Goal: Task Accomplishment & Management: Complete application form

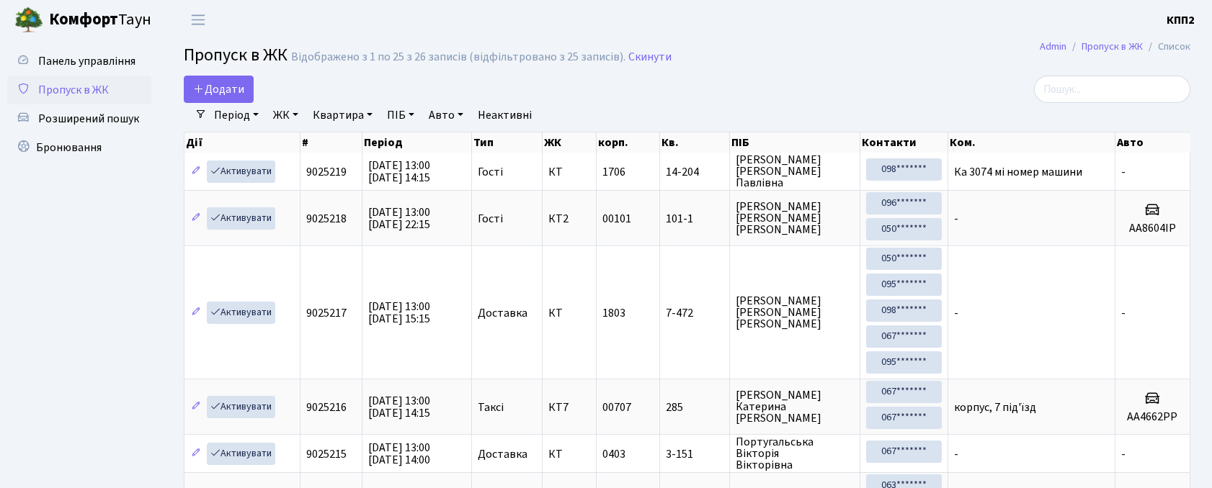
select select "25"
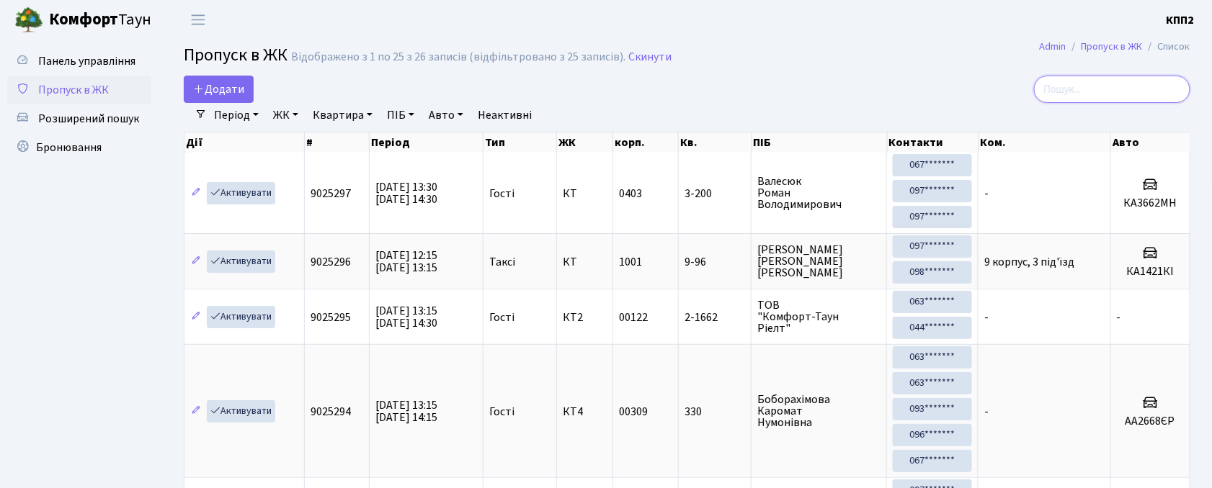
click at [1098, 84] on input "search" at bounding box center [1112, 89] width 156 height 27
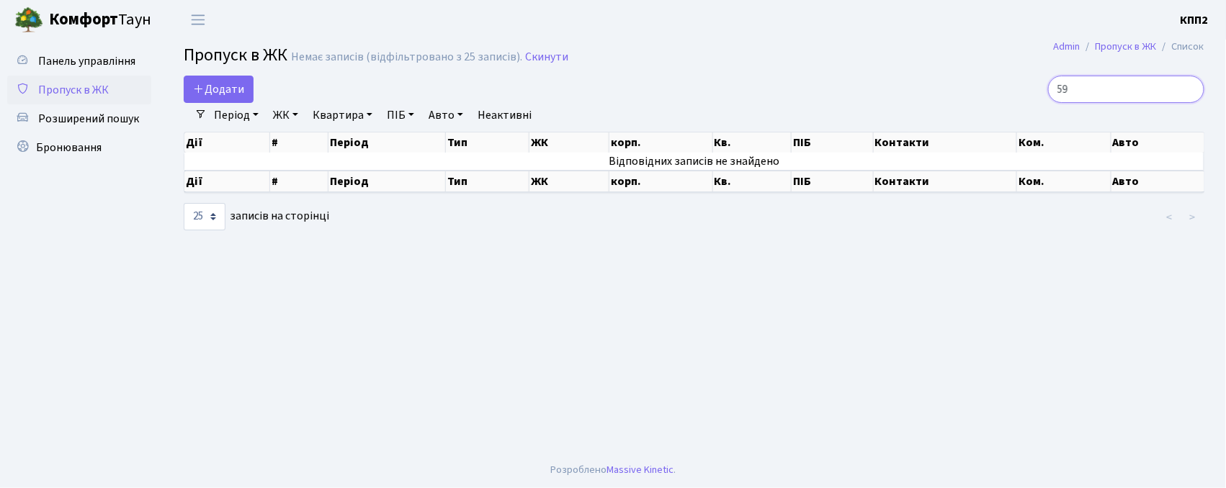
type input "5"
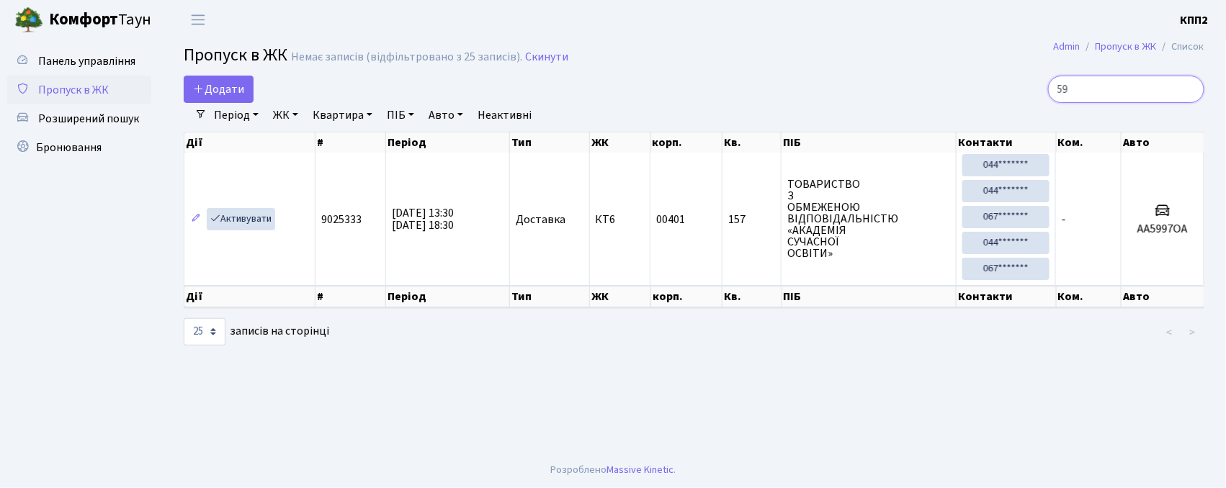
type input "5"
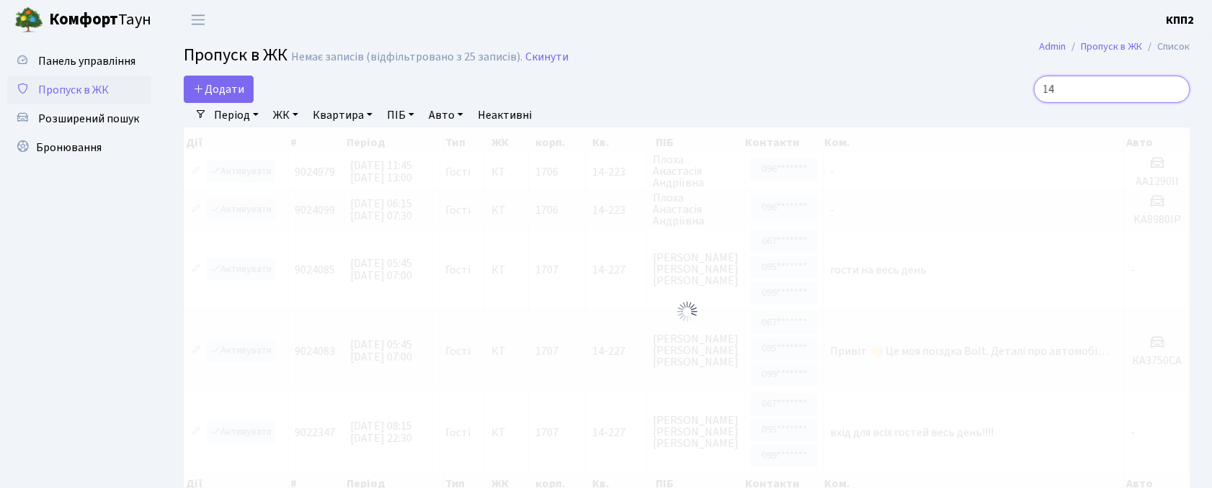
type input "1"
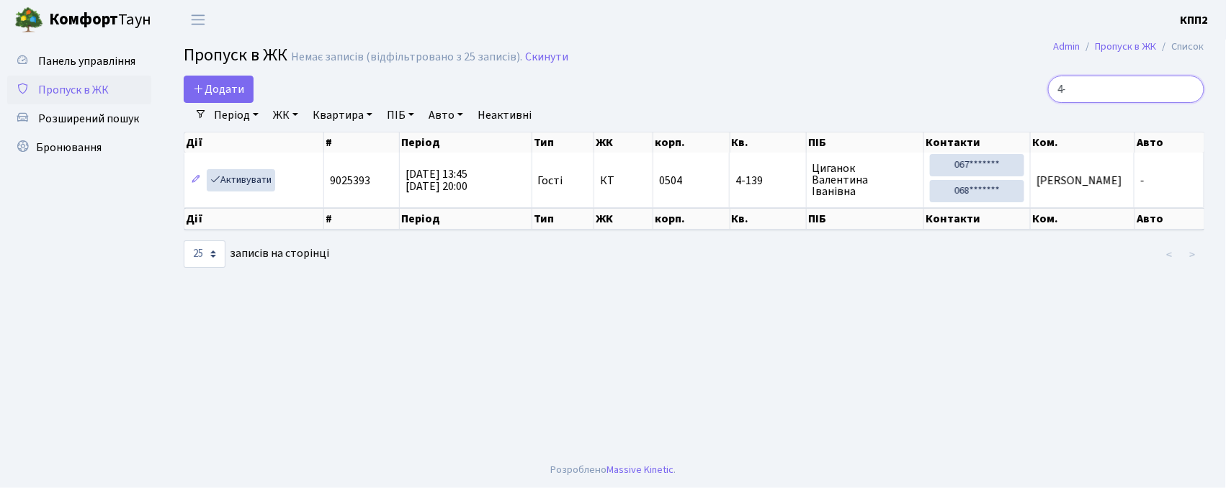
type input "4"
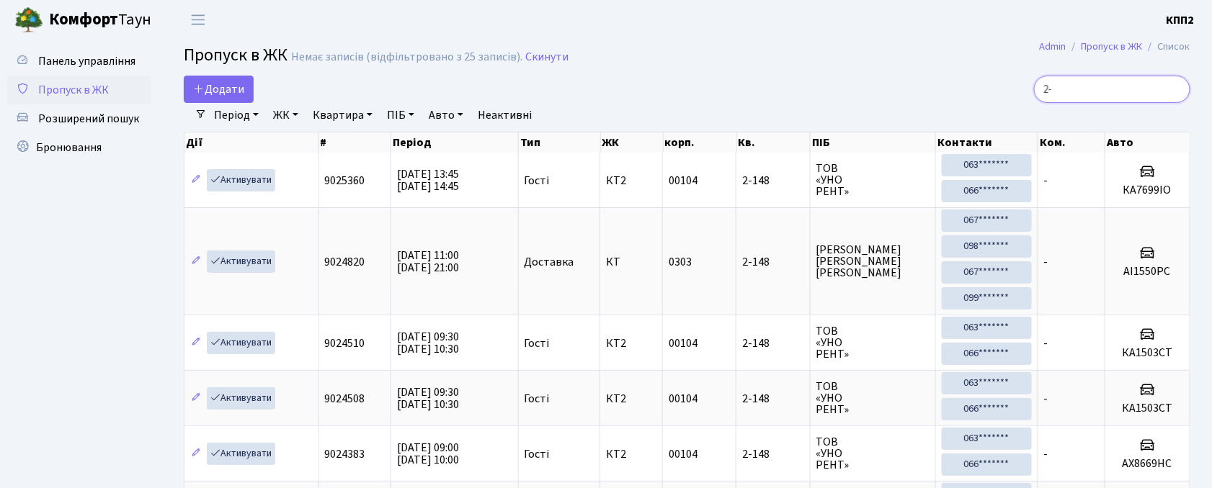
type input "2"
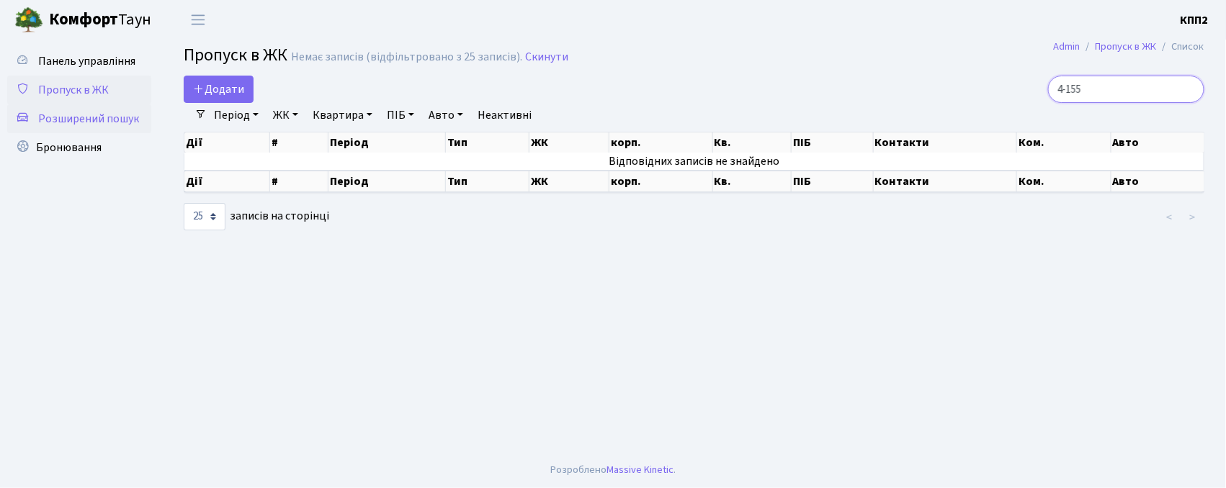
type input "4-155"
click at [86, 120] on span "Розширений пошук" at bounding box center [88, 119] width 101 height 16
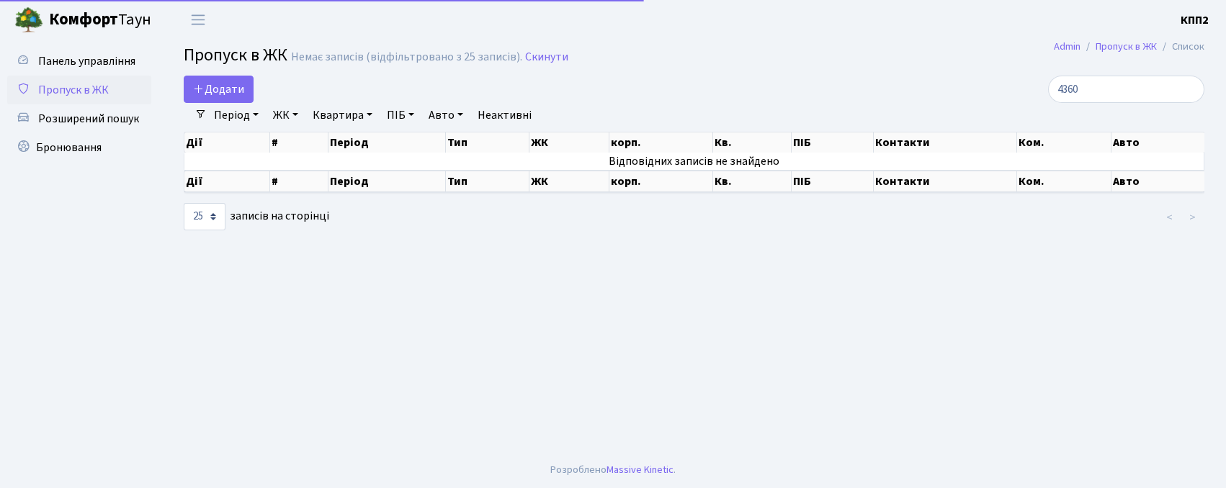
select select "25"
type input "4"
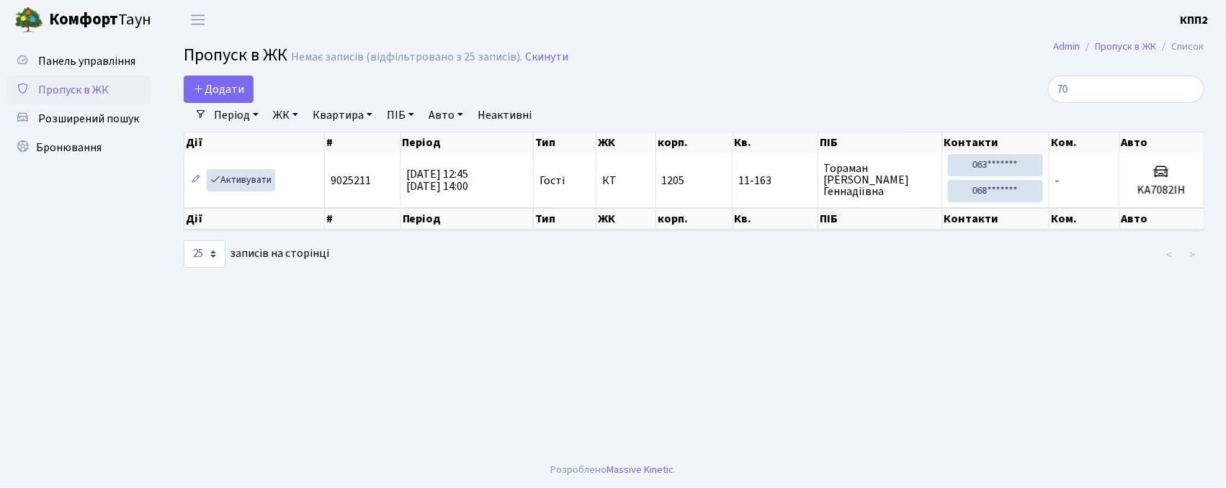
type input "7"
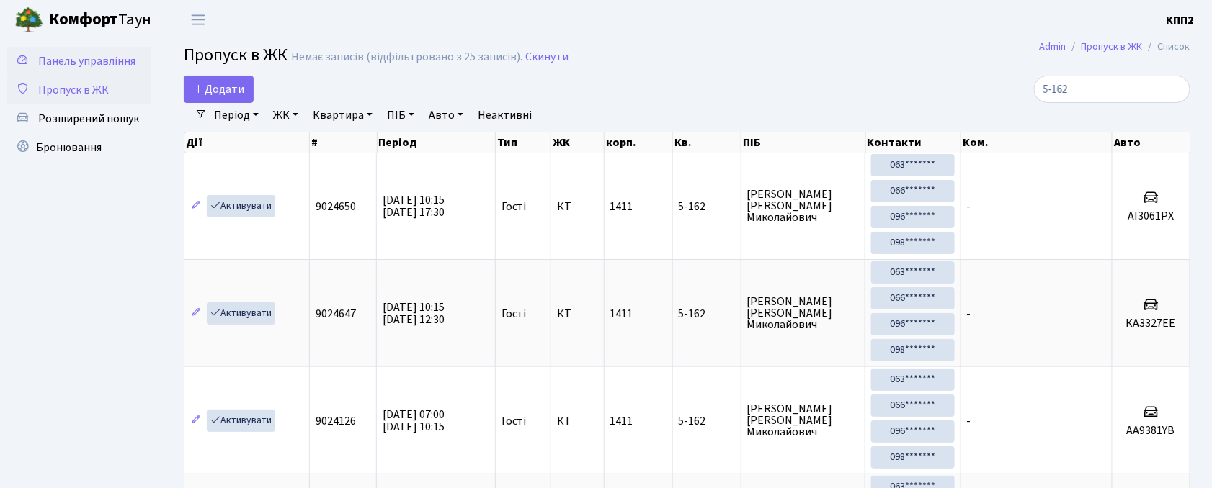
type input "5-162"
drag, startPoint x: 75, startPoint y: 44, endPoint x: 64, endPoint y: 59, distance: 18.6
click at [73, 44] on div "Панель управління Пропуск в ЖК Розширений пошук Бронювання" at bounding box center [81, 395] width 162 height 711
click at [64, 59] on span "Панель управління" at bounding box center [86, 61] width 97 height 16
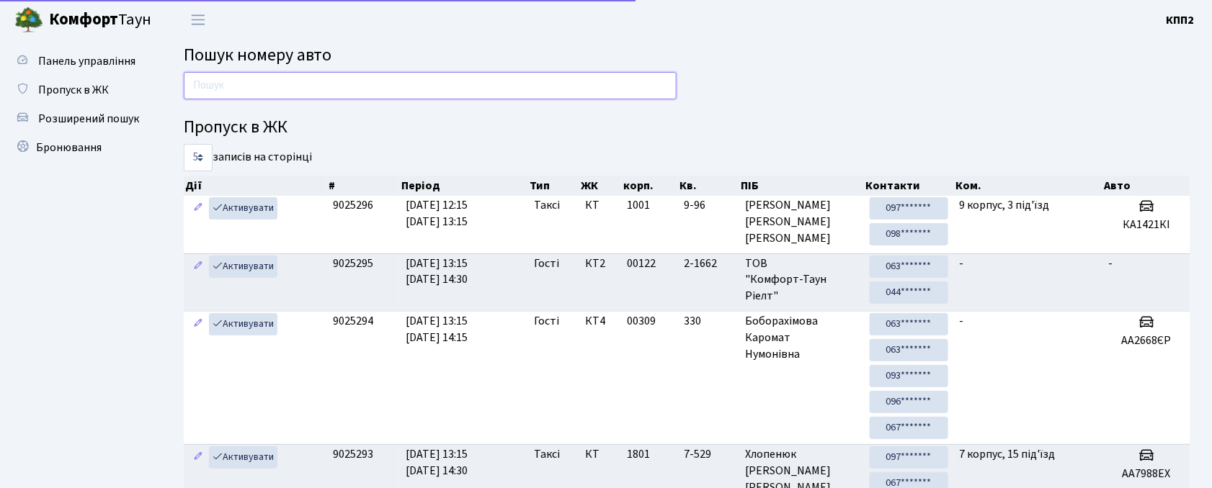
drag, startPoint x: 298, startPoint y: 81, endPoint x: 283, endPoint y: 88, distance: 15.8
click at [298, 81] on input "text" at bounding box center [430, 85] width 493 height 27
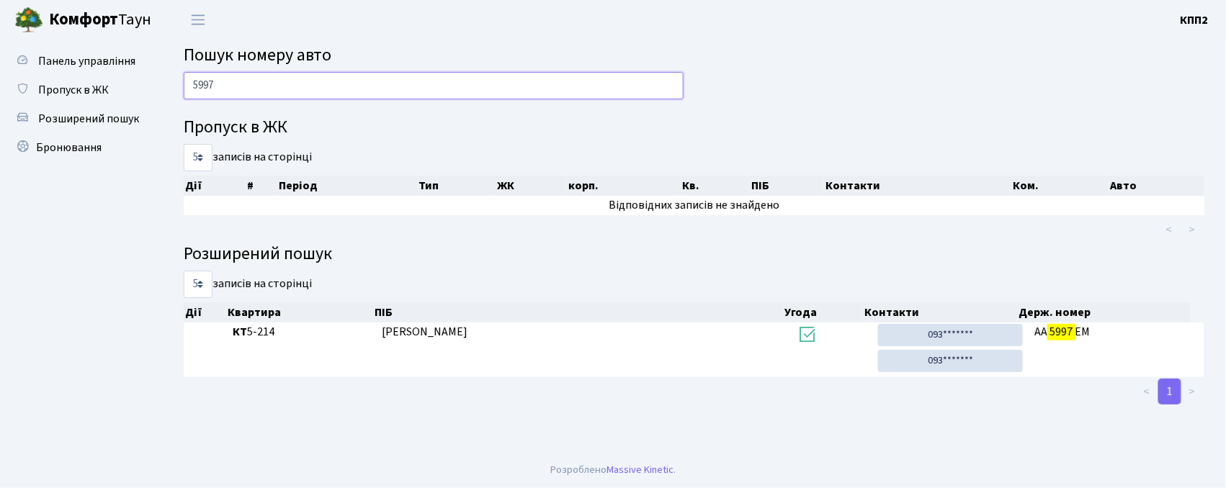
type input "5997"
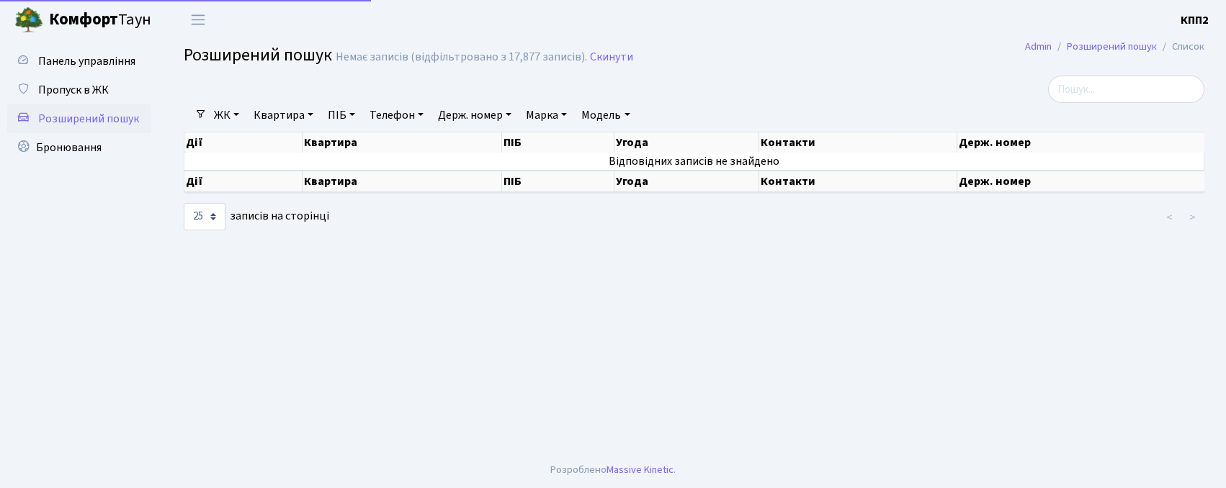
select select "25"
click at [277, 119] on link "Квартира" at bounding box center [283, 115] width 71 height 24
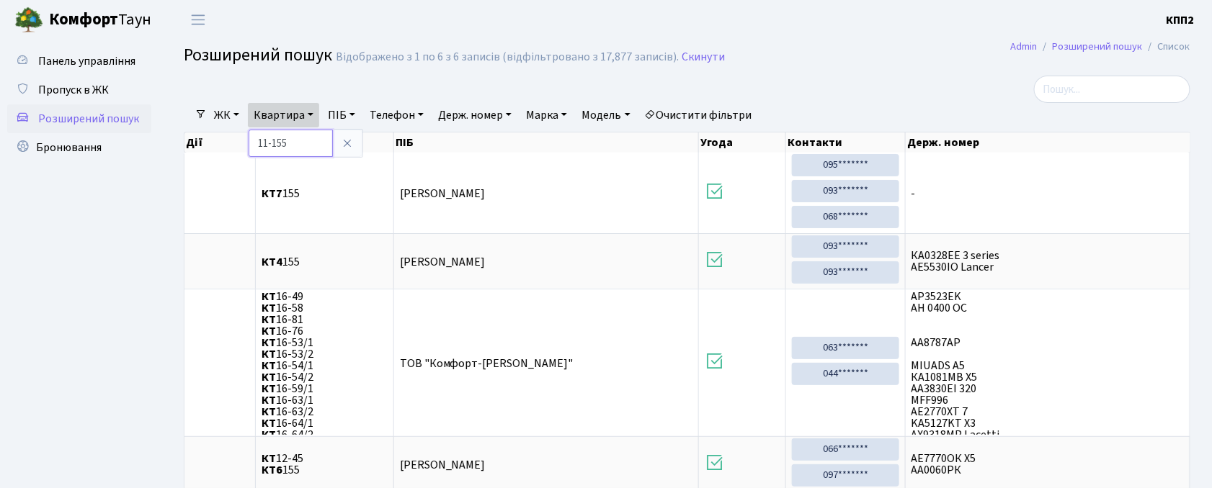
type input "11-155"
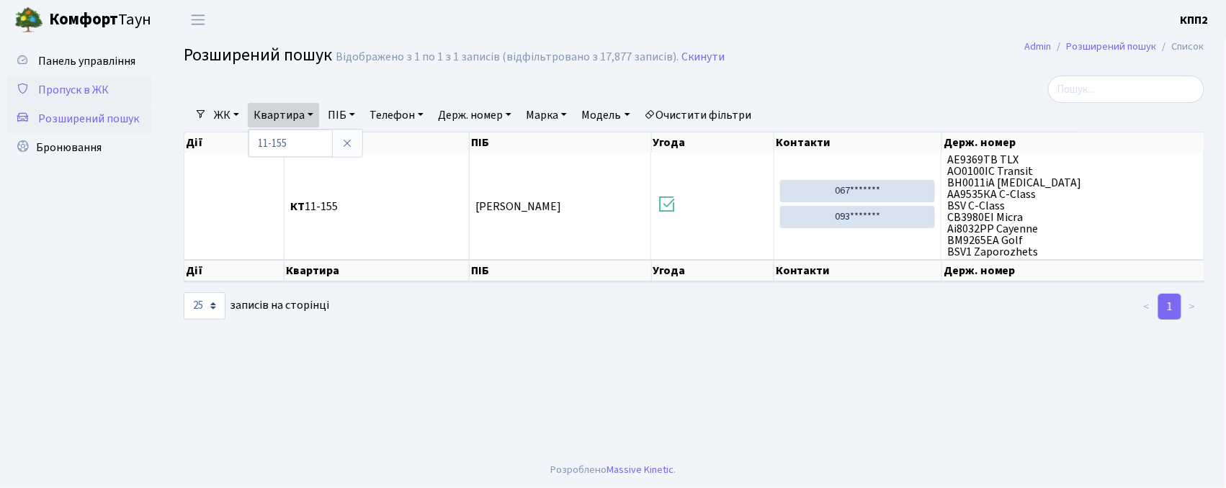
click at [58, 85] on span "Пропуск в ЖК" at bounding box center [73, 90] width 71 height 16
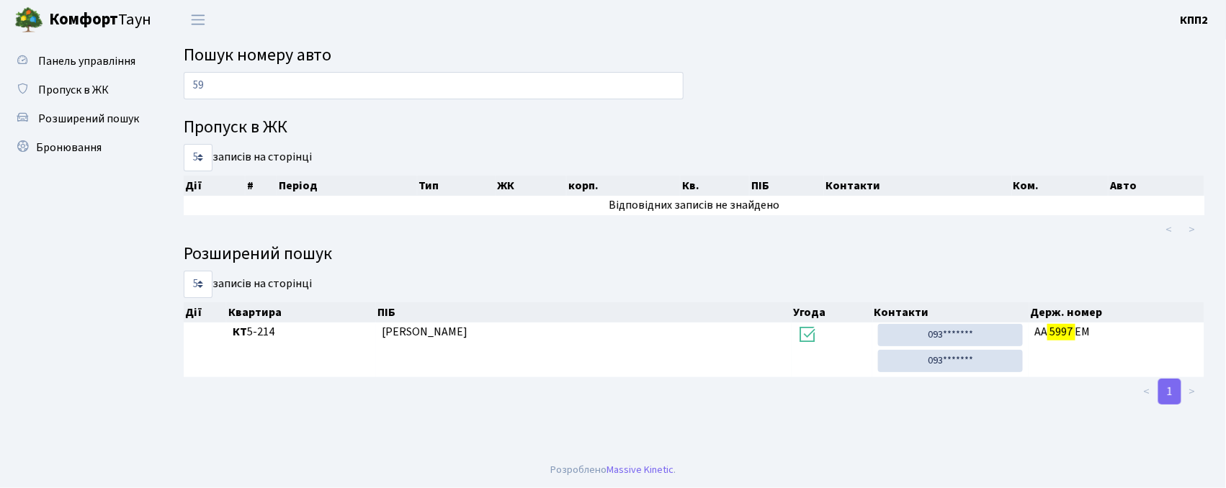
type input "5"
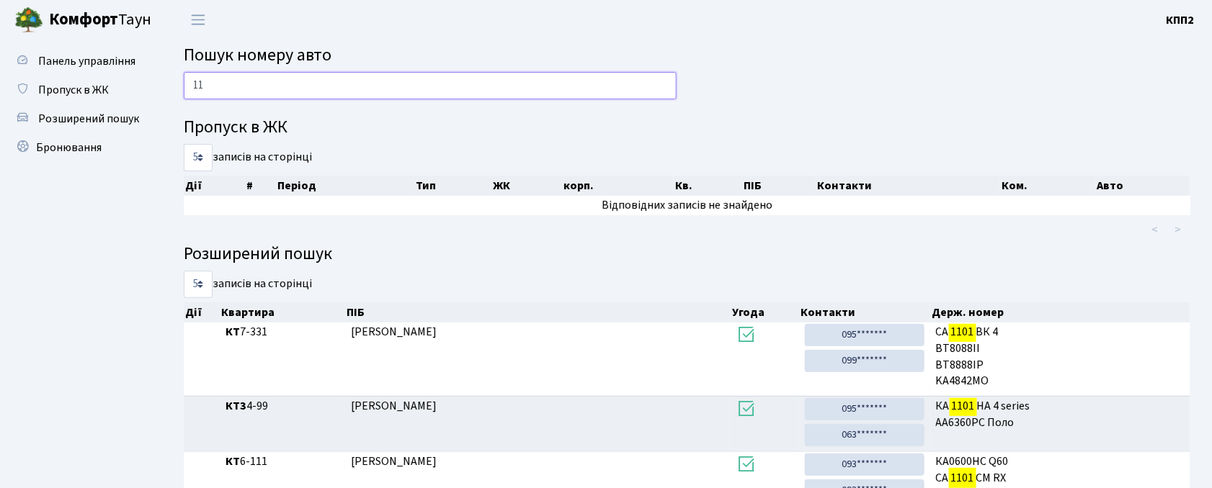
type input "1"
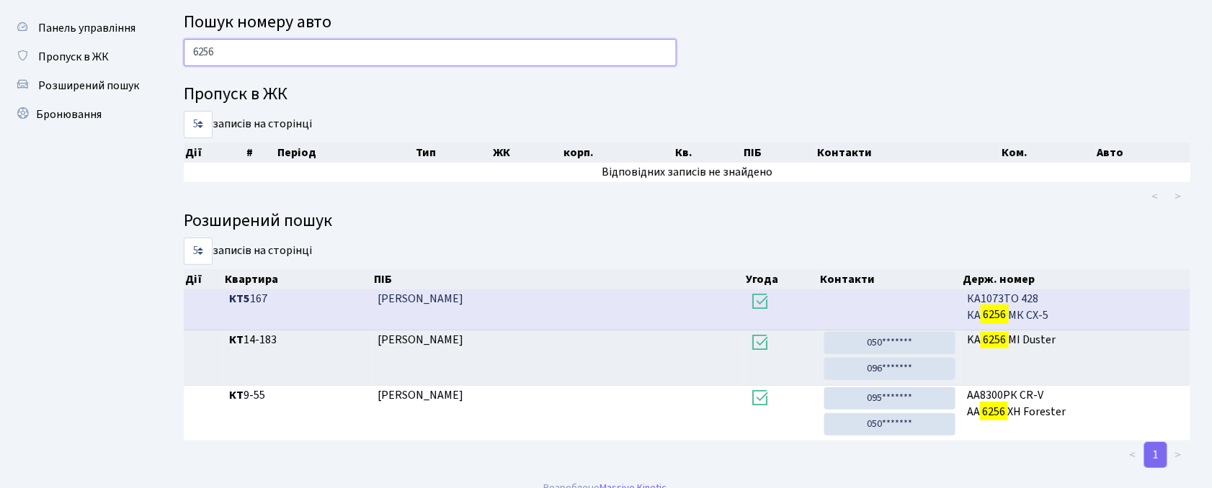
scroll to position [53, 0]
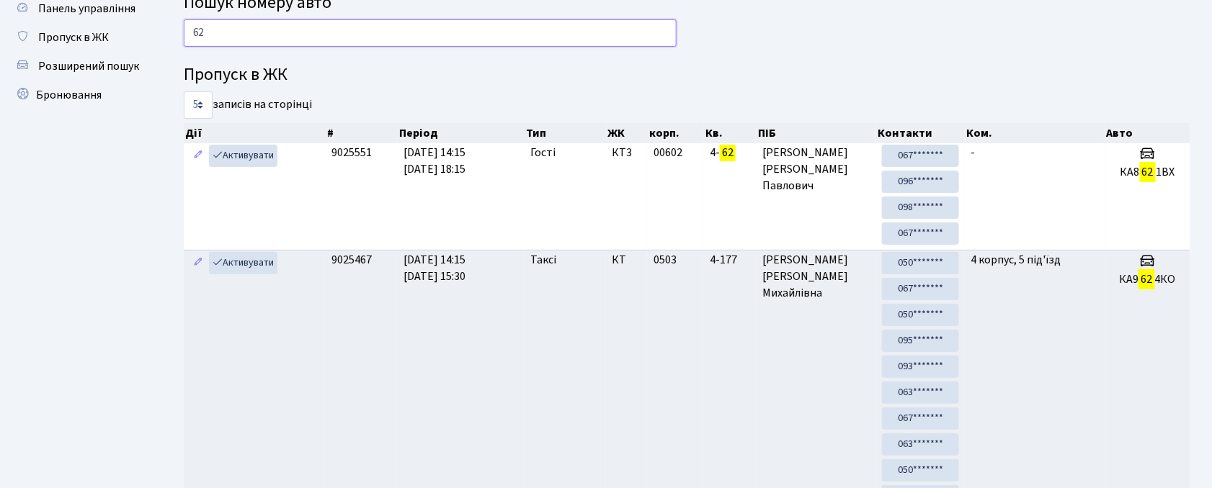
type input "6"
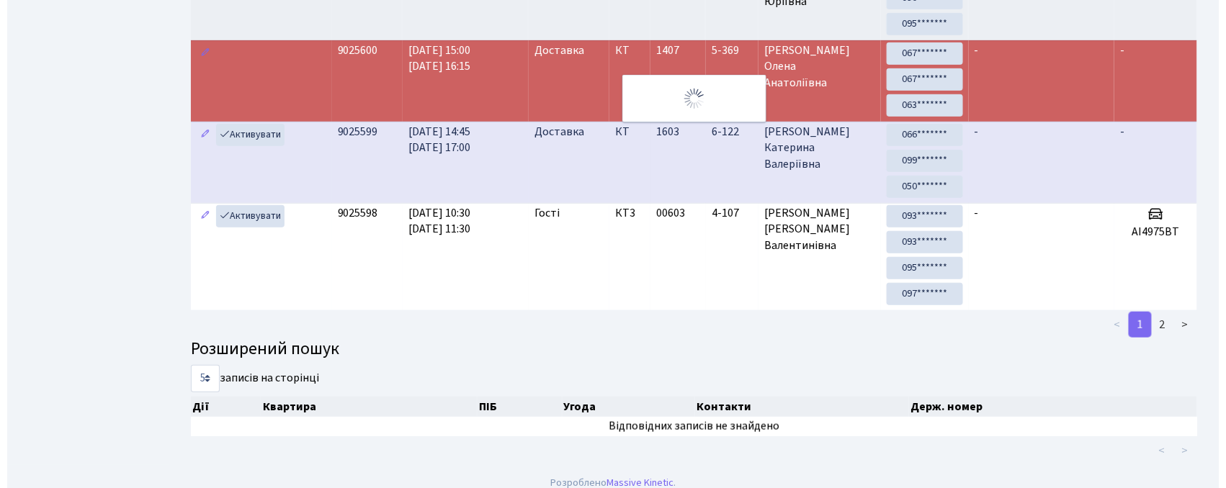
scroll to position [0, 0]
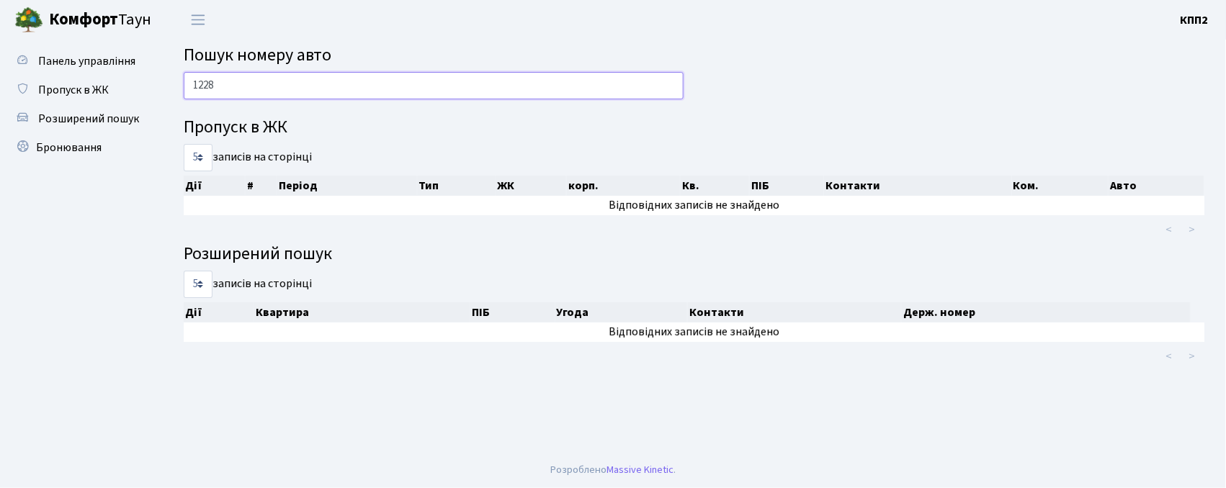
type input "1228"
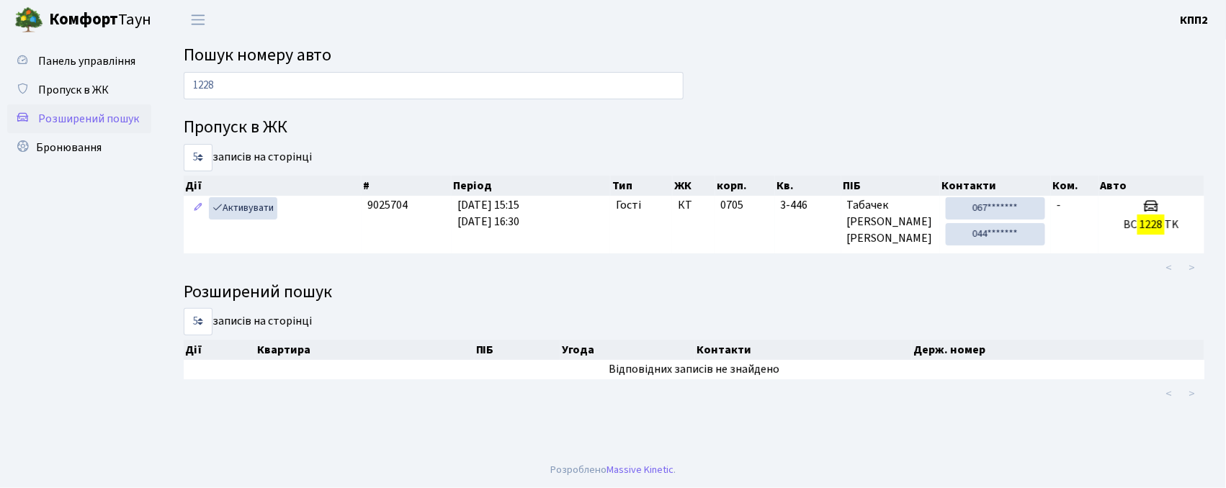
drag, startPoint x: 50, startPoint y: 134, endPoint x: 53, endPoint y: 125, distance: 9.8
click at [52, 133] on link "Бронювання" at bounding box center [79, 147] width 144 height 29
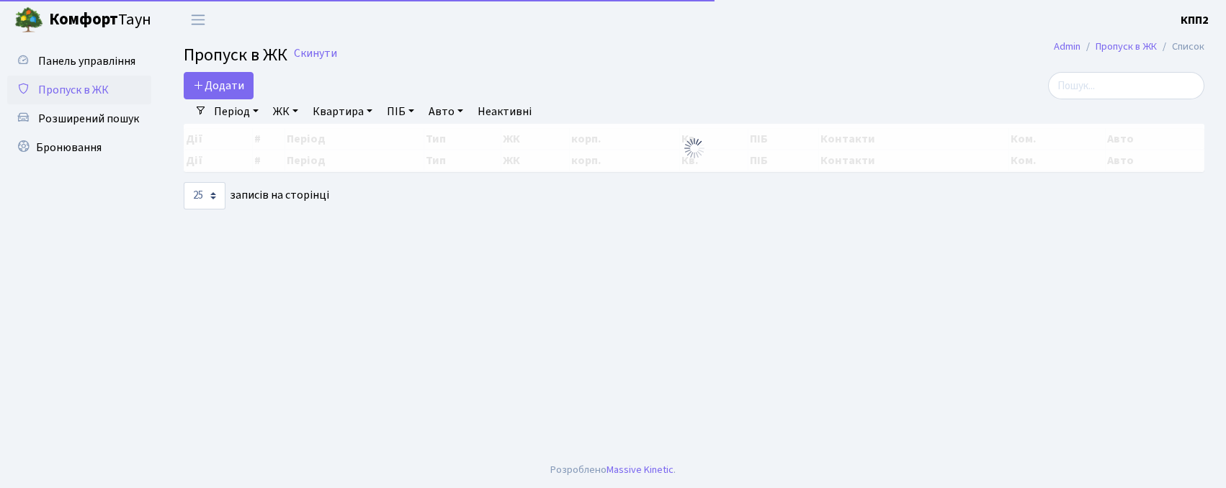
select select "25"
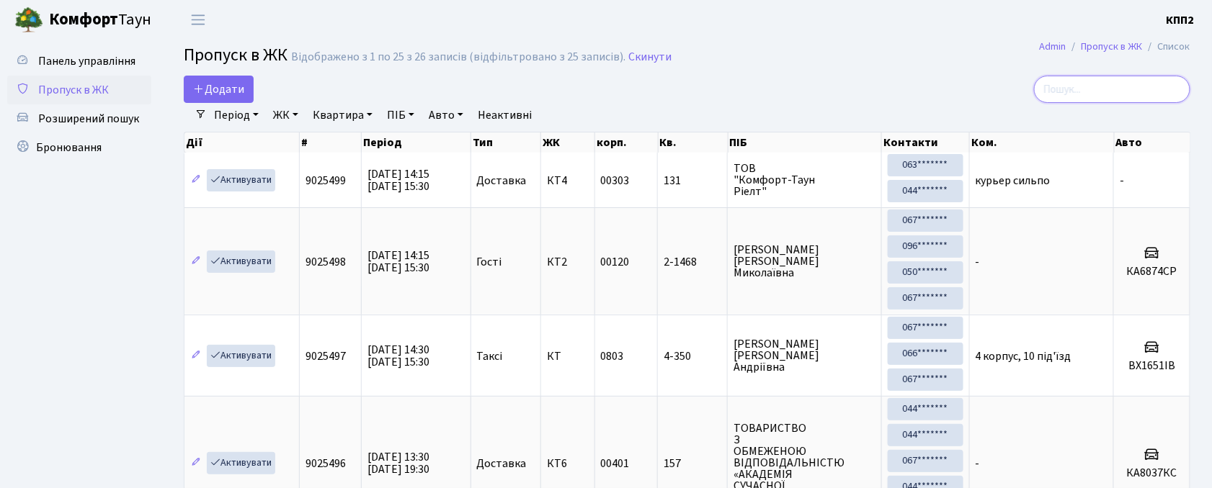
click at [1119, 79] on input "search" at bounding box center [1112, 89] width 156 height 27
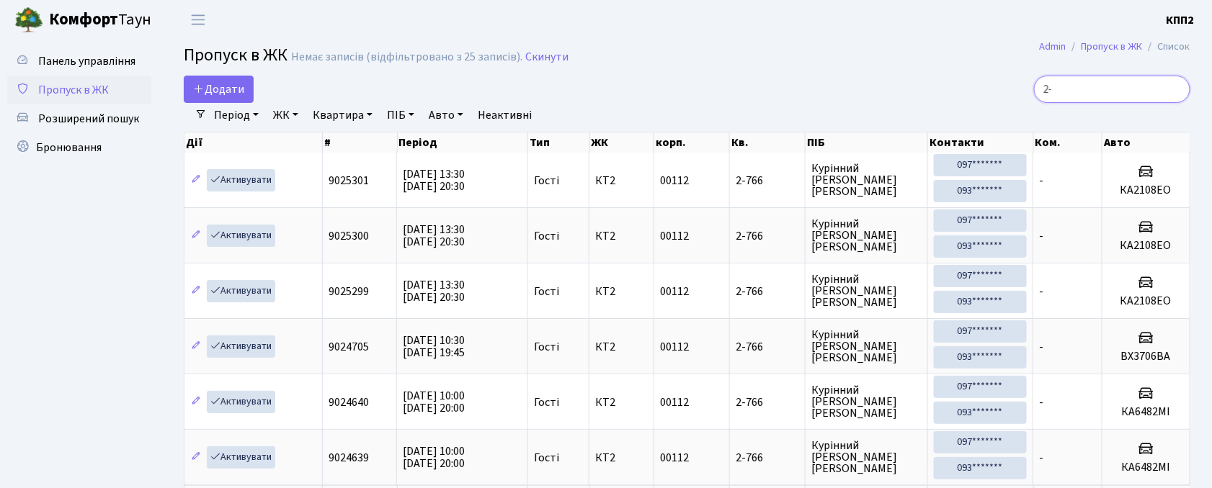
type input "2"
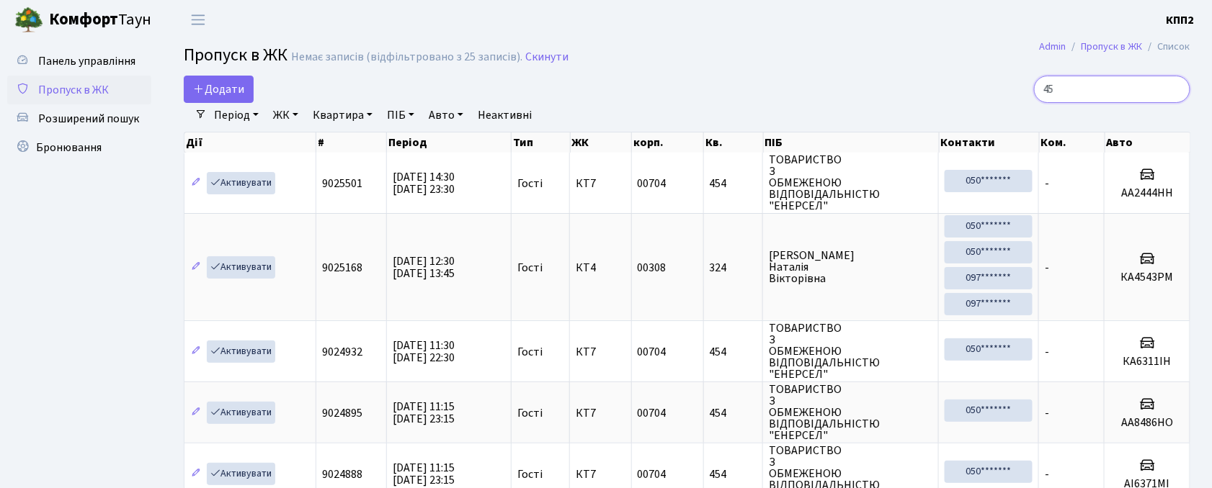
type input "4"
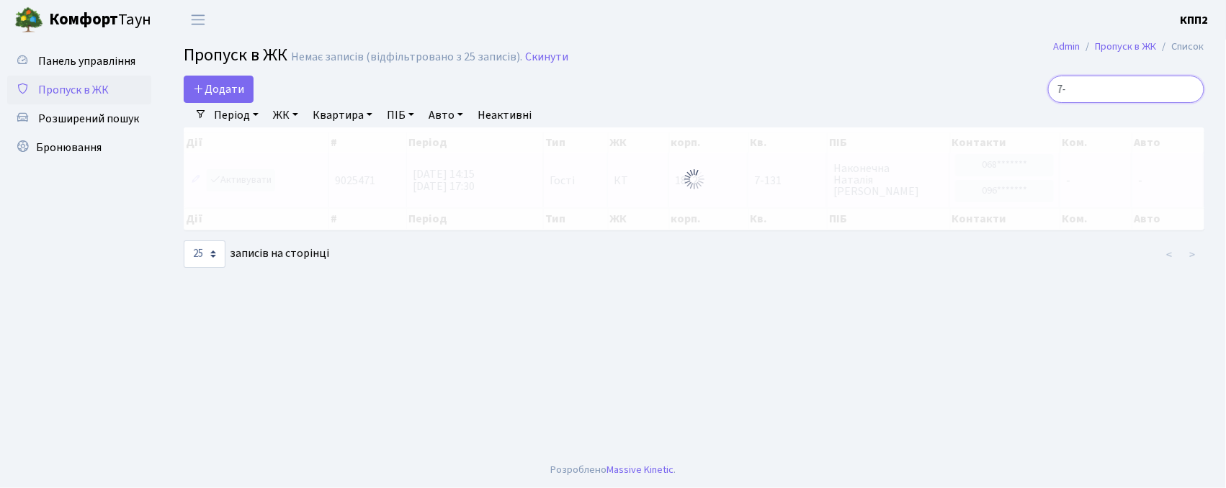
type input "7"
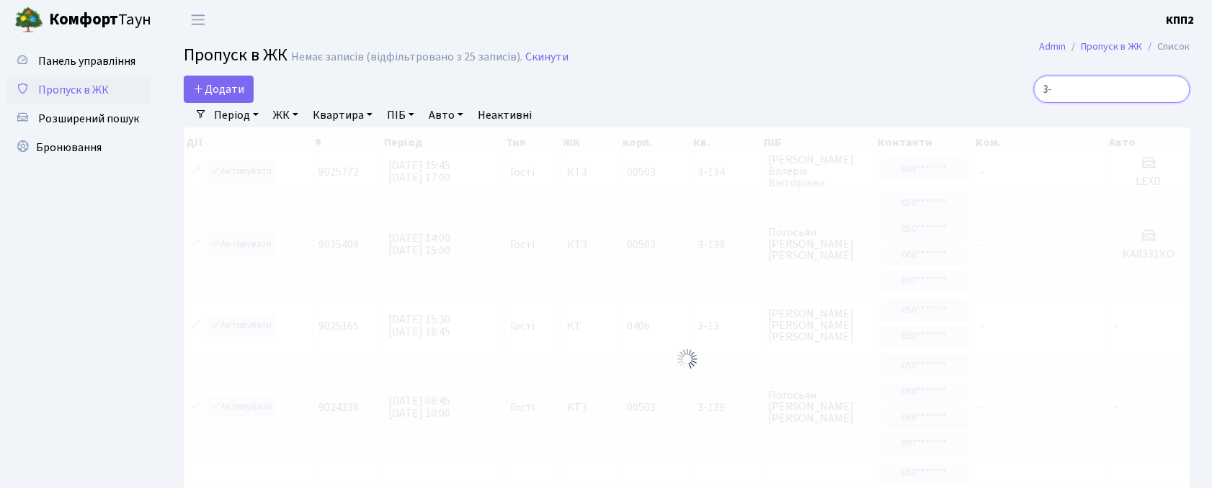
type input "3"
type input "9"
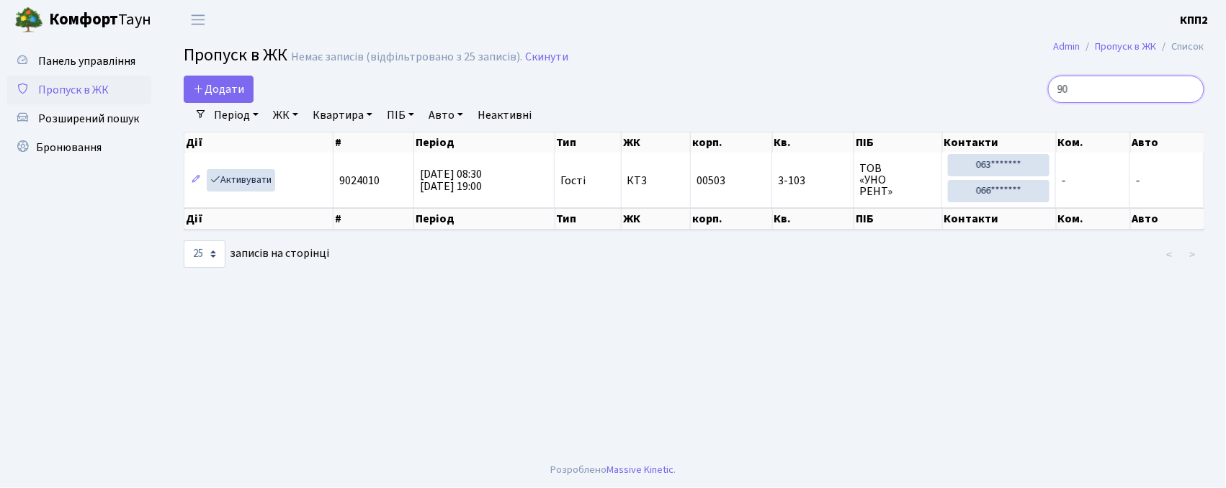
type input "9"
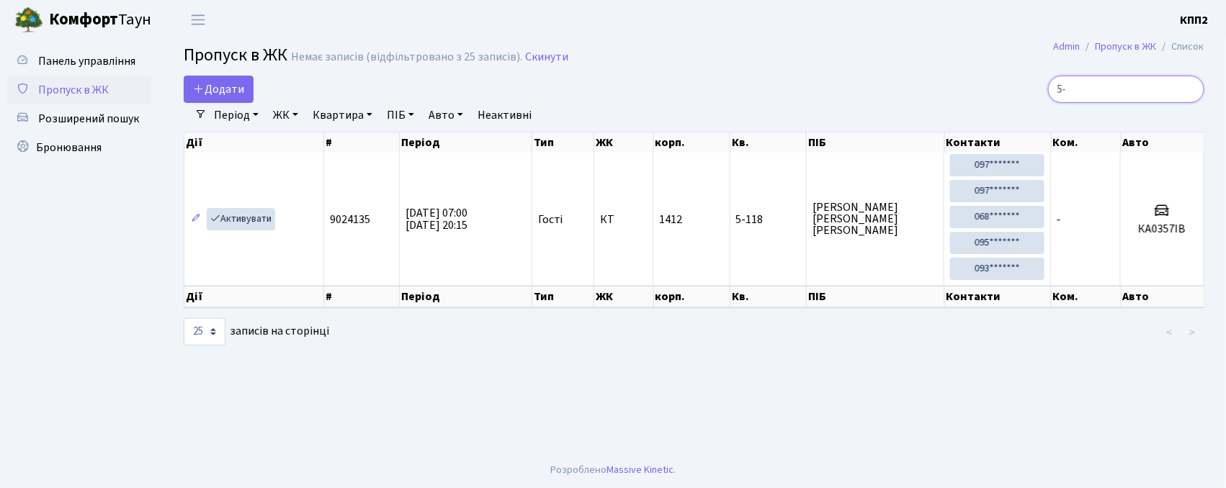
type input "5"
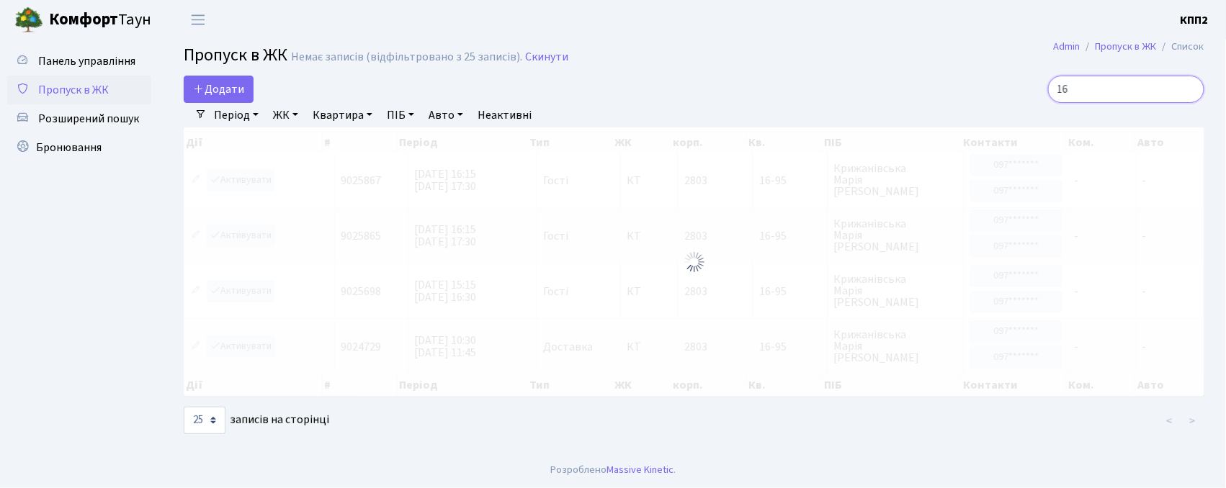
type input "1"
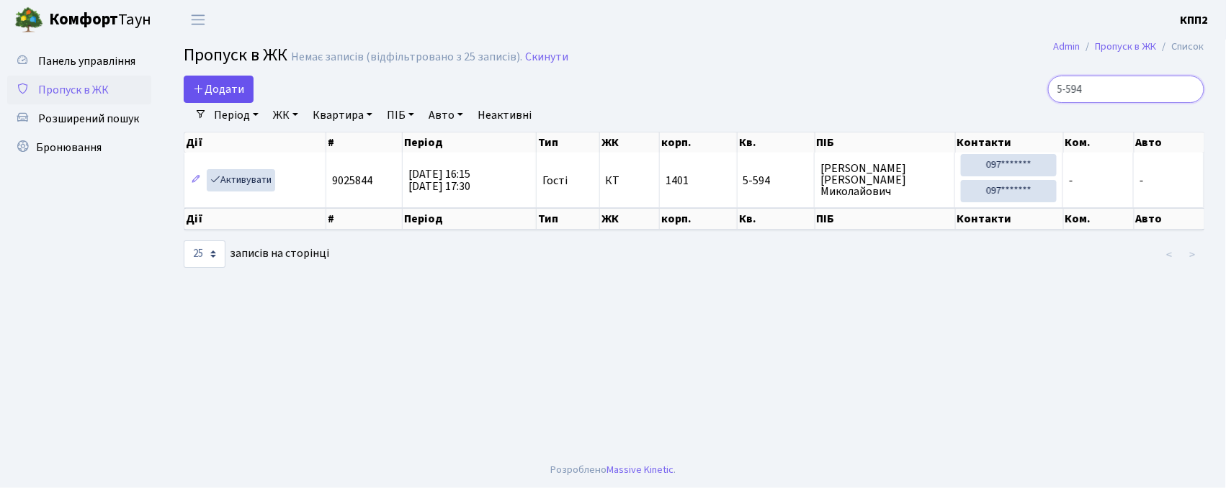
type input "5-594"
click at [214, 79] on link "Додати" at bounding box center [219, 89] width 70 height 27
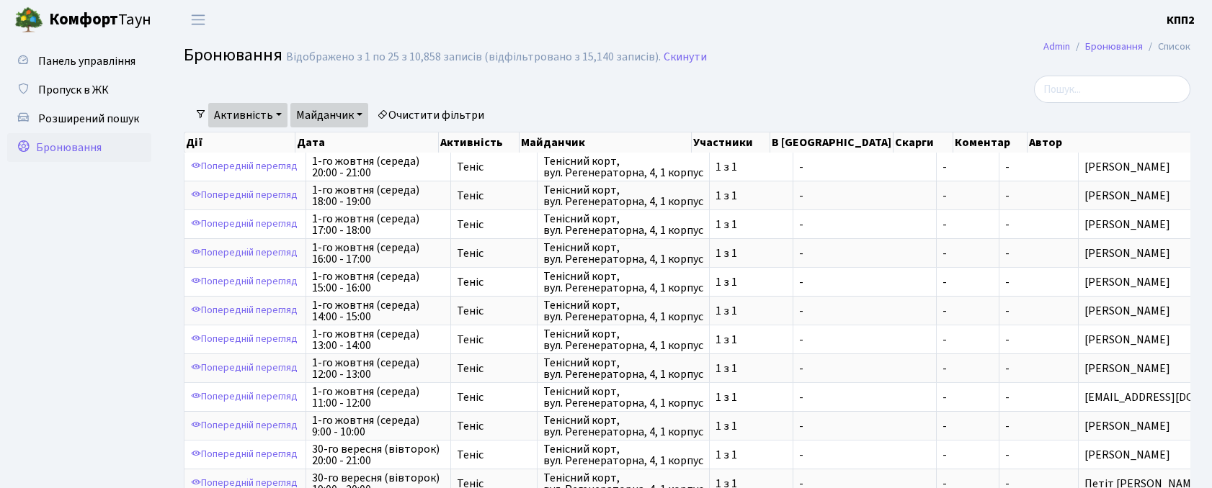
select select "25"
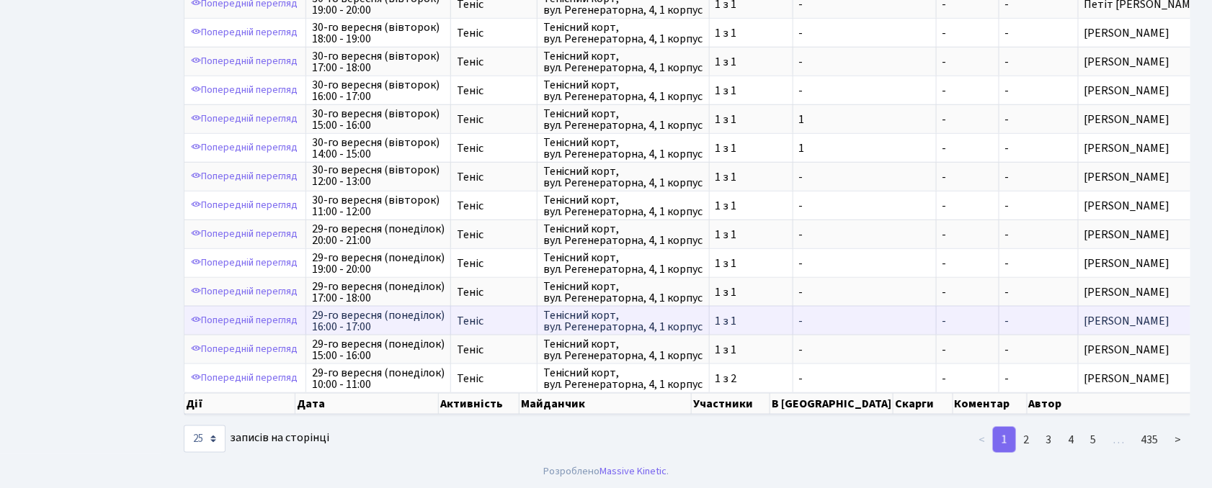
scroll to position [1, 0]
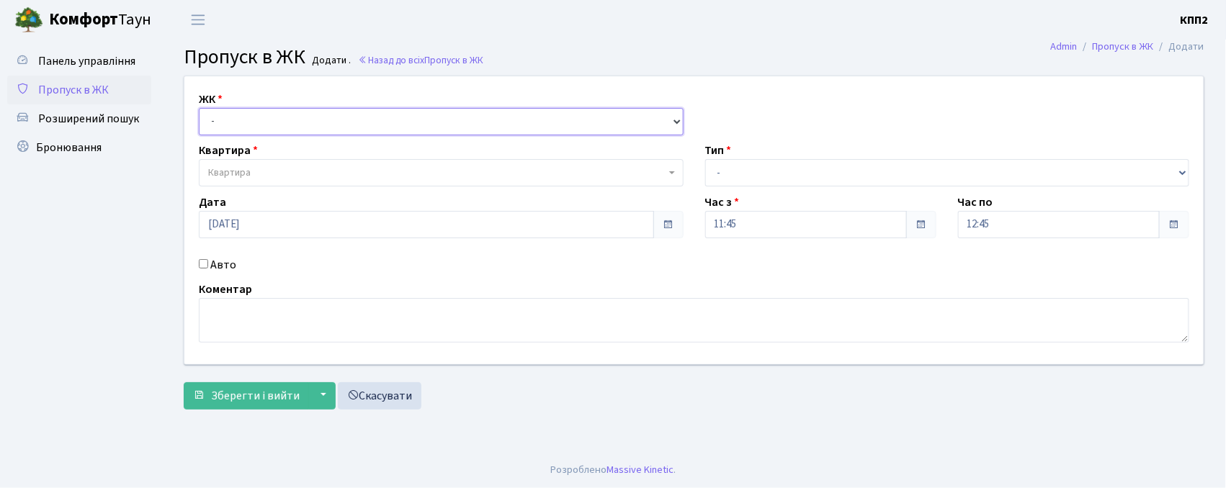
drag, startPoint x: 0, startPoint y: 0, endPoint x: 237, endPoint y: 130, distance: 270.5
click at [239, 127] on select "- КТ, вул. Регенераторна, 4 КТ2, просп. [STREET_ADDRESS] [STREET_ADDRESS] [PERS…" at bounding box center [441, 121] width 485 height 27
select select "271"
click at [199, 108] on select "- КТ, вул. Регенераторна, 4 КТ2, просп. [STREET_ADDRESS] [STREET_ADDRESS] [PERS…" at bounding box center [441, 121] width 485 height 27
select select
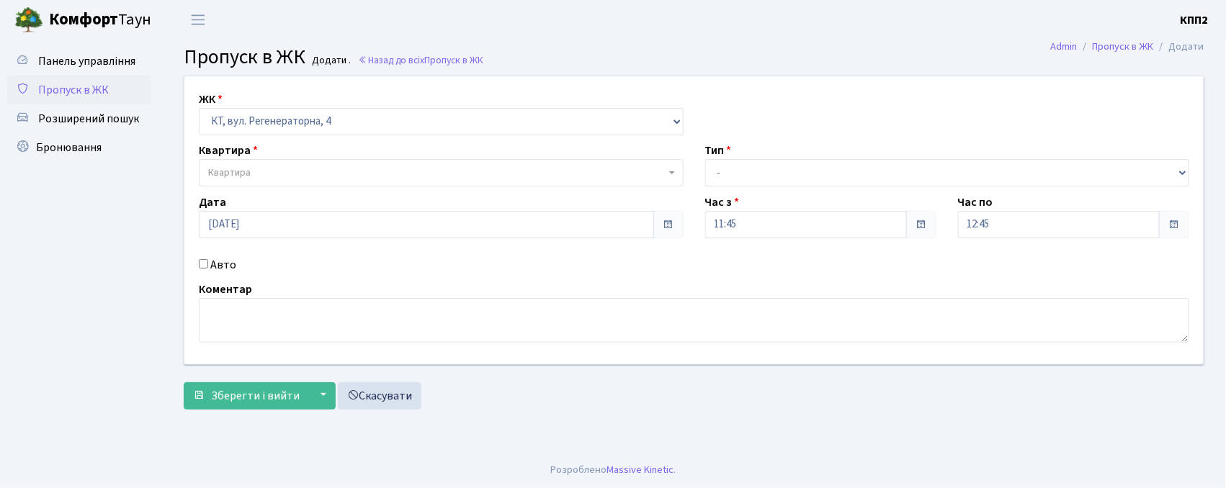
click at [222, 182] on span "Квартира" at bounding box center [441, 172] width 485 height 27
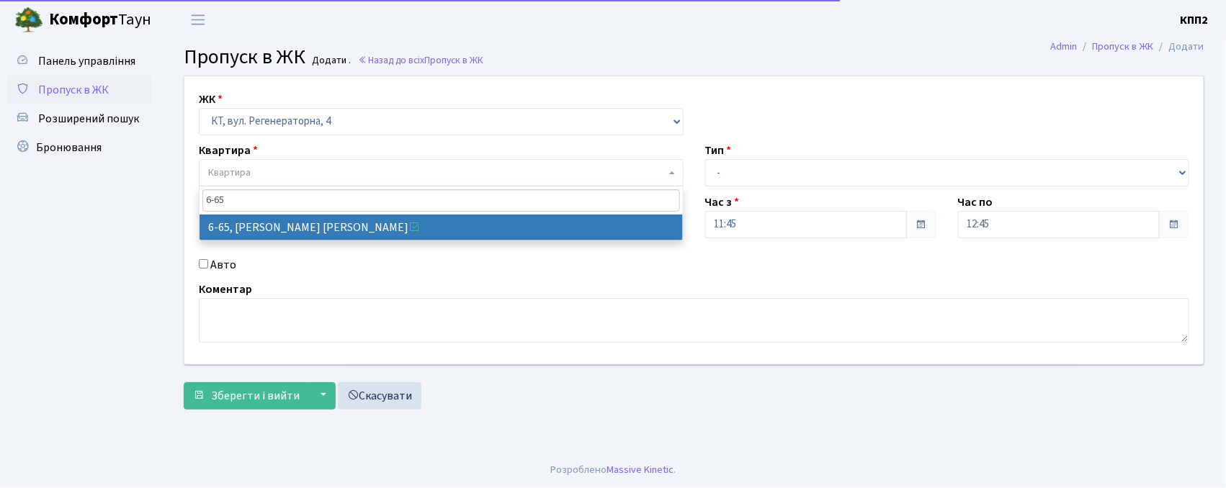
type input "6-65"
select select "5290"
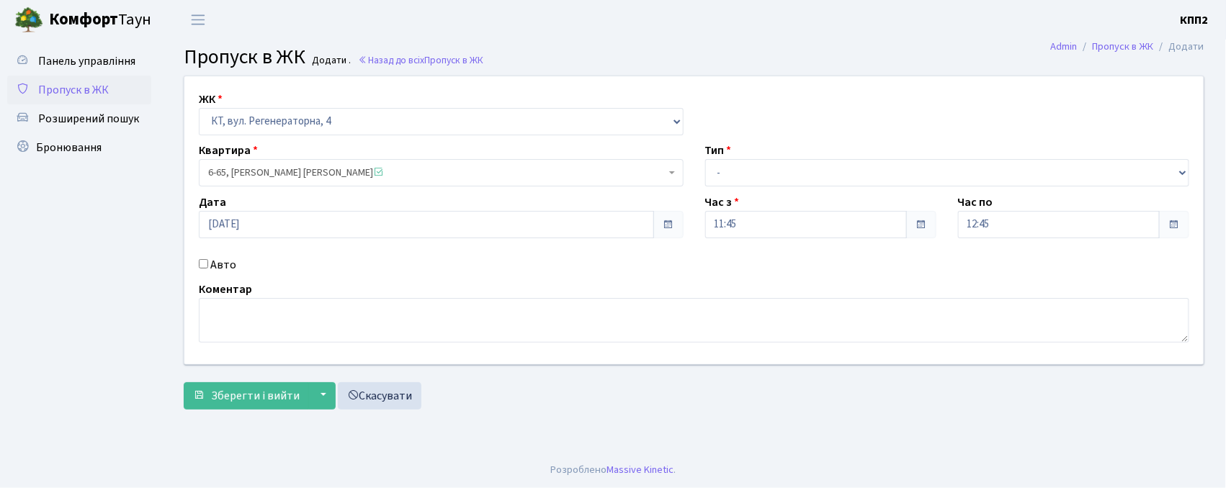
click at [202, 256] on div "Авто" at bounding box center [441, 264] width 506 height 17
click at [206, 267] on input "Авто" at bounding box center [203, 263] width 9 height 9
checkbox input "true"
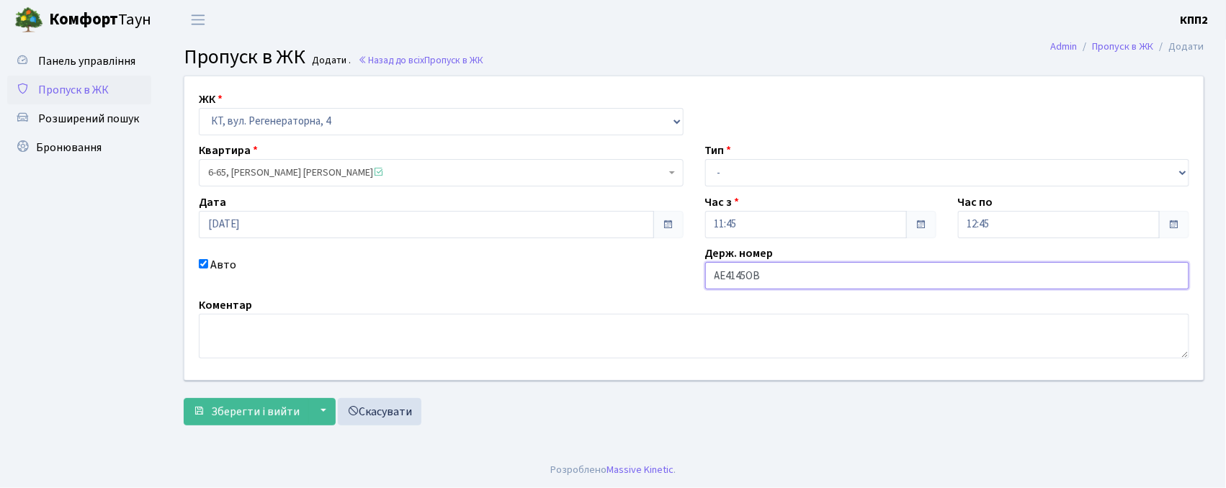
type input "АЕ4145ОВ"
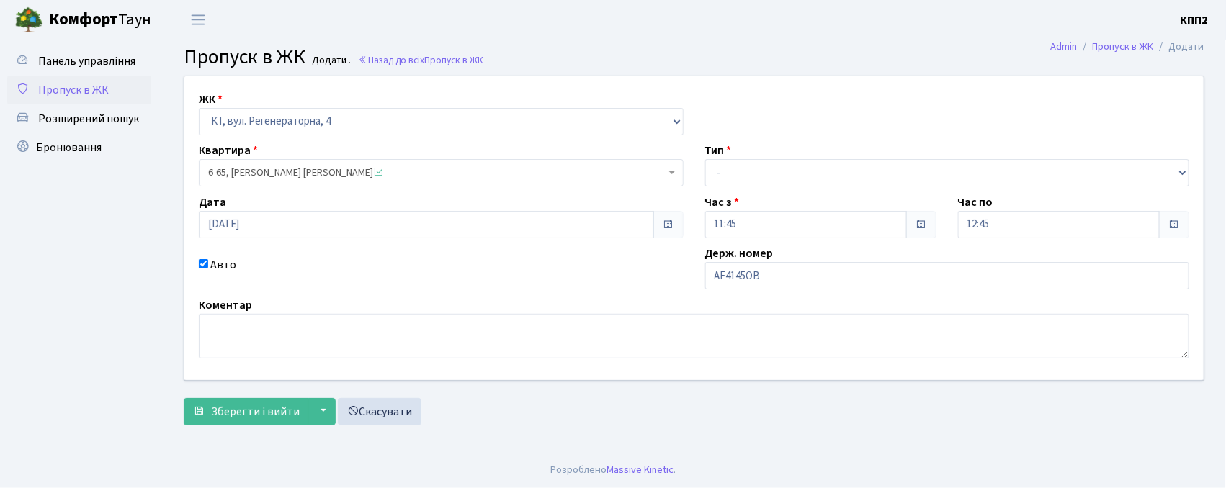
click at [727, 156] on label "Тип" at bounding box center [718, 150] width 27 height 17
click at [728, 174] on select "- Доставка Таксі Гості Сервіс" at bounding box center [947, 172] width 485 height 27
click at [705, 159] on select "- Доставка Таксі Гості Сервіс" at bounding box center [947, 172] width 485 height 27
click at [741, 182] on select "- Доставка Таксі Гості Сервіс" at bounding box center [947, 172] width 485 height 27
select select "3"
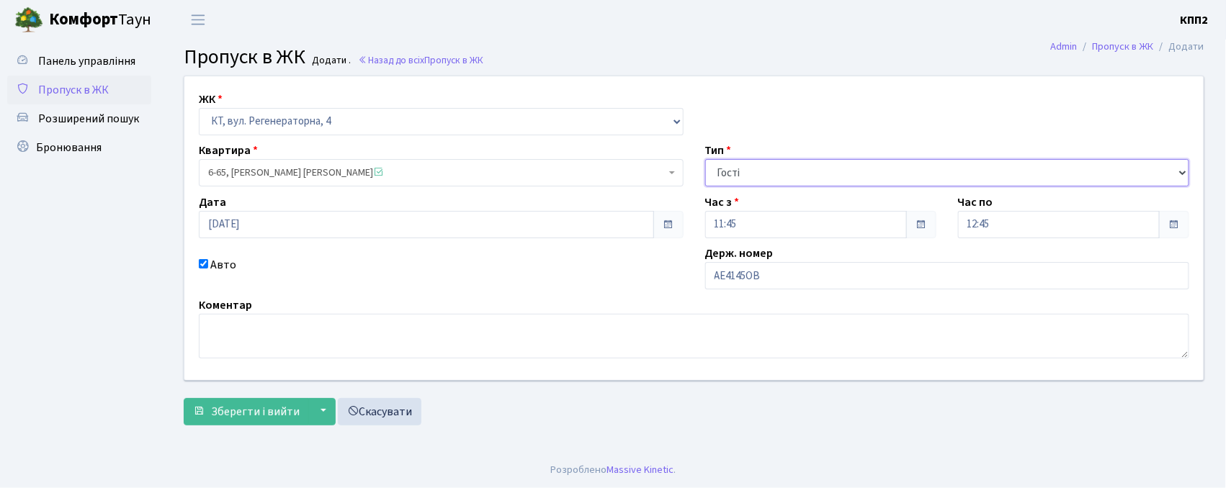
click at [705, 159] on select "- Доставка Таксі Гості Сервіс" at bounding box center [947, 172] width 485 height 27
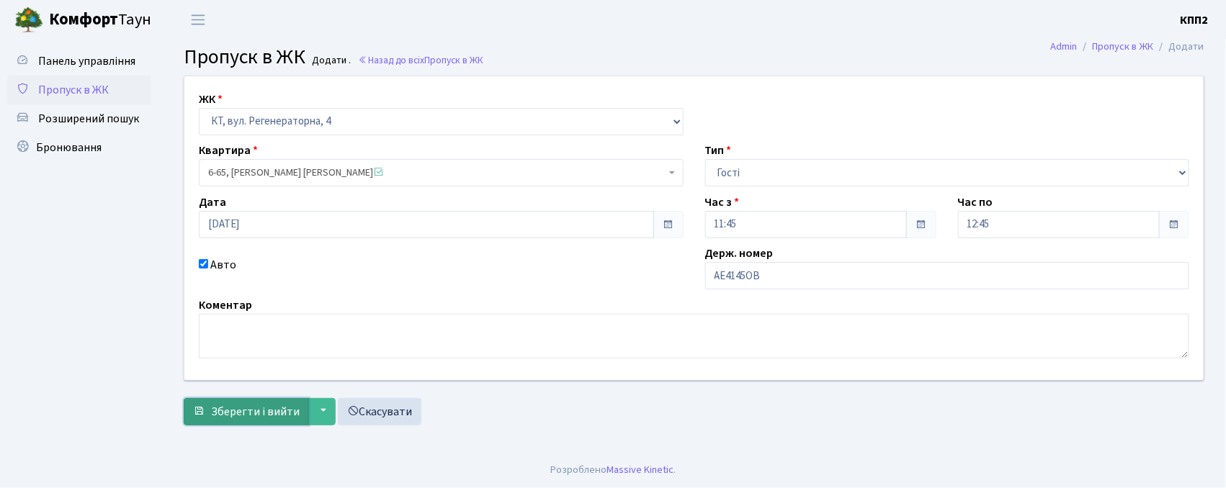
click at [232, 418] on span "Зберегти і вийти" at bounding box center [255, 412] width 89 height 16
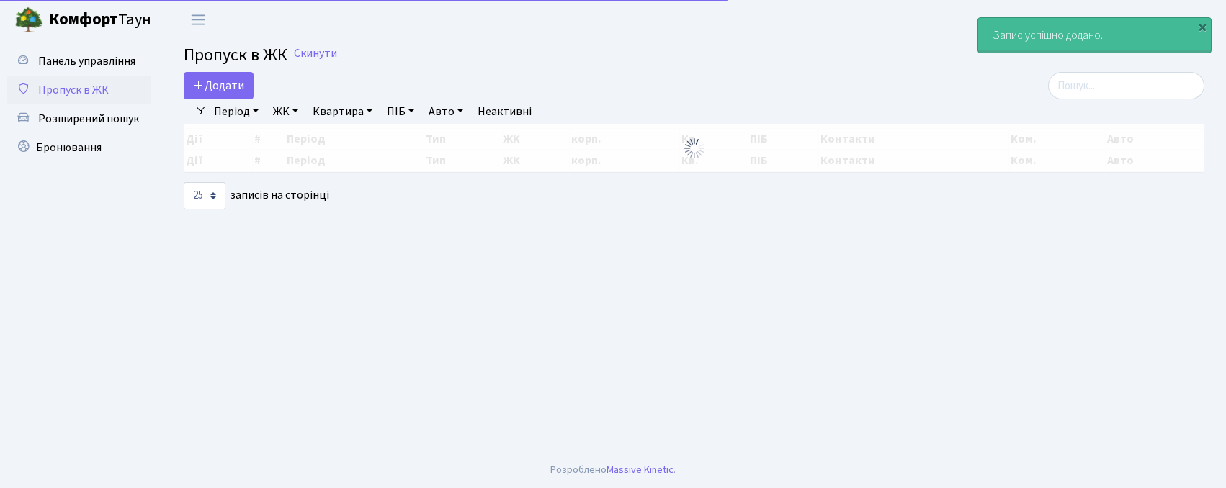
select select "25"
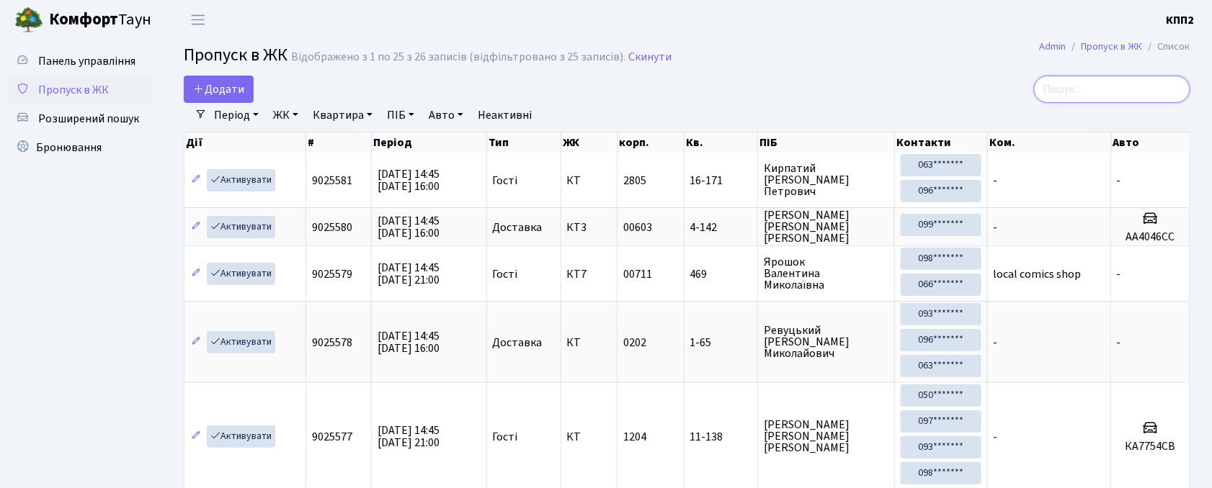
click at [1102, 98] on input "search" at bounding box center [1112, 89] width 156 height 27
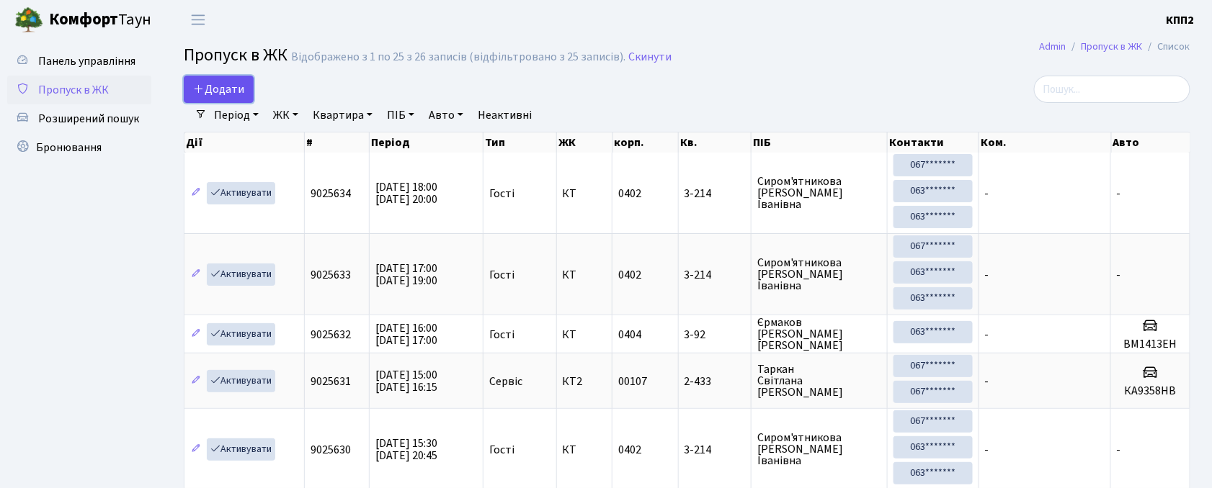
click at [205, 84] on span "Додати" at bounding box center [218, 89] width 51 height 16
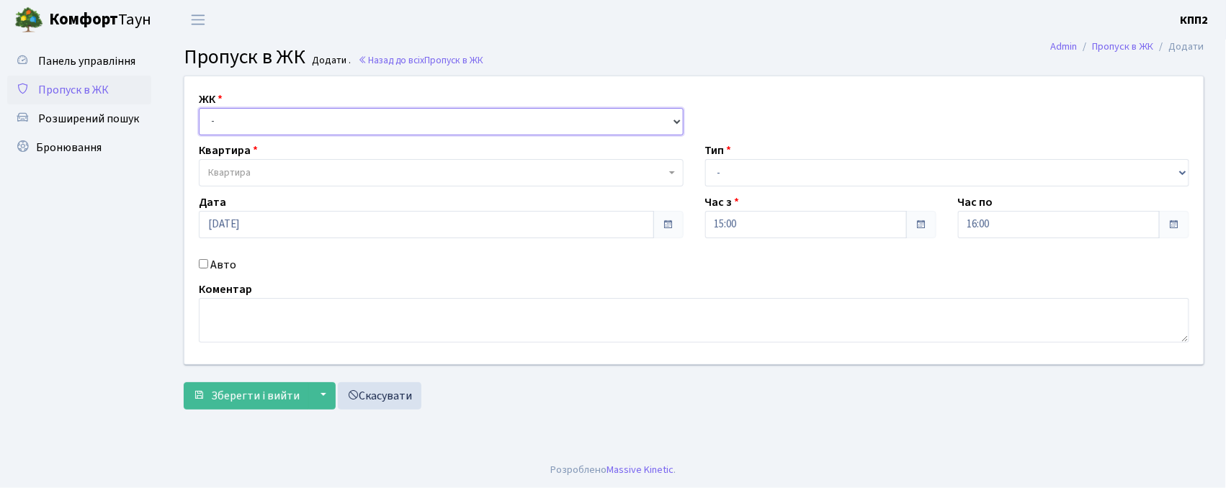
click at [251, 117] on select "- КТ, вул. Регенераторна, 4 КТ2, просп. [STREET_ADDRESS] [STREET_ADDRESS] [PERS…" at bounding box center [441, 121] width 485 height 27
select select "271"
click at [199, 108] on select "- КТ, вул. Регенераторна, 4 КТ2, просп. [STREET_ADDRESS] [STREET_ADDRESS] [PERS…" at bounding box center [441, 121] width 485 height 27
select select
click at [248, 183] on span "Квартира" at bounding box center [441, 172] width 485 height 27
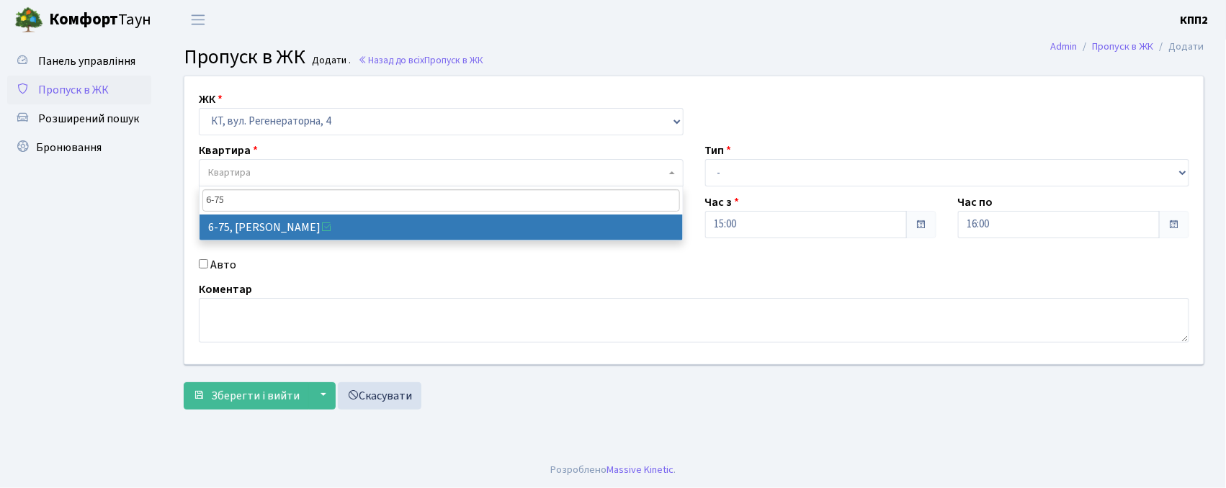
click at [208, 199] on input "6-75" at bounding box center [441, 200] width 478 height 22
type input "16-75"
select select "8636"
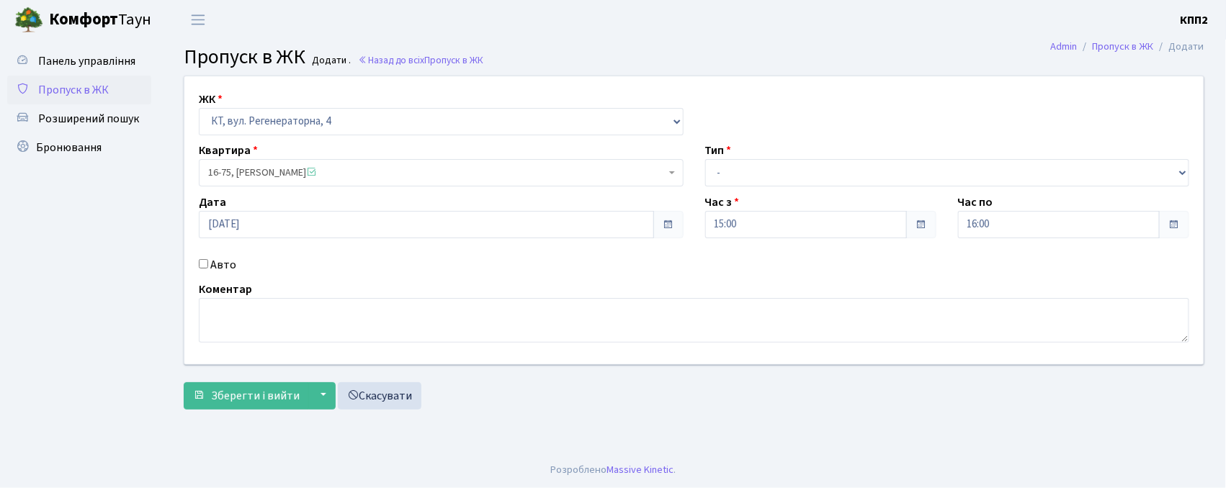
click at [202, 256] on div "Авто" at bounding box center [441, 264] width 506 height 17
click at [202, 265] on input "Авто" at bounding box center [203, 263] width 9 height 9
checkbox input "true"
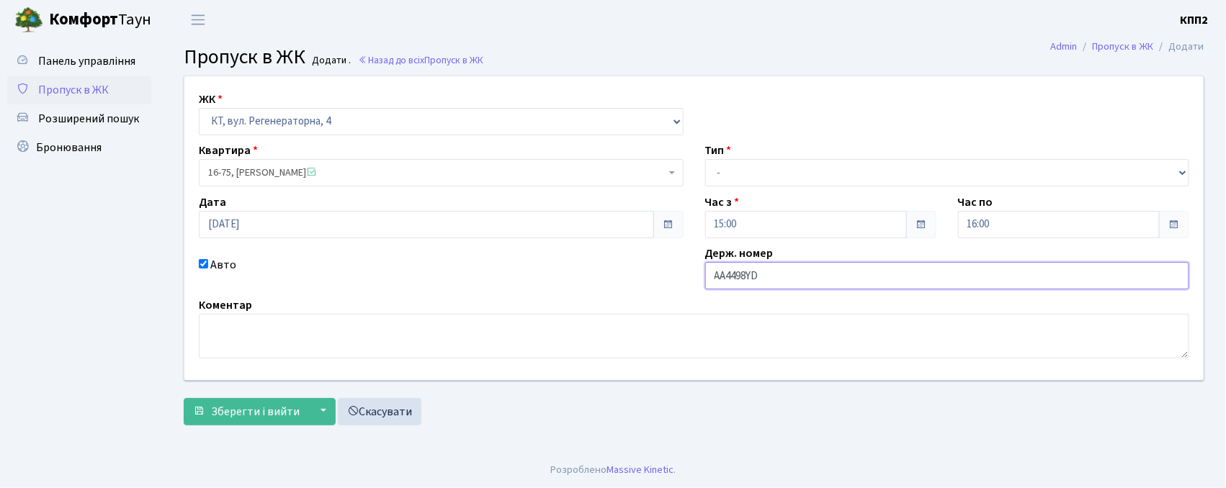
type input "АА4498YD"
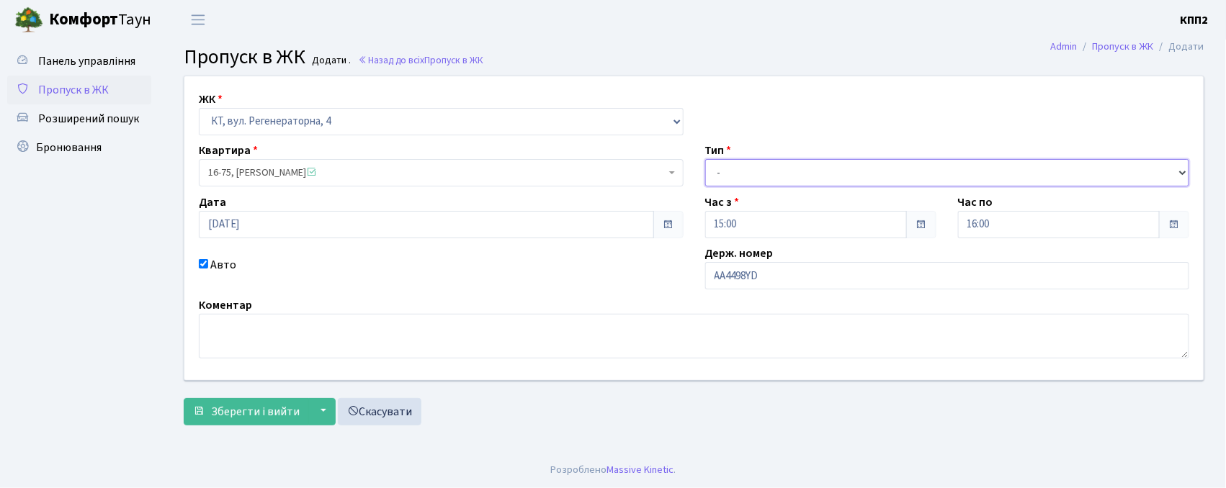
click at [726, 177] on select "- Доставка Таксі Гості Сервіс" at bounding box center [947, 172] width 485 height 27
select select "3"
click at [705, 159] on select "- Доставка Таксі Гості Сервіс" at bounding box center [947, 172] width 485 height 27
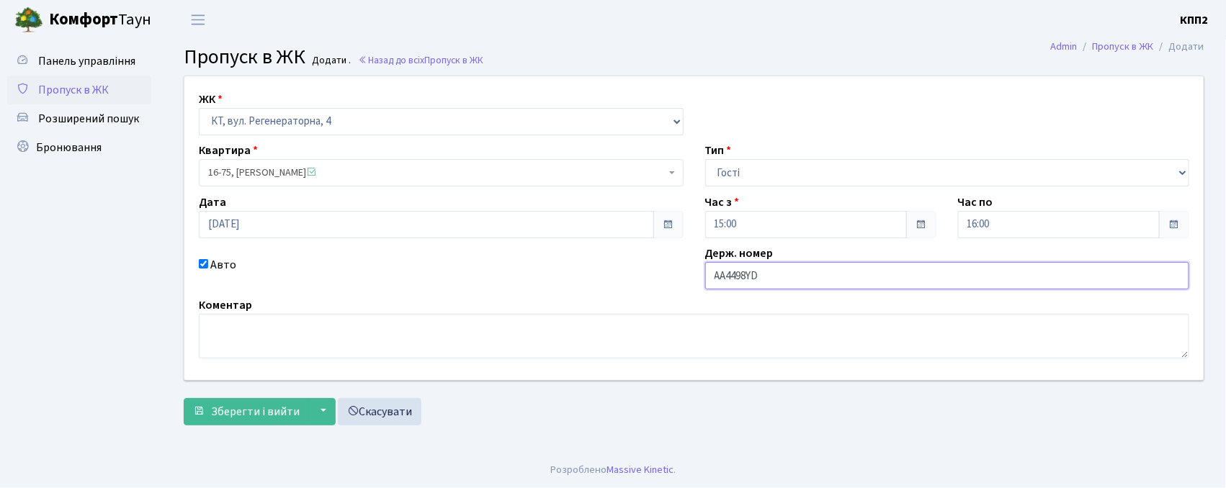
click at [785, 281] on input "АА4498YD" at bounding box center [947, 275] width 485 height 27
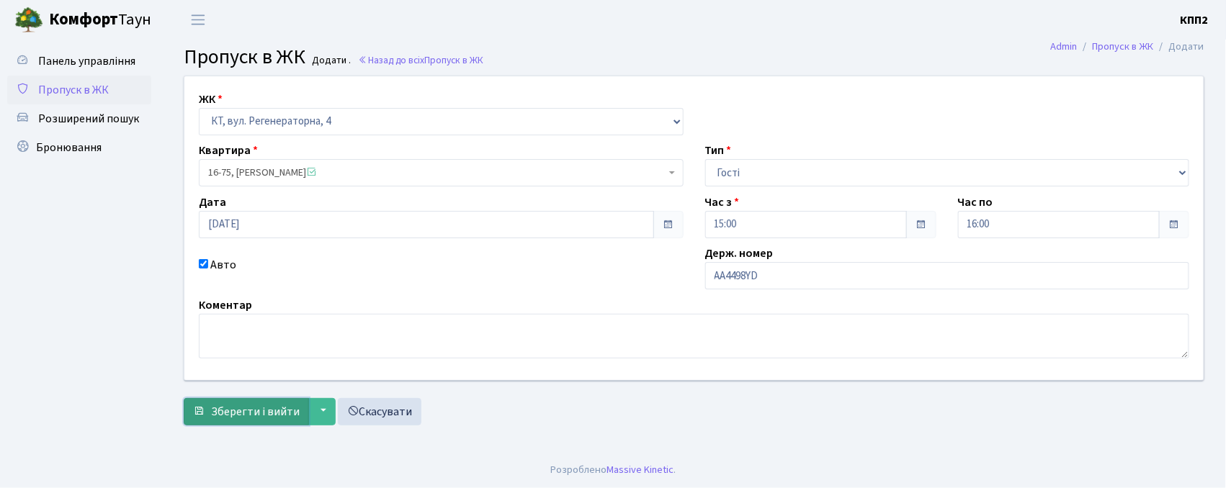
click at [280, 404] on span "Зберегти і вийти" at bounding box center [255, 412] width 89 height 16
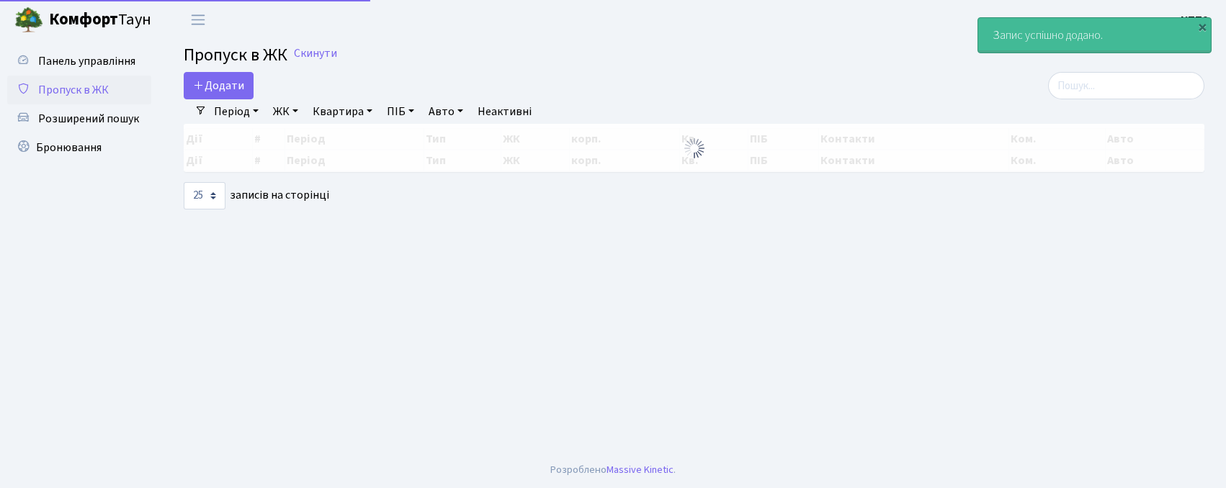
select select "25"
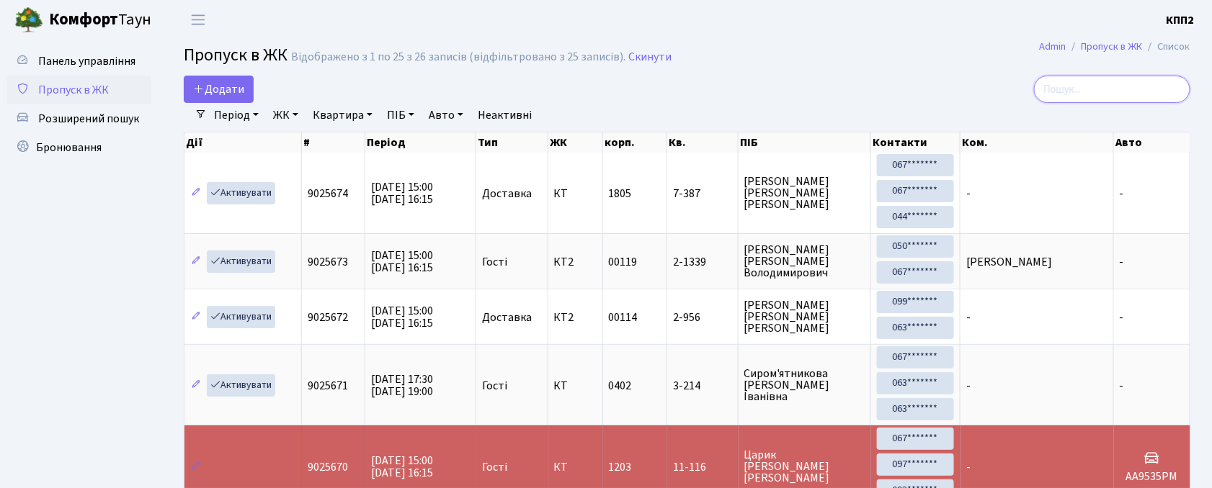
click at [1058, 88] on input "search" at bounding box center [1112, 89] width 156 height 27
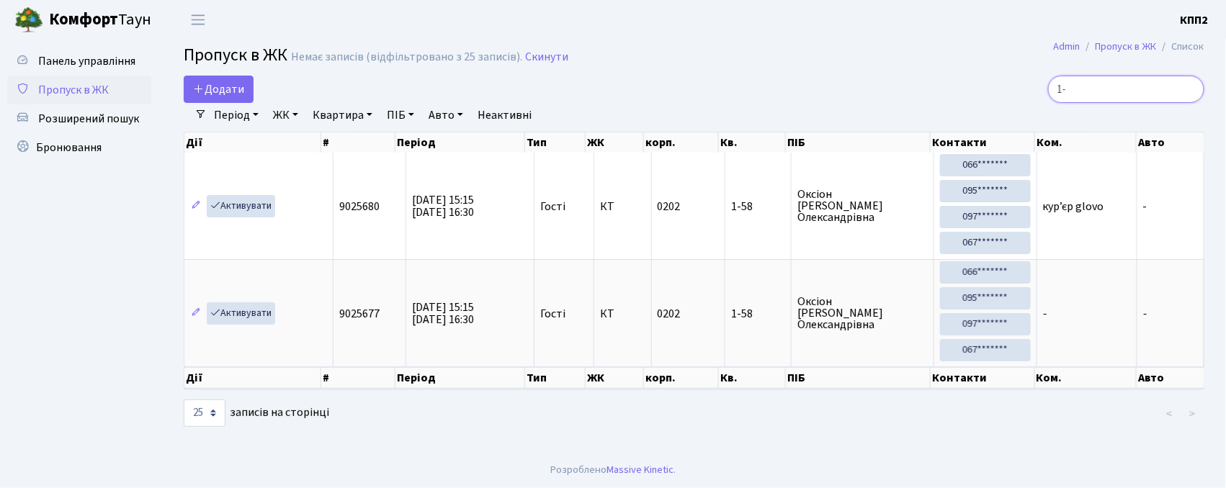
type input "1"
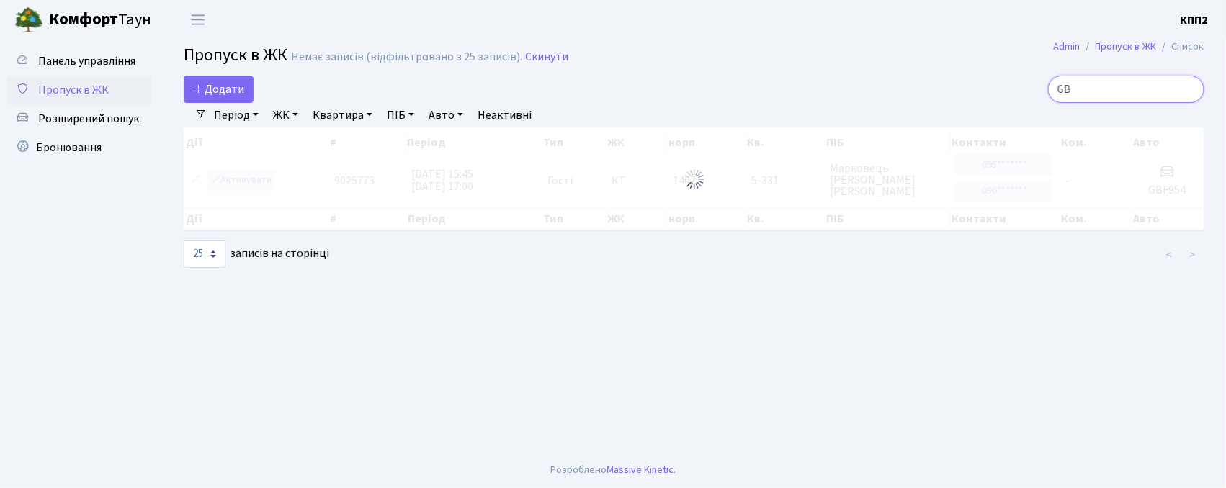
type input "G"
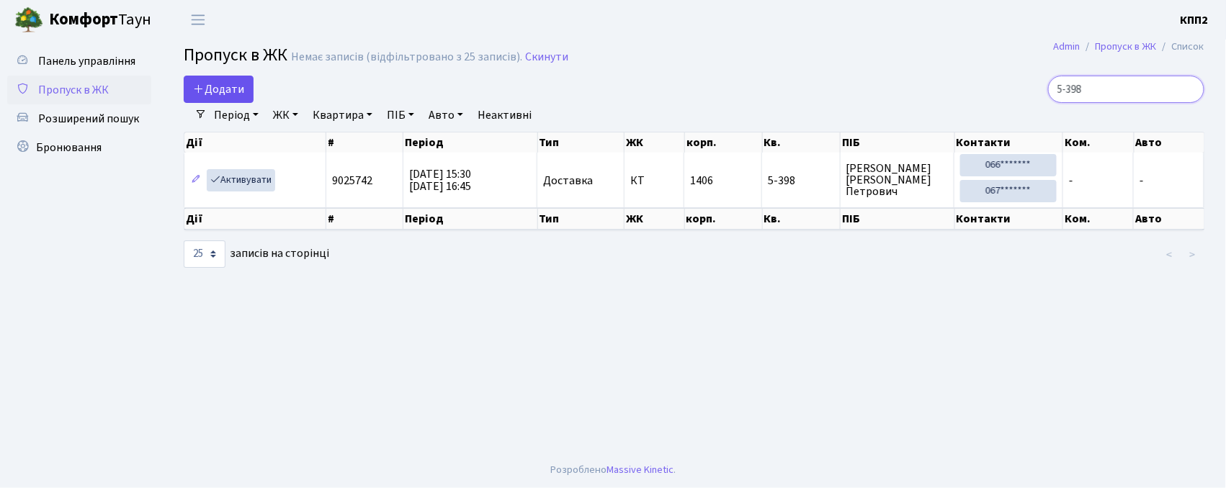
type input "5-398"
click at [225, 98] on link "Додати" at bounding box center [219, 89] width 70 height 27
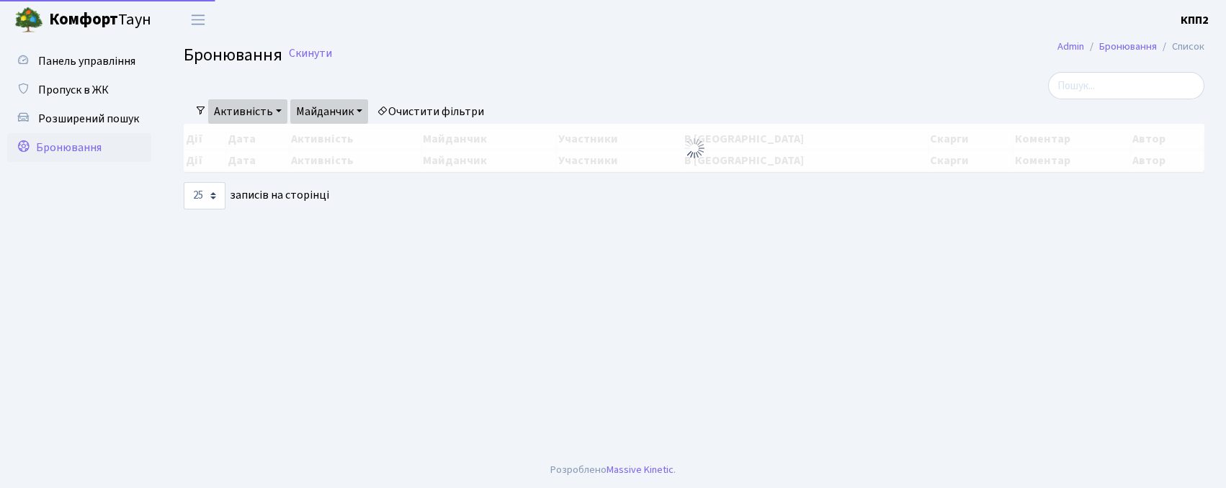
select select "25"
click at [52, 116] on span "Розширений пошук" at bounding box center [88, 119] width 101 height 16
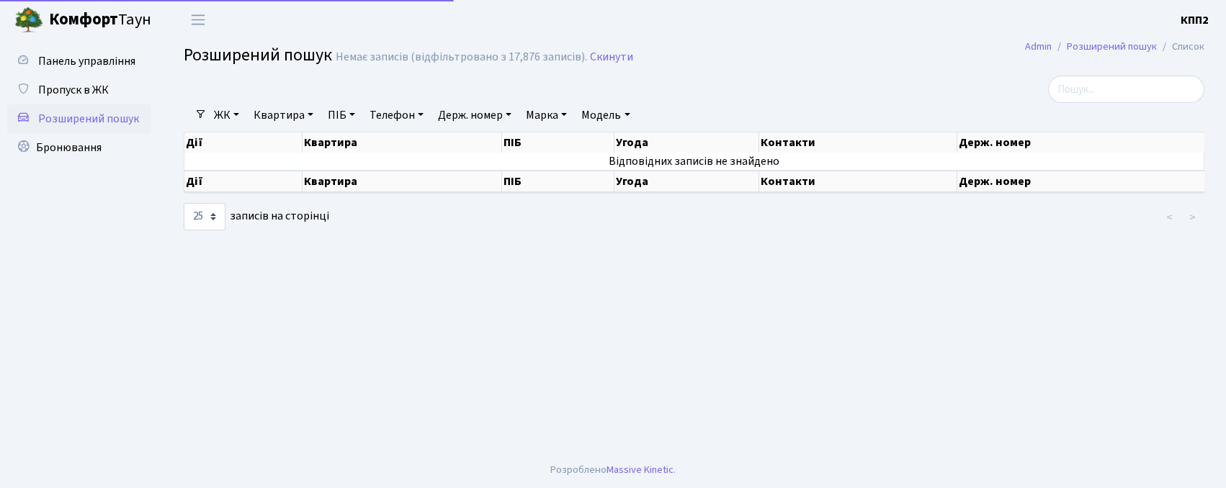
select select "25"
click at [275, 114] on link "Квартира" at bounding box center [283, 115] width 71 height 24
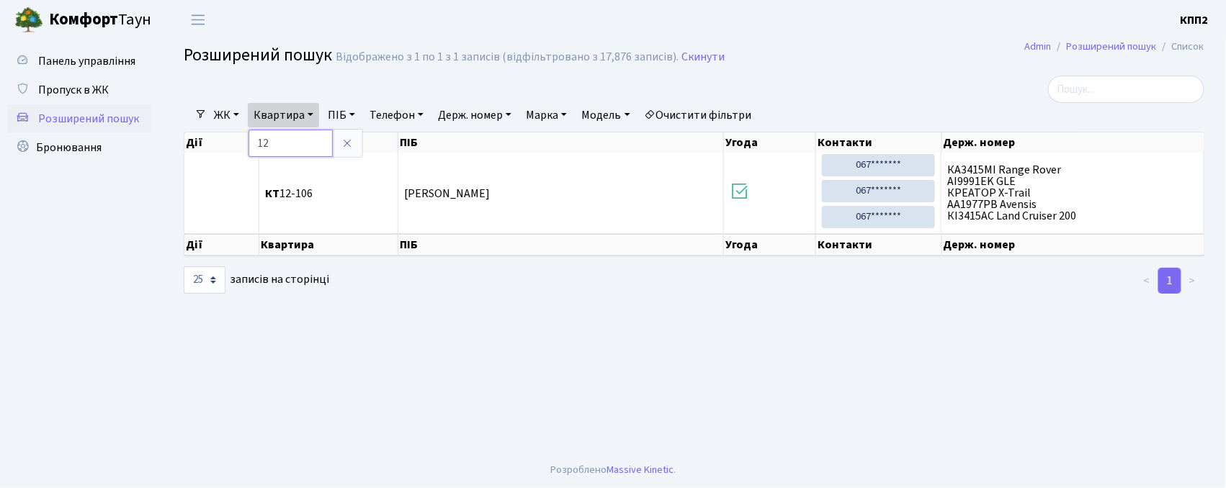
type input "1"
click at [108, 79] on link "Пропуск в ЖК" at bounding box center [79, 90] width 144 height 29
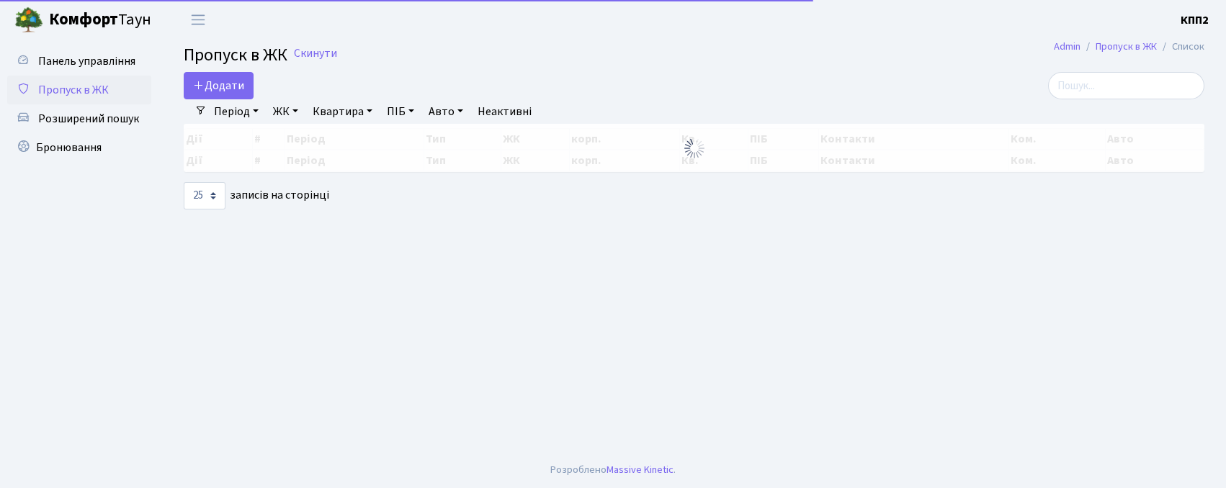
select select "25"
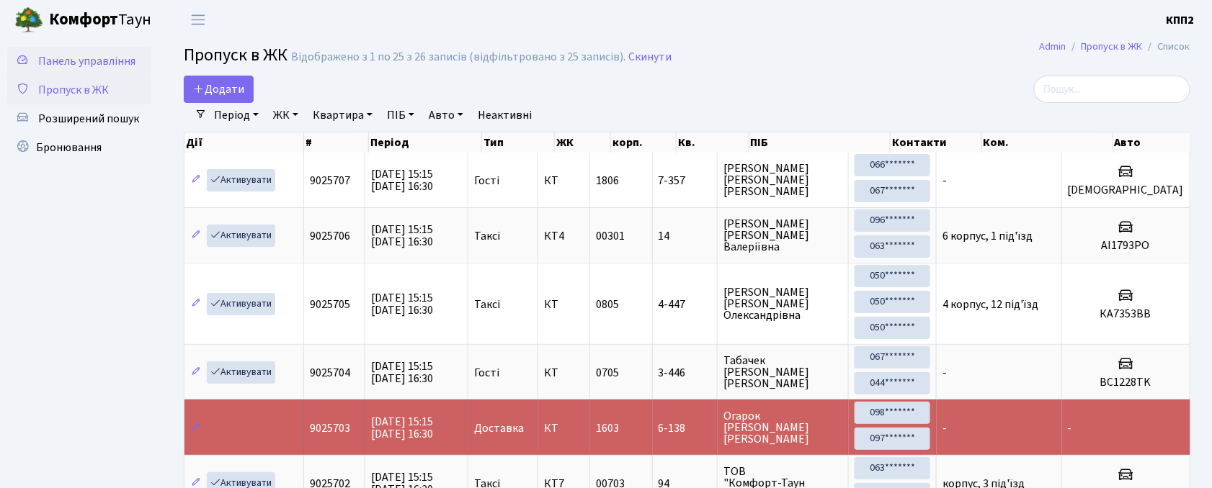
click at [85, 61] on span "Панель управління" at bounding box center [86, 61] width 97 height 16
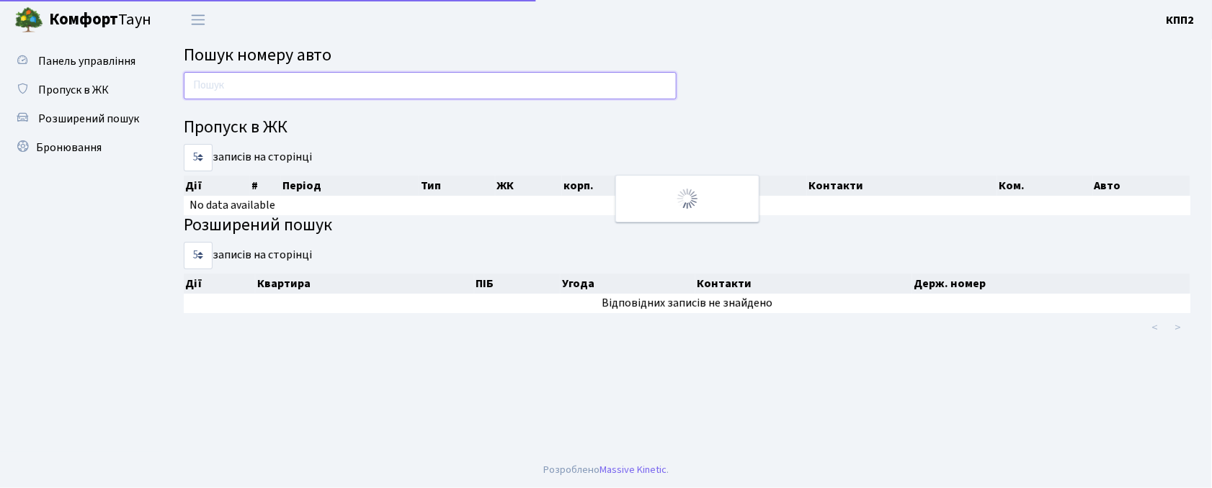
drag, startPoint x: 0, startPoint y: 0, endPoint x: 211, endPoint y: 90, distance: 229.5
click at [211, 90] on input "text" at bounding box center [430, 85] width 493 height 27
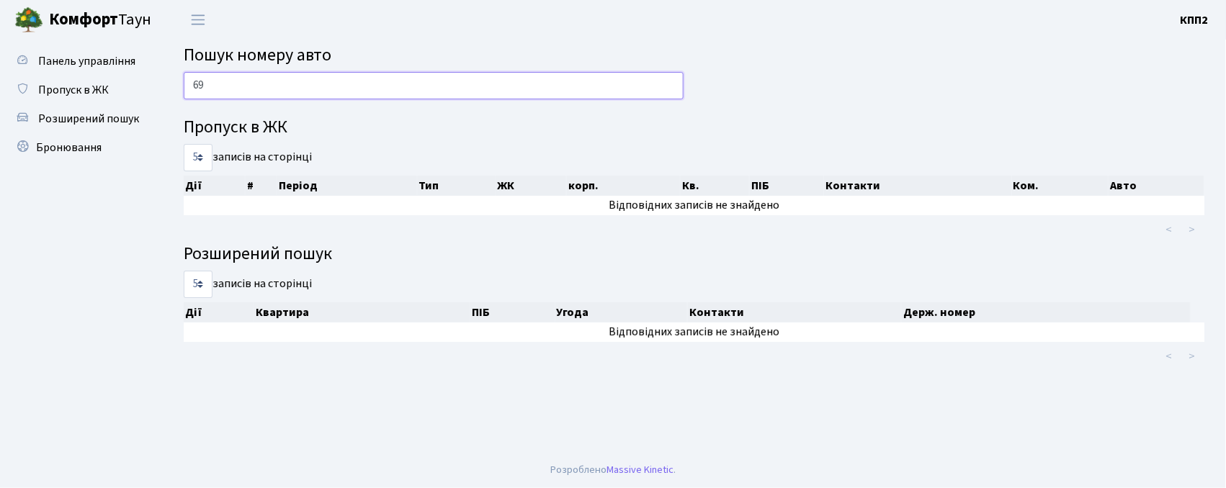
type input "6"
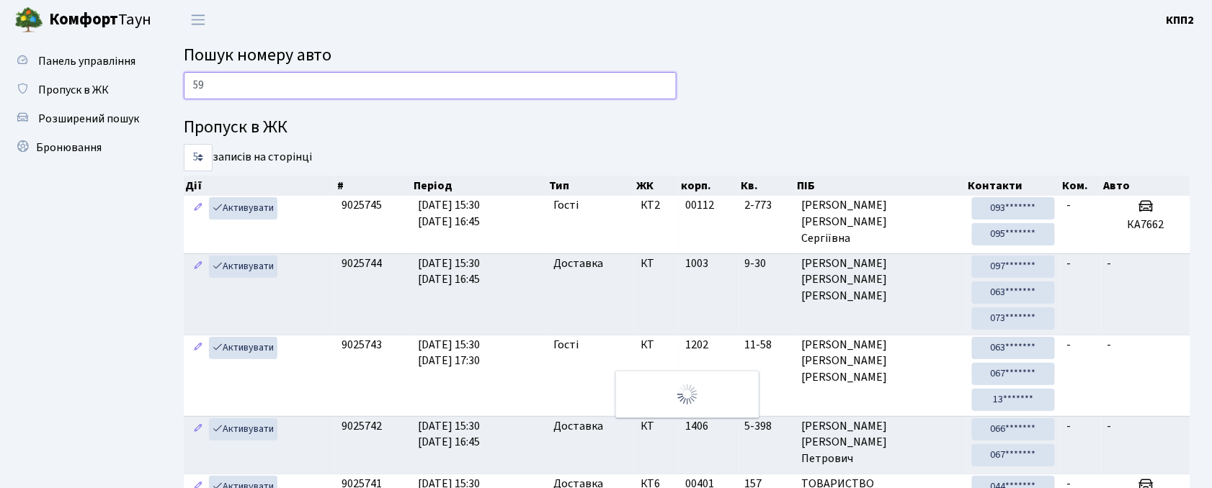
type input "5"
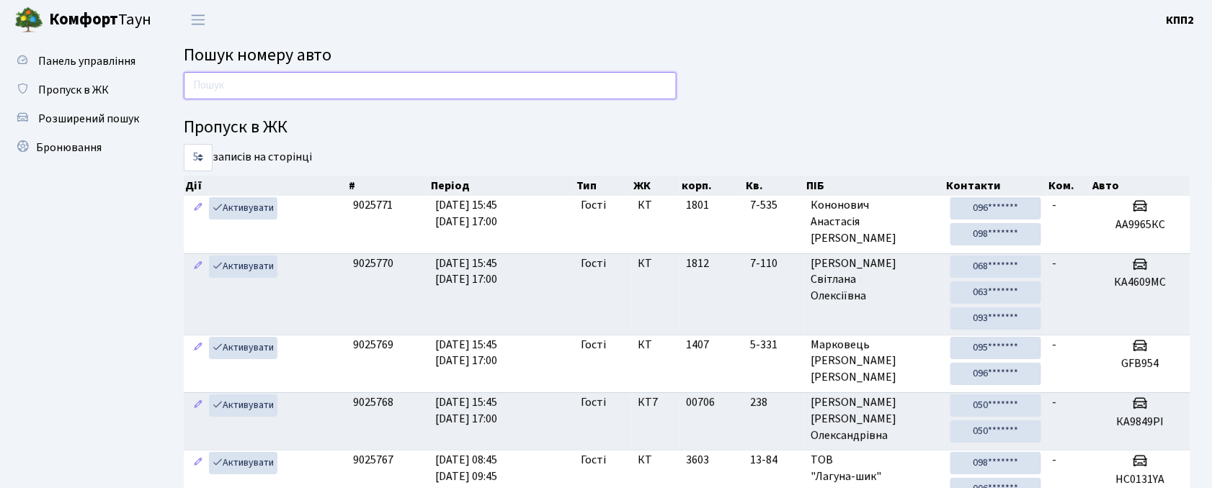
type input "П"
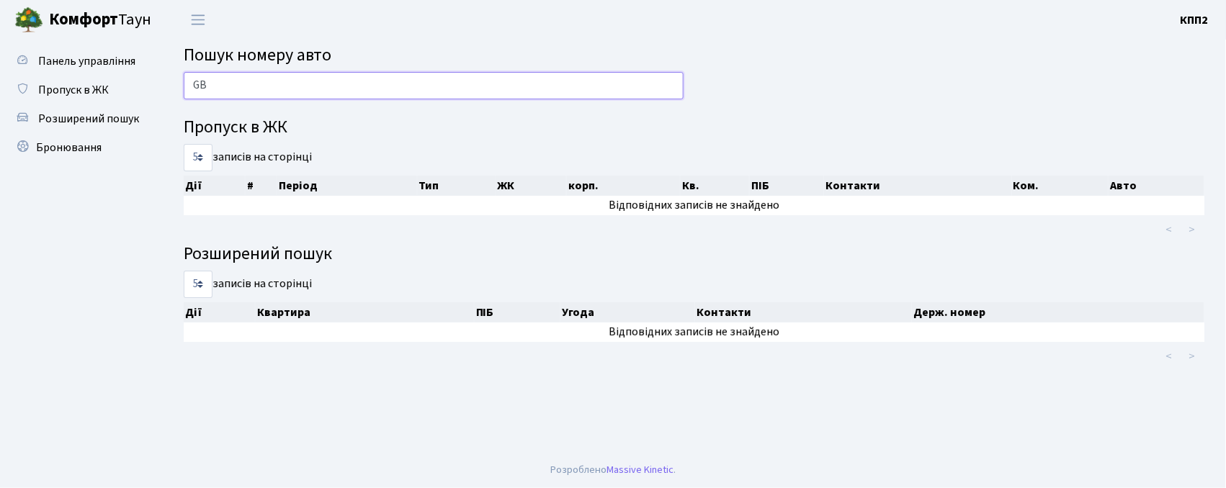
type input "G"
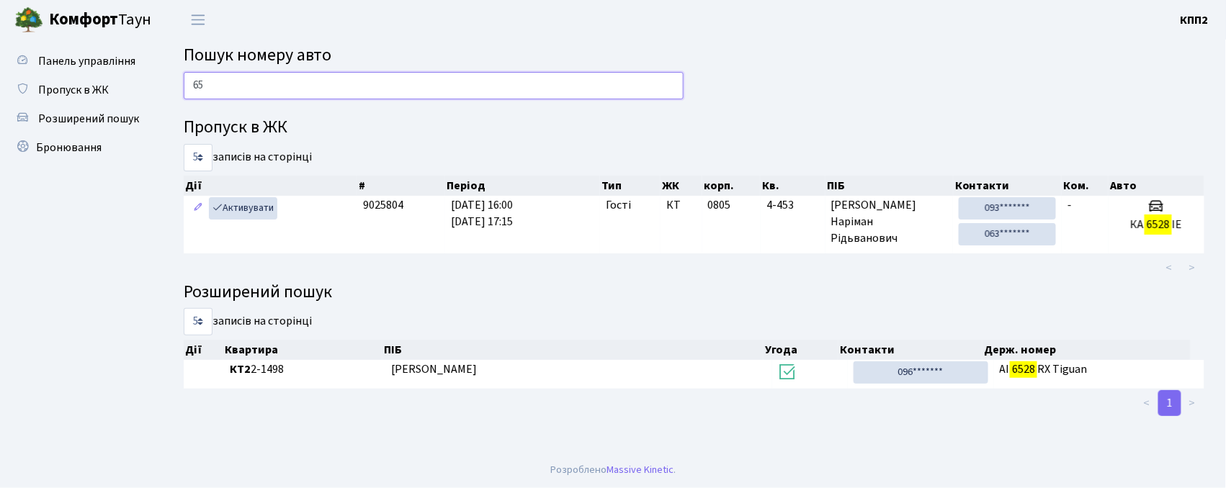
type input "6"
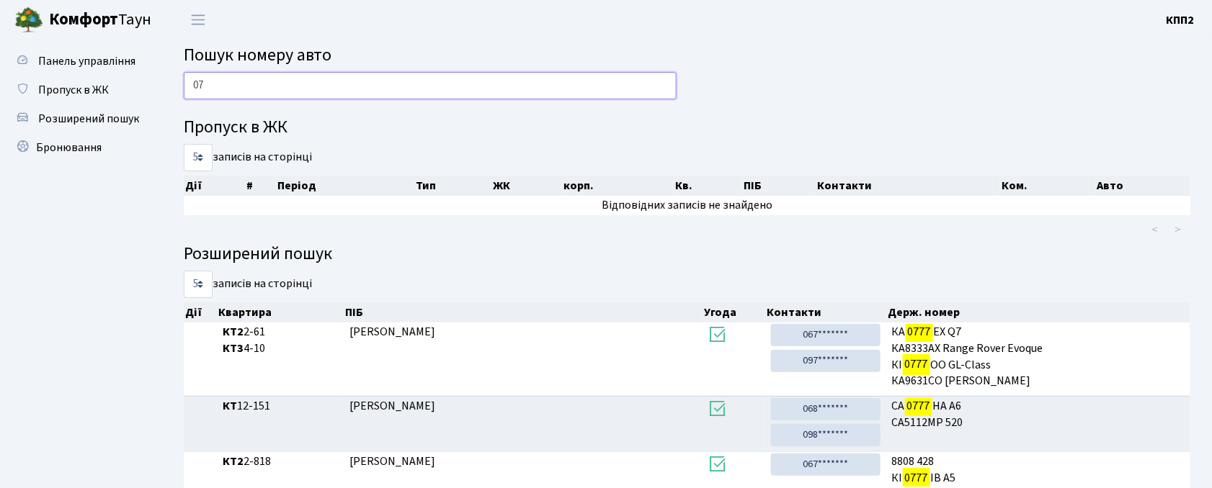
type input "0"
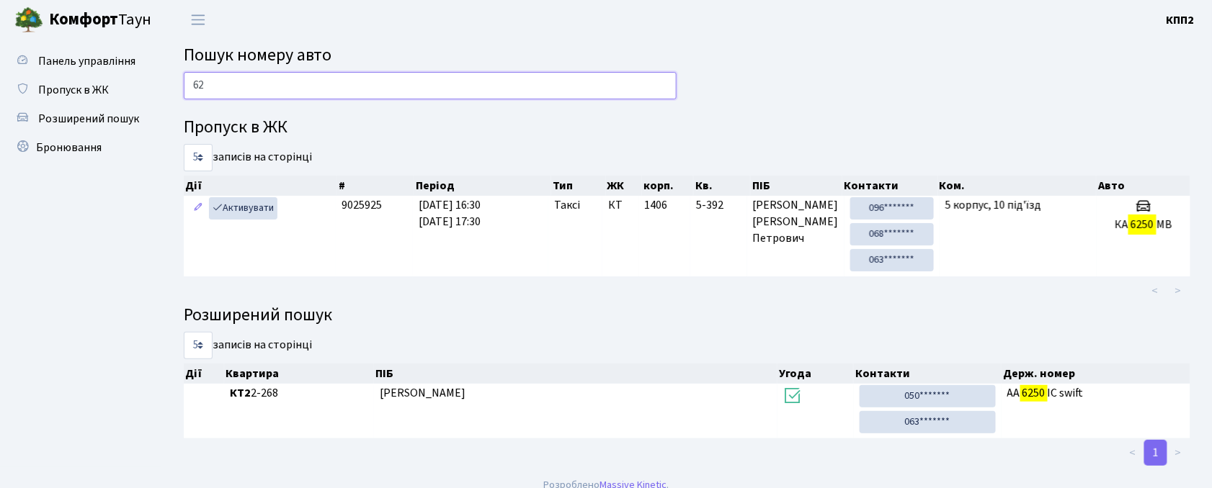
type input "6"
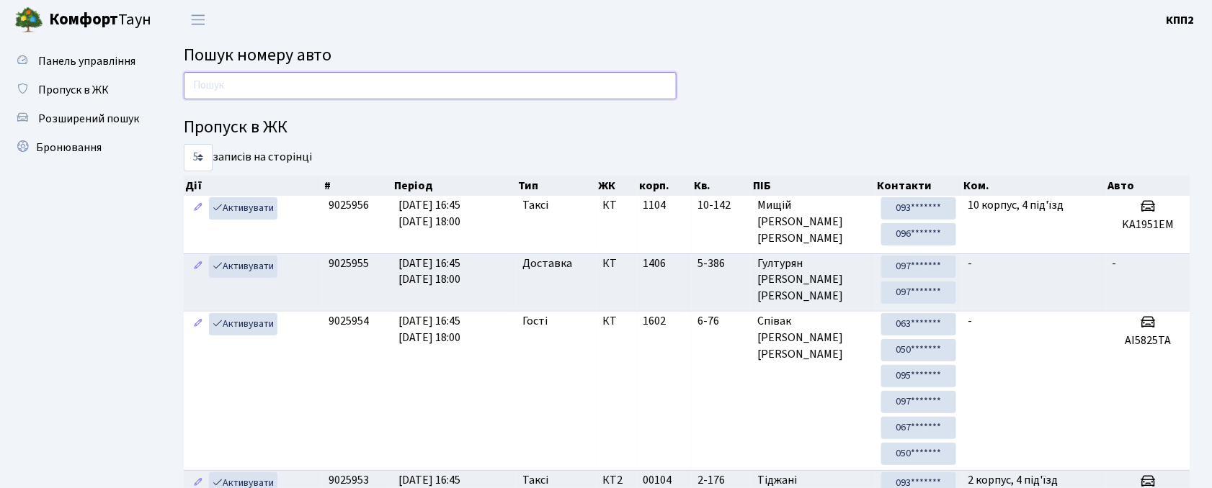
click at [228, 82] on input "text" at bounding box center [430, 85] width 493 height 27
click at [75, 79] on link "Пропуск в ЖК" at bounding box center [79, 90] width 144 height 29
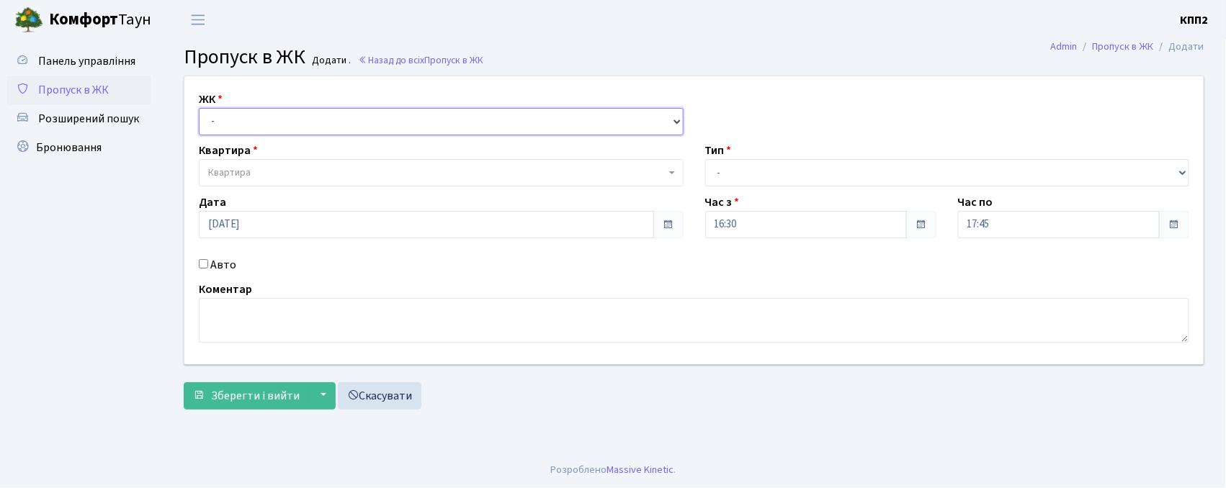
drag, startPoint x: 238, startPoint y: 113, endPoint x: 238, endPoint y: 133, distance: 20.2
click at [238, 115] on select "- КТ, вул. Регенераторна, 4 КТ2, просп. Соборності, 17 КТ3, вул. Березнева, 16 …" at bounding box center [441, 121] width 485 height 27
click at [199, 108] on select "- КТ, вул. Регенераторна, 4 КТ2, просп. Соборності, 17 КТ3, вул. Березнева, 16 …" at bounding box center [441, 121] width 485 height 27
click at [242, 135] on div "ЖК - КТ, вул. Регенераторна, 4 КТ2, просп. Соборності, 17 КТ3, вул. Березнева, …" at bounding box center [694, 220] width 1041 height 288
drag, startPoint x: 228, startPoint y: 98, endPoint x: 231, endPoint y: 105, distance: 7.8
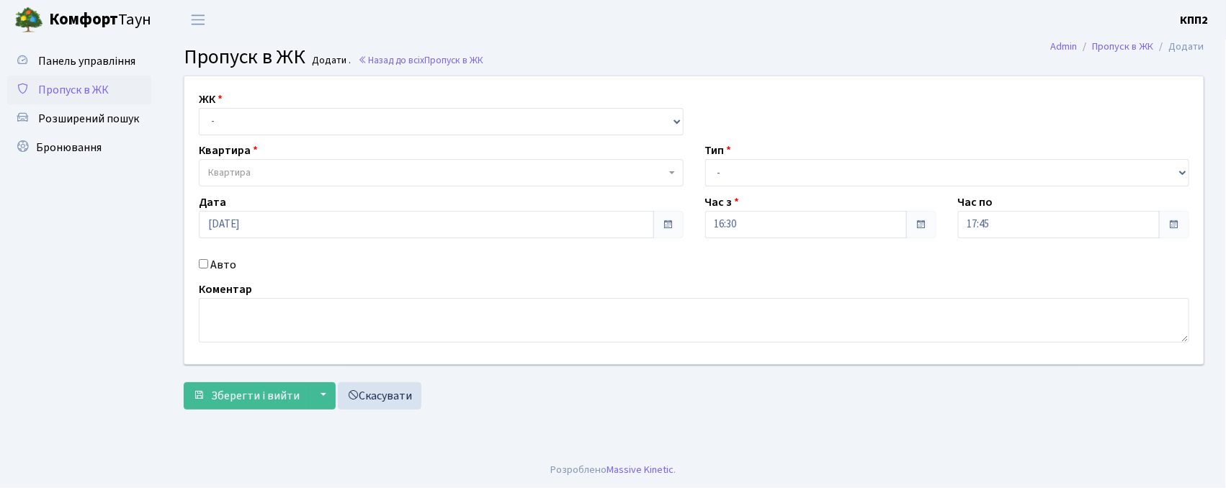
click at [229, 104] on div "ЖК - КТ, вул. Регенераторна, 4 КТ2, просп. Соборності, 17 КТ3, вул. Березнева, …" at bounding box center [441, 113] width 506 height 45
click at [232, 115] on select "- КТ, вул. Регенераторна, 4 КТ2, просп. [STREET_ADDRESS] [STREET_ADDRESS] [PERS…" at bounding box center [441, 121] width 485 height 27
select select "271"
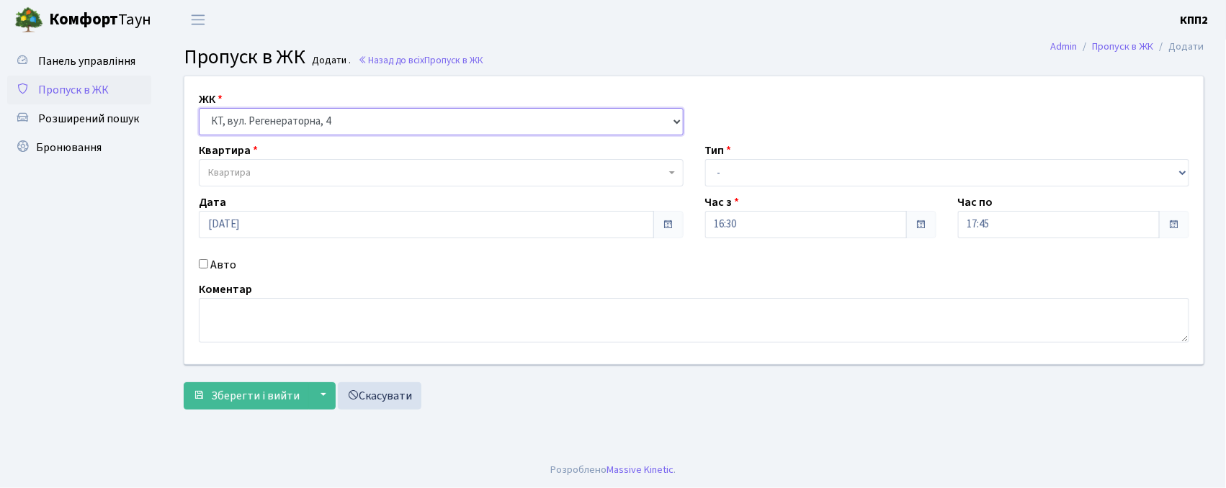
click at [199, 108] on select "- КТ, вул. Регенераторна, 4 КТ2, просп. [STREET_ADDRESS] [STREET_ADDRESS] [PERS…" at bounding box center [441, 121] width 485 height 27
select select
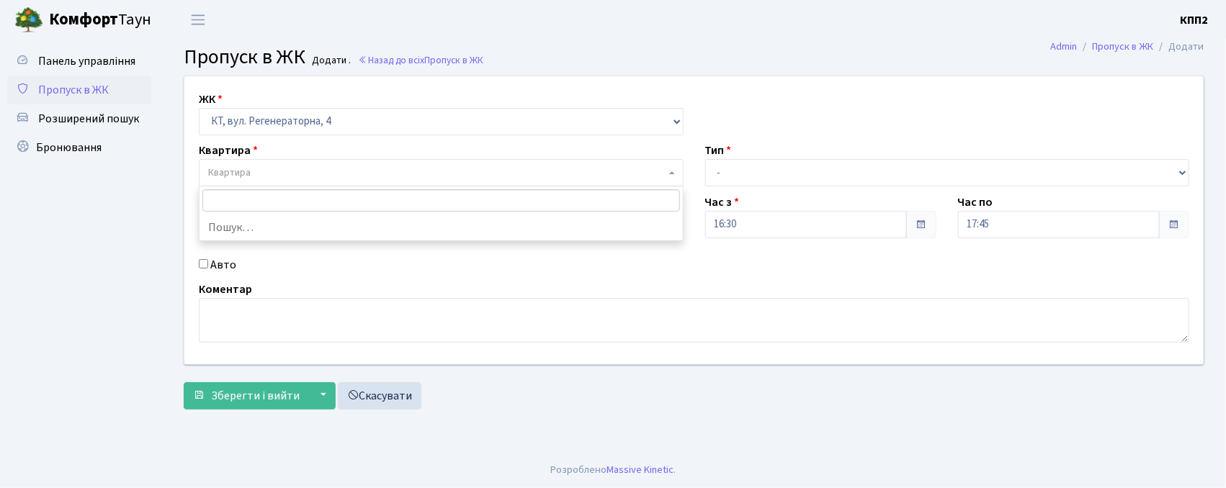
click at [240, 166] on span "Квартира" at bounding box center [229, 173] width 43 height 14
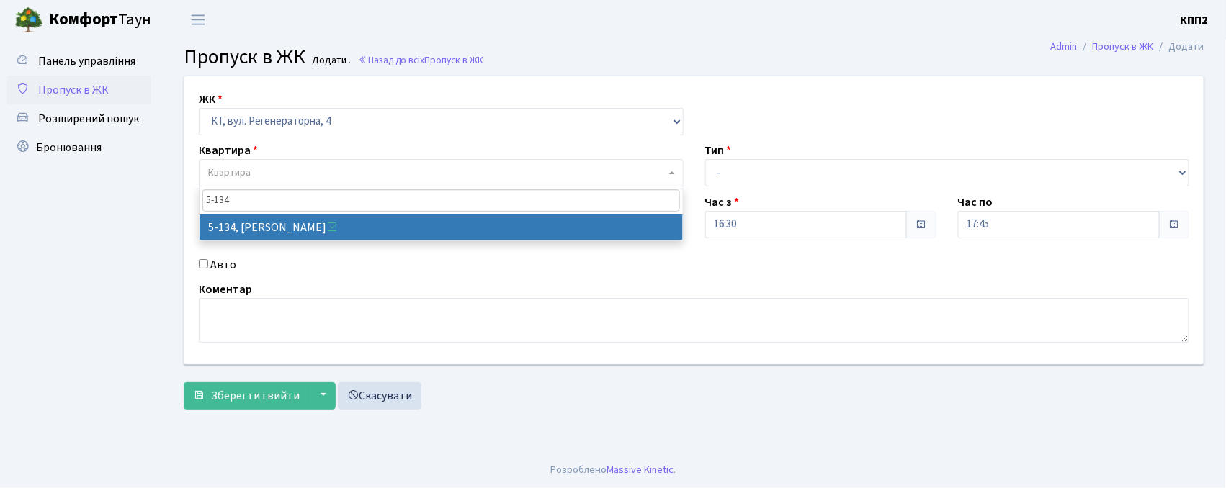
type input "5-134"
drag, startPoint x: 307, startPoint y: 223, endPoint x: 286, endPoint y: 232, distance: 22.6
select select "2394"
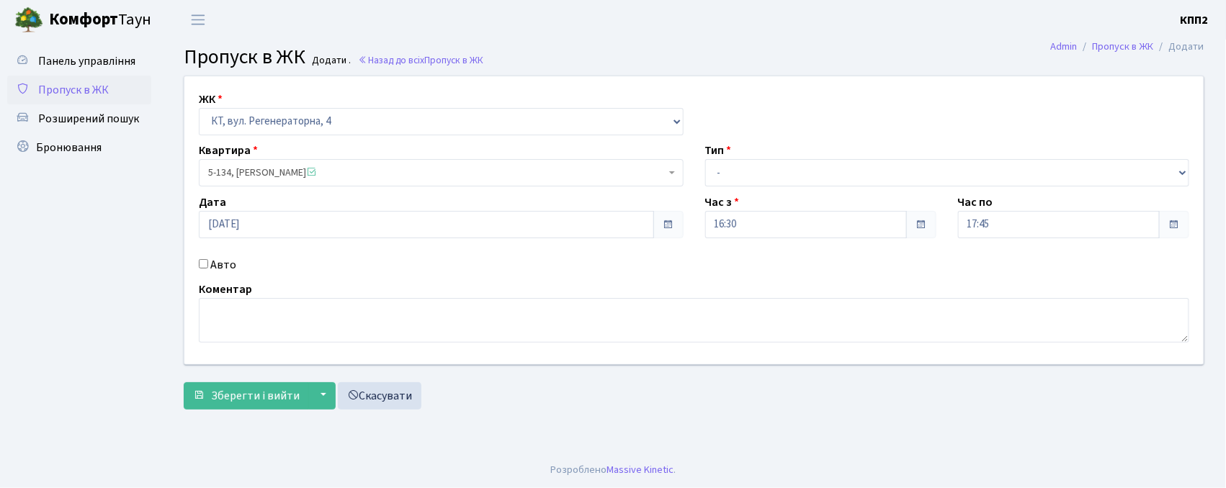
click at [197, 265] on div "Авто" at bounding box center [441, 264] width 506 height 17
click at [203, 266] on input "Авто" at bounding box center [203, 263] width 9 height 9
checkbox input "true"
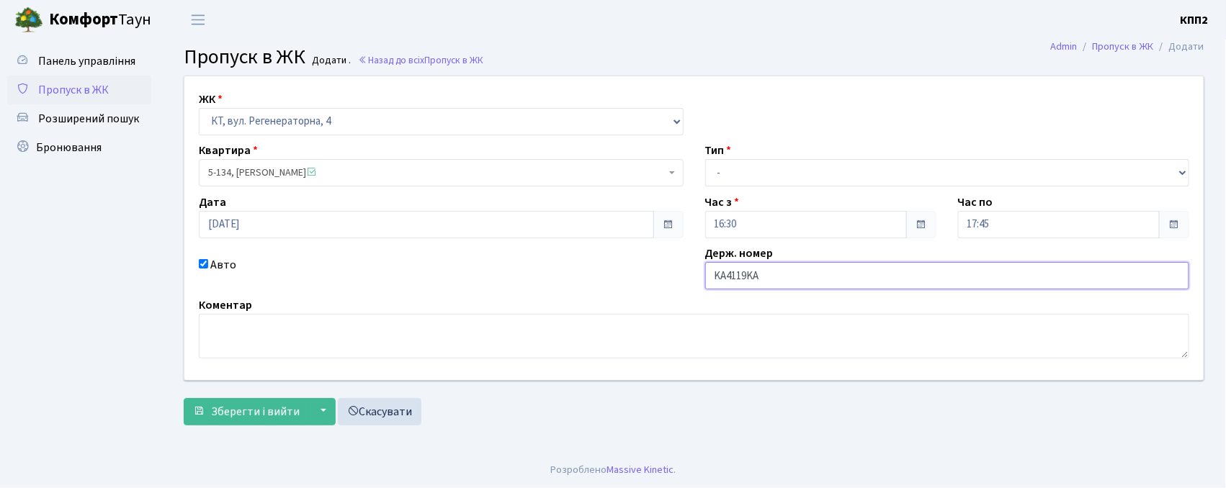
type input "KA4119KA"
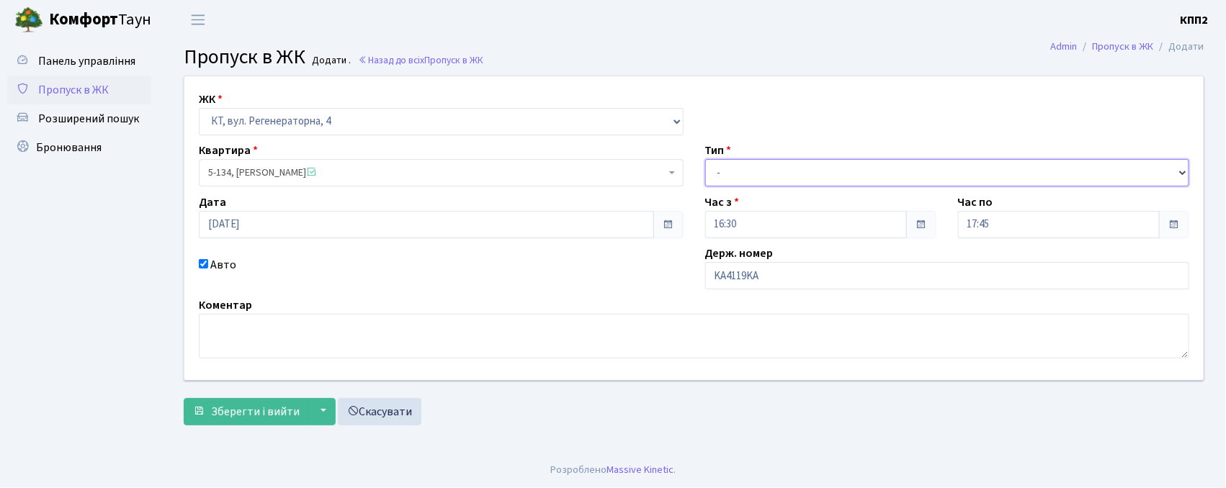
click at [730, 171] on select "- Доставка Таксі Гості Сервіс" at bounding box center [947, 172] width 485 height 27
select select "2"
click at [705, 159] on select "- Доставка Таксі Гості Сервіс" at bounding box center [947, 172] width 485 height 27
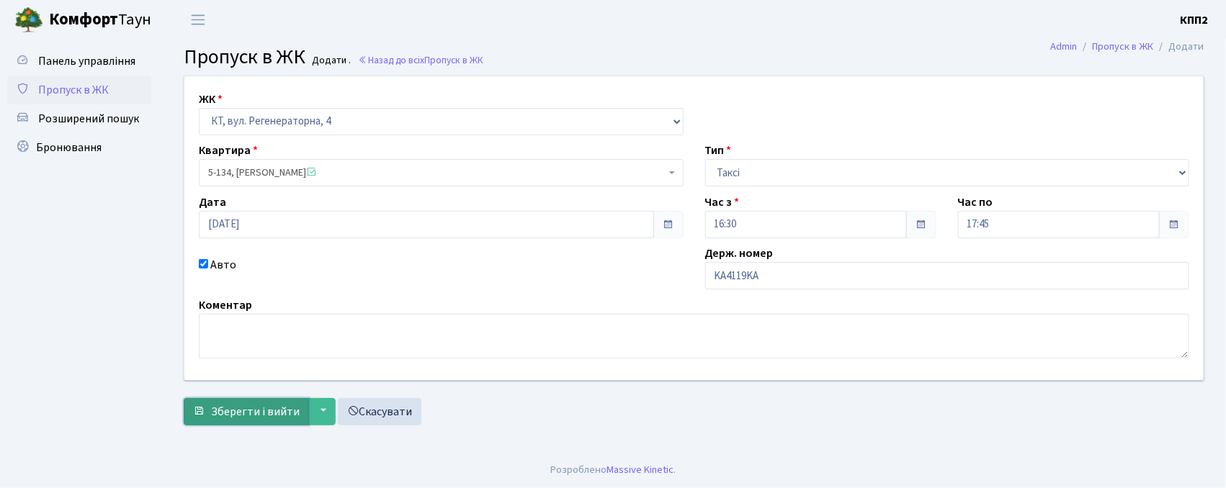
click at [265, 415] on span "Зберегти і вийти" at bounding box center [255, 412] width 89 height 16
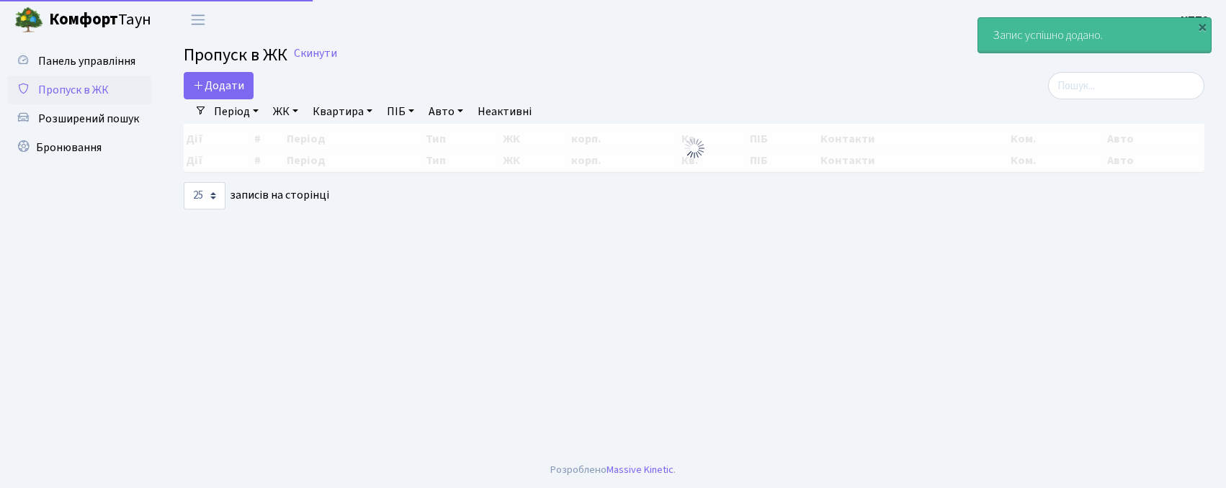
select select "25"
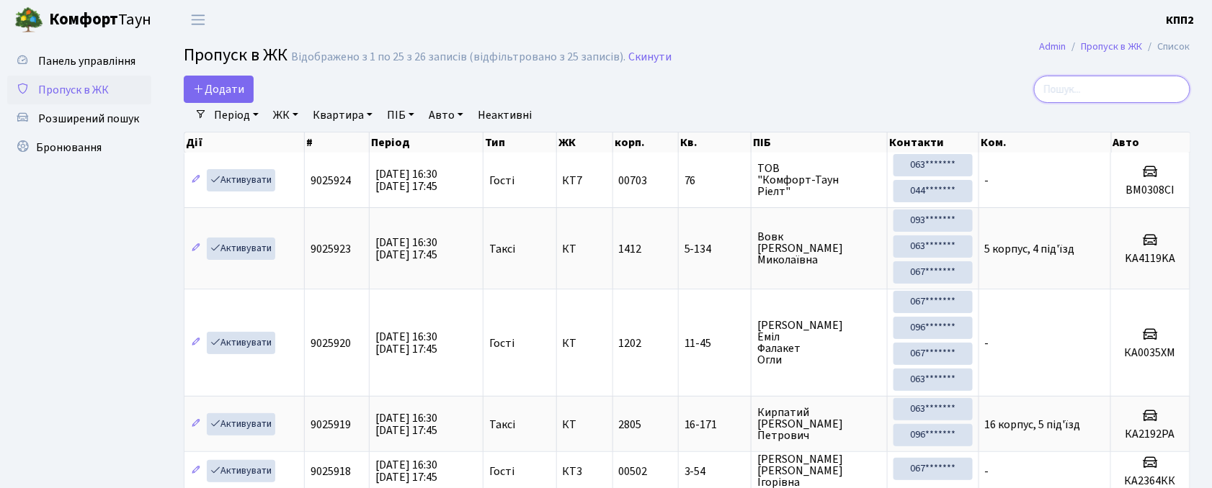
click at [1096, 94] on input "search" at bounding box center [1112, 89] width 156 height 27
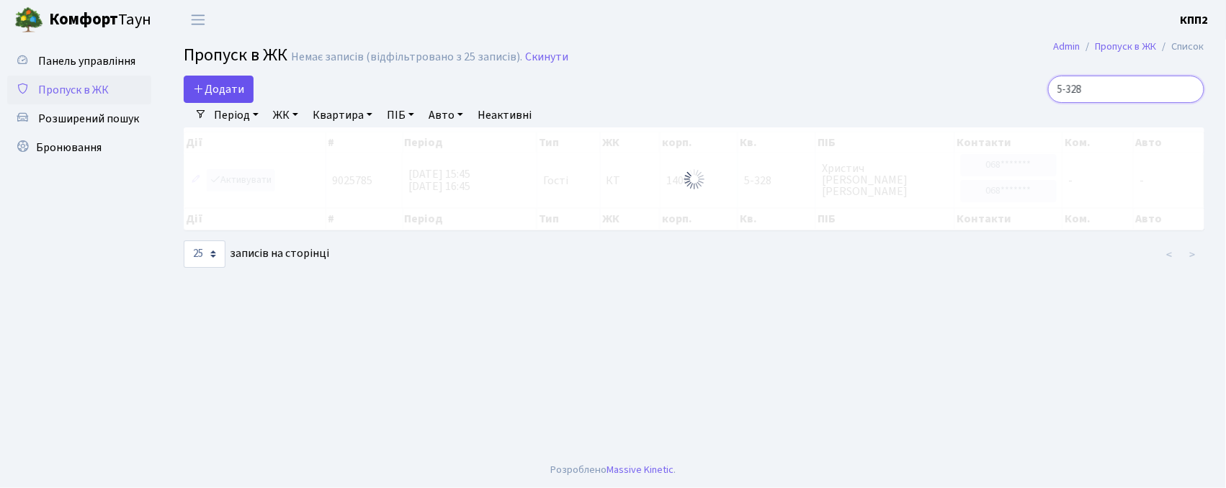
type input "5-328"
click at [235, 84] on span "Додати" at bounding box center [218, 89] width 51 height 16
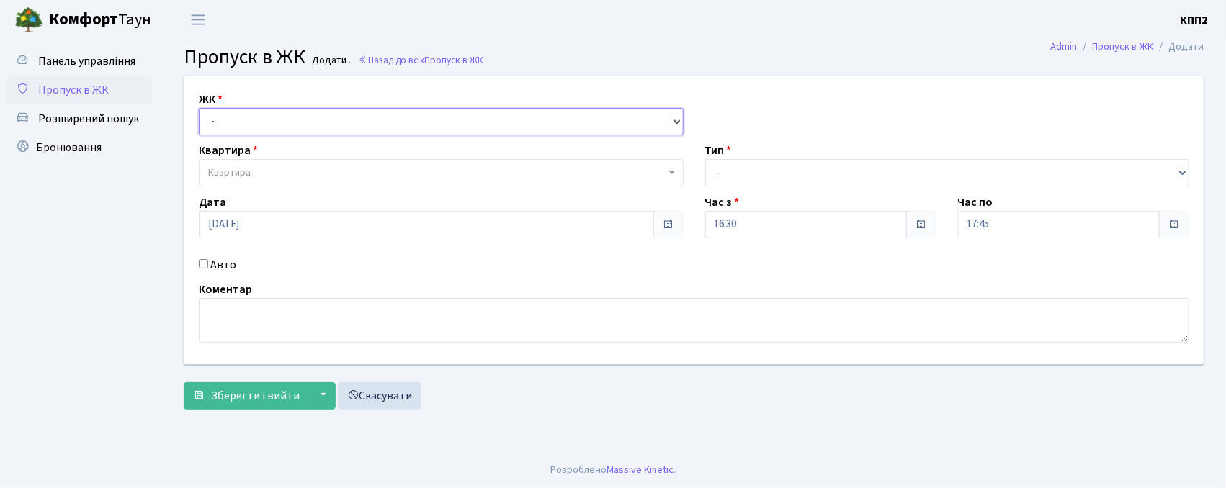
click at [251, 116] on select "- КТ, вул. Регенераторна, 4 КТ2, просп. [STREET_ADDRESS] [STREET_ADDRESS] [PERS…" at bounding box center [441, 121] width 485 height 27
select select "271"
click at [199, 108] on select "- КТ, вул. Регенераторна, 4 КТ2, просп. [STREET_ADDRESS] [STREET_ADDRESS] [PERS…" at bounding box center [441, 121] width 485 height 27
select select
click at [249, 160] on span "Квартира" at bounding box center [441, 172] width 485 height 27
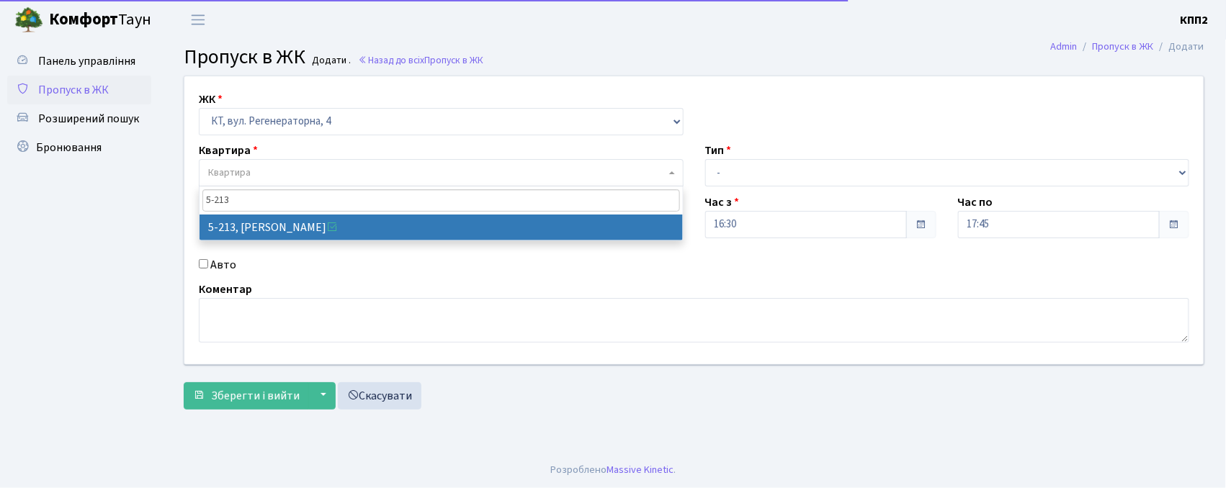
type input "5-213"
drag, startPoint x: 266, startPoint y: 223, endPoint x: 251, endPoint y: 228, distance: 15.3
select select "2371"
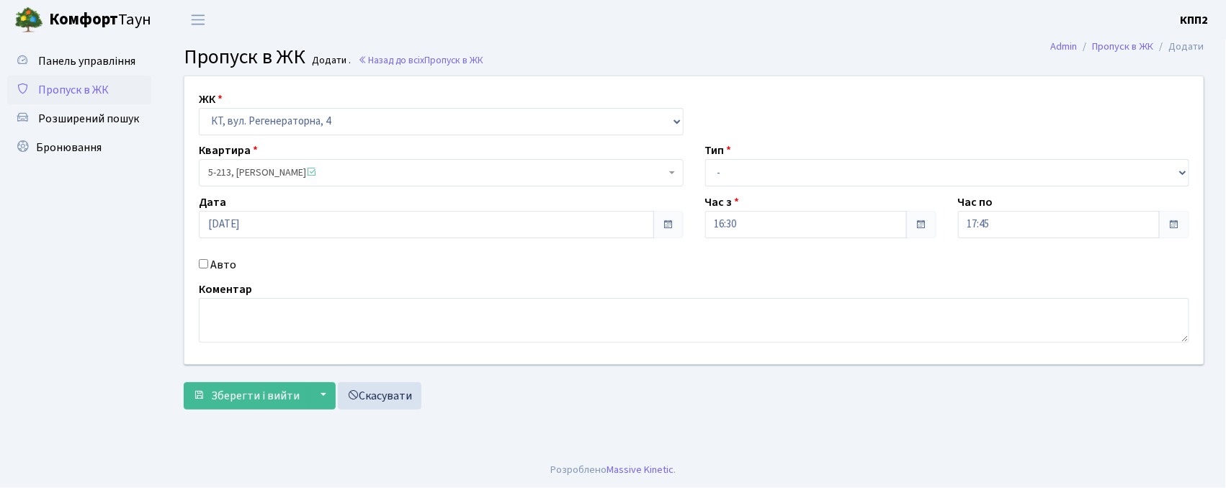
click at [202, 269] on div "Авто" at bounding box center [441, 264] width 506 height 17
click at [203, 264] on input "Авто" at bounding box center [203, 263] width 9 height 9
checkbox input "true"
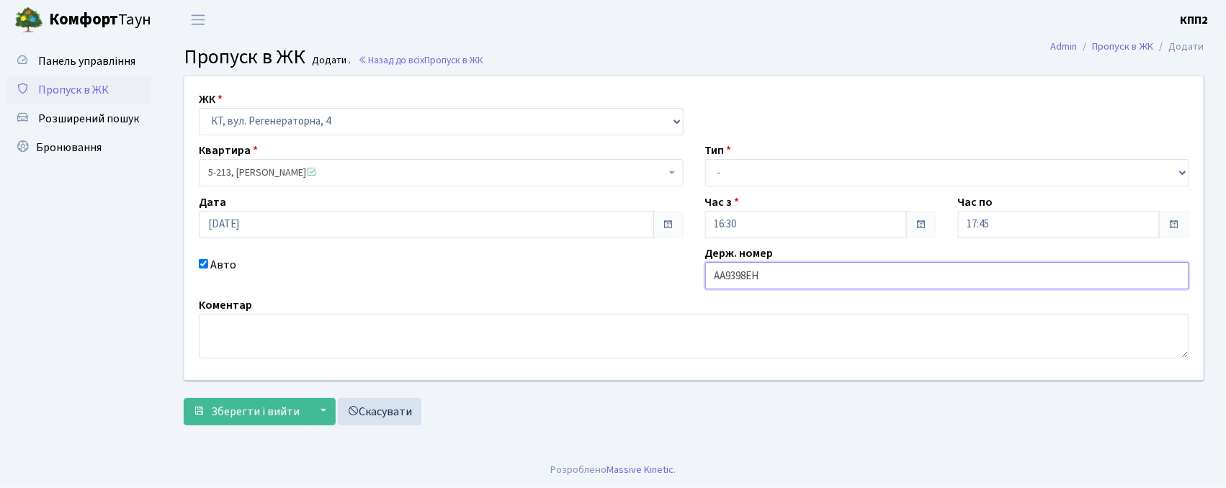
type input "АА9398ЕН"
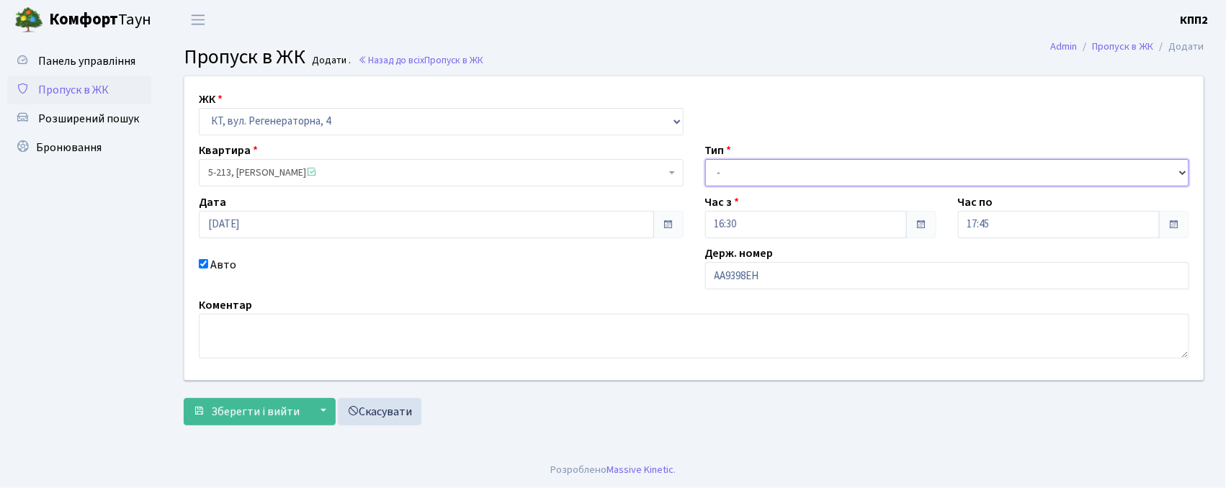
click at [776, 164] on select "- Доставка Таксі Гості Сервіс" at bounding box center [947, 172] width 485 height 27
select select "3"
click at [705, 159] on select "- Доставка Таксі Гості Сервіс" at bounding box center [947, 172] width 485 height 27
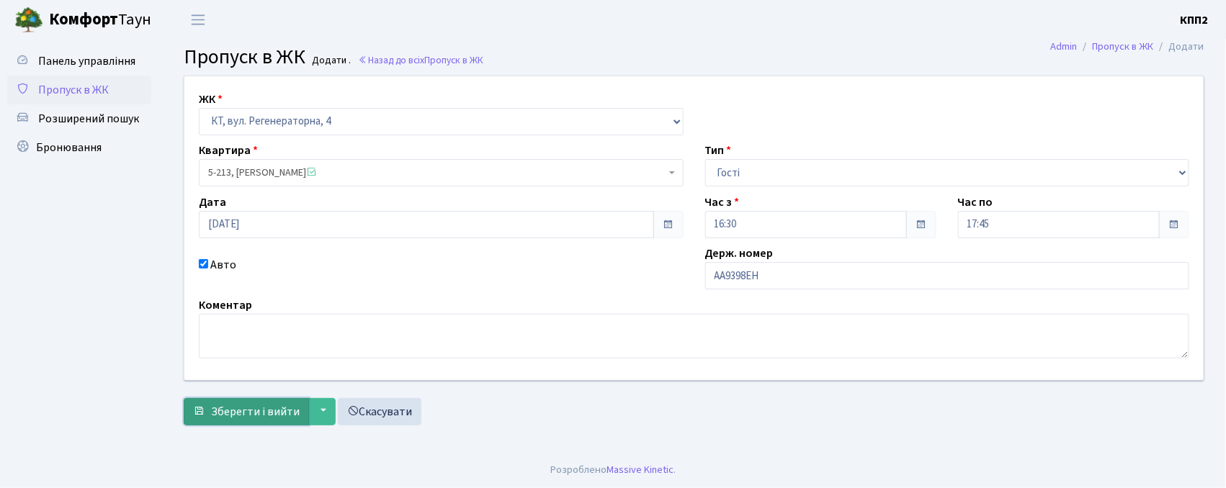
click at [229, 402] on button "Зберегти і вийти" at bounding box center [246, 411] width 125 height 27
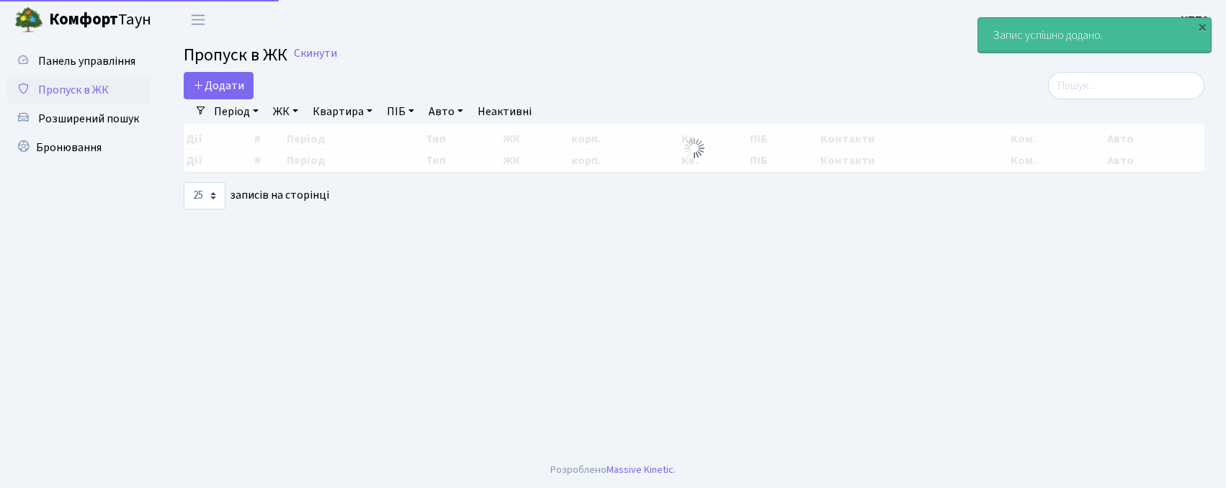
select select "25"
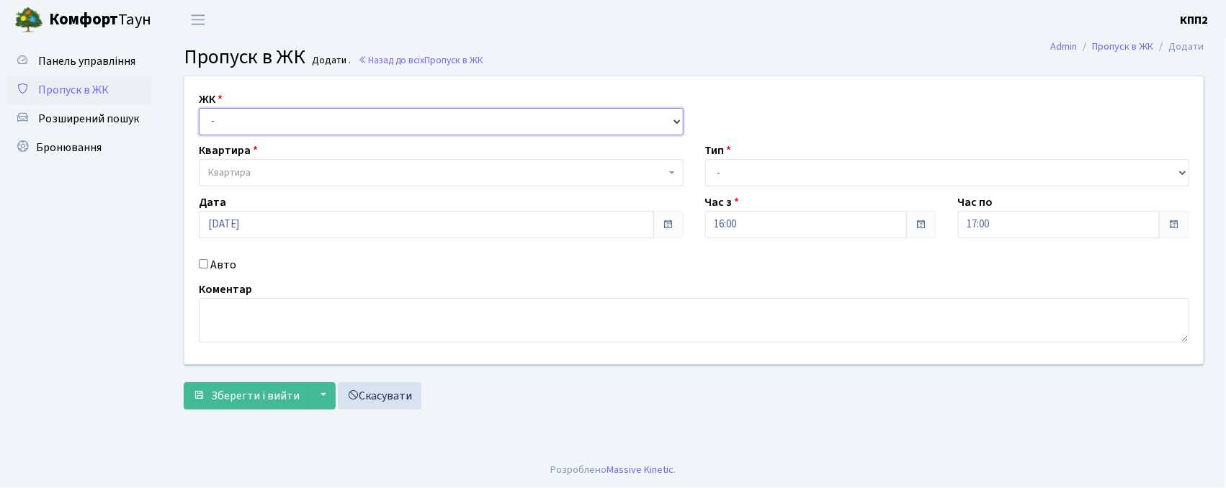
click at [259, 125] on select "- КТ, вул. Регенераторна, 4 КТ2, просп. Соборності, 17 КТ3, вул. Березнева, 16 …" at bounding box center [441, 121] width 485 height 27
select select "271"
click at [199, 108] on select "- КТ, вул. Регенераторна, 4 КТ2, просп. Соборності, 17 КТ3, вул. Березнева, 16 …" at bounding box center [441, 121] width 485 height 27
select select
click at [246, 171] on span "Квартира" at bounding box center [229, 173] width 43 height 14
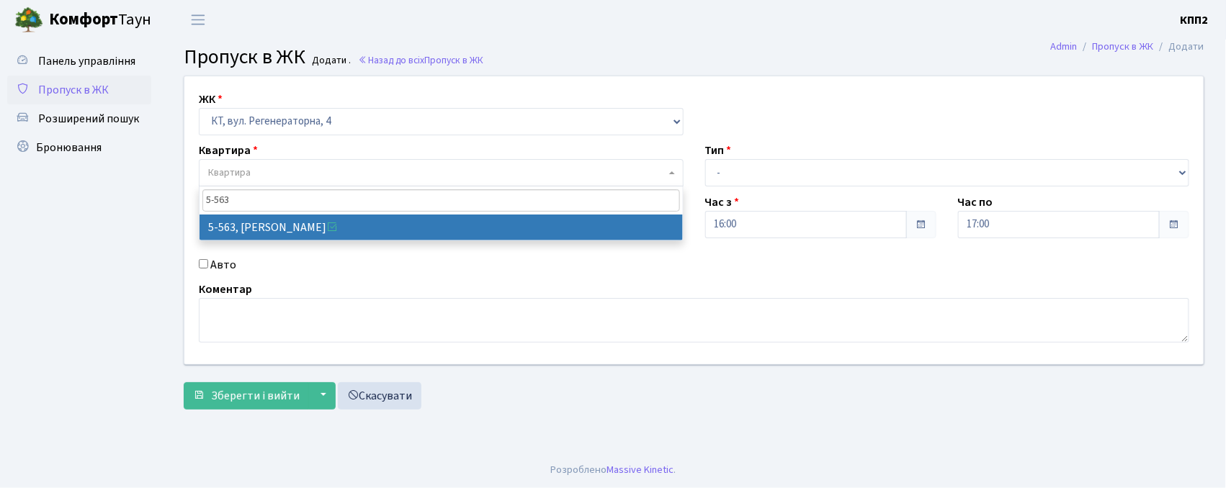
type input "5-563"
select select "1957"
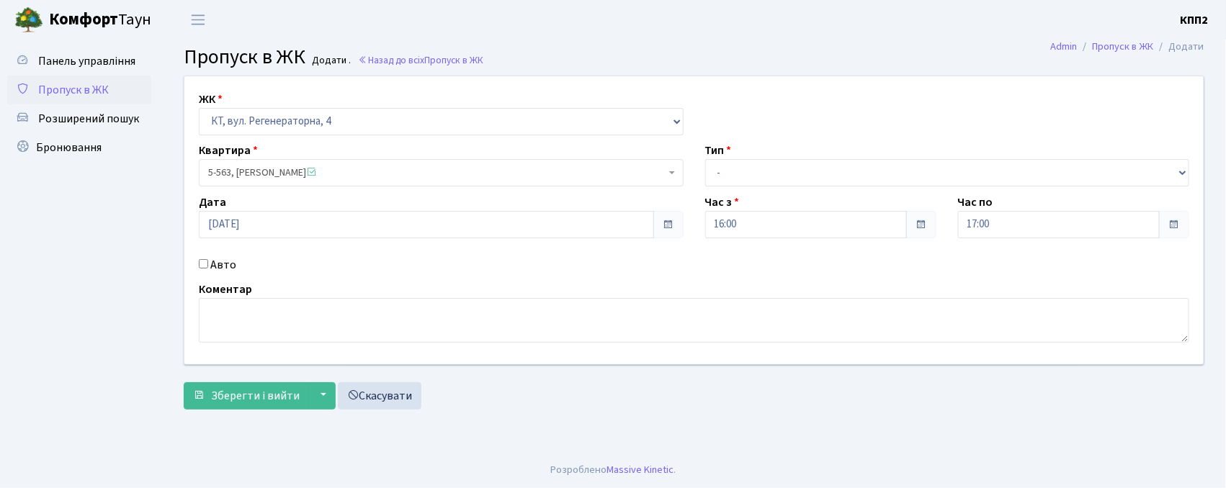
click at [209, 269] on div "Авто" at bounding box center [441, 264] width 506 height 17
click at [213, 267] on label "Авто" at bounding box center [223, 264] width 26 height 17
click at [208, 267] on input "Авто" at bounding box center [203, 263] width 9 height 9
checkbox input "true"
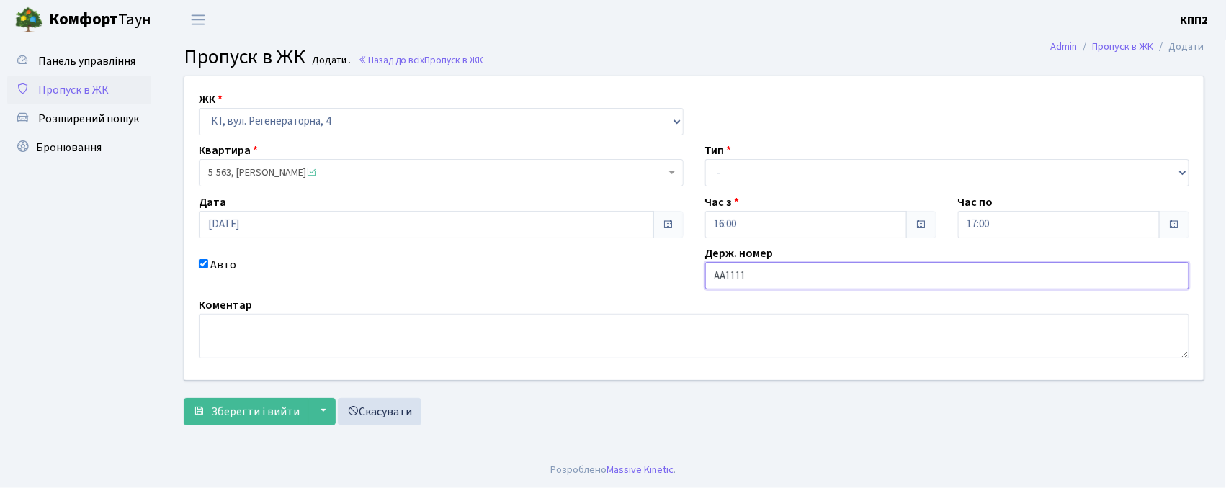
type input "АА1111ОВ"
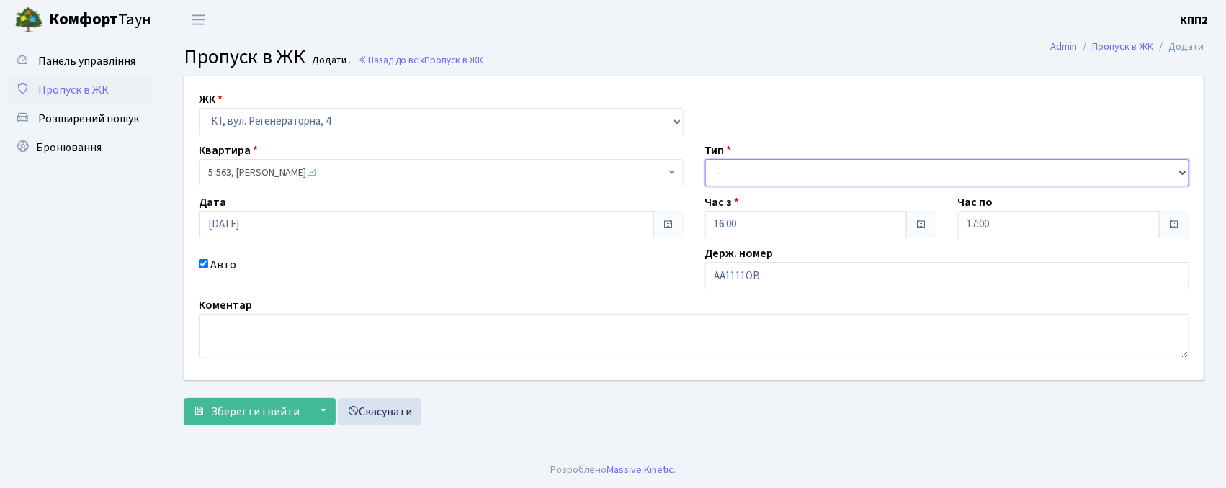
click at [808, 174] on select "- Доставка Таксі Гості Сервіс" at bounding box center [947, 172] width 485 height 27
select select "3"
click at [705, 159] on select "- Доставка Таксі Гості Сервіс" at bounding box center [947, 172] width 485 height 27
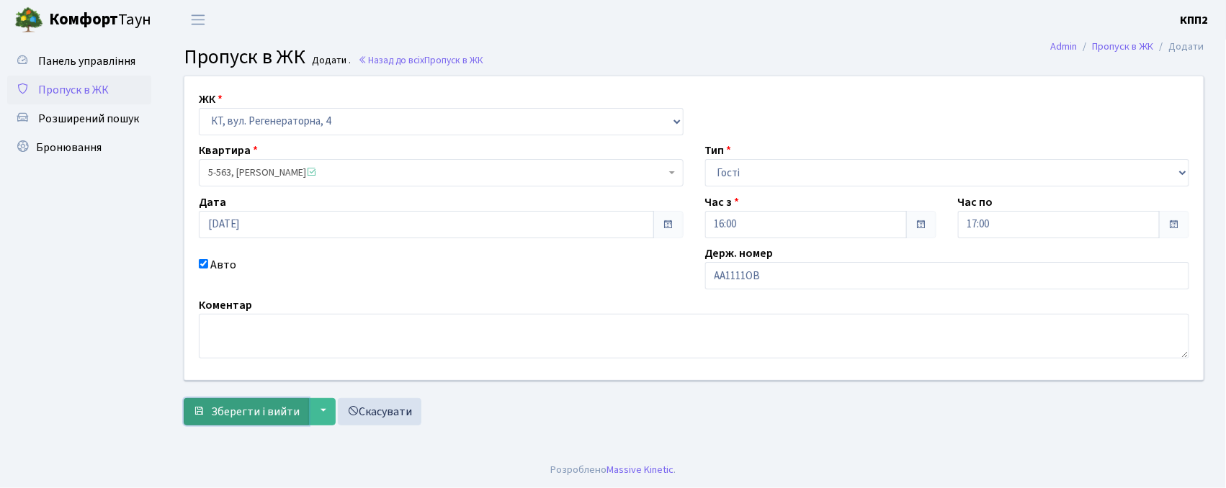
click at [254, 416] on span "Зберегти і вийти" at bounding box center [255, 412] width 89 height 16
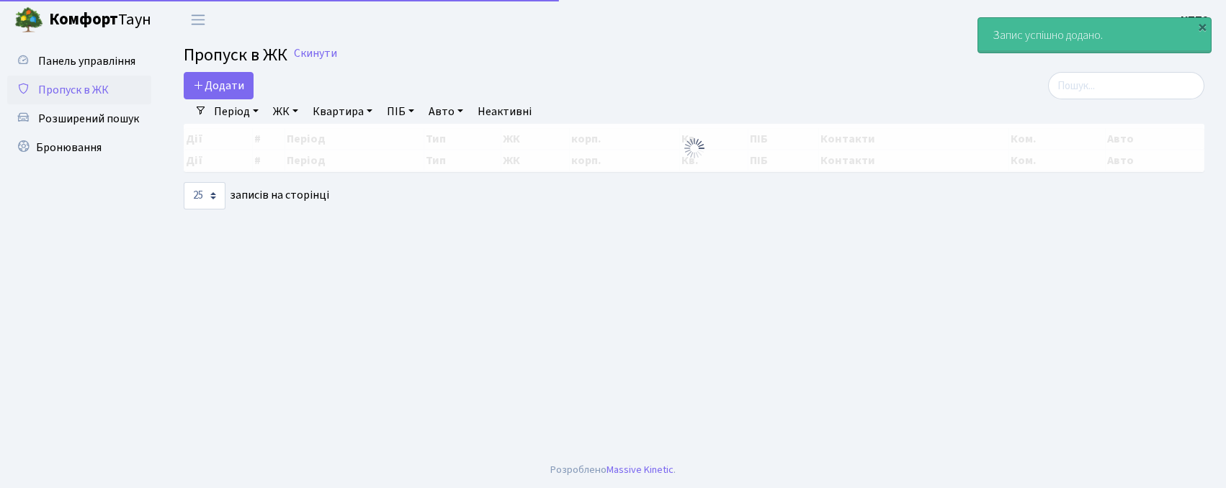
select select "25"
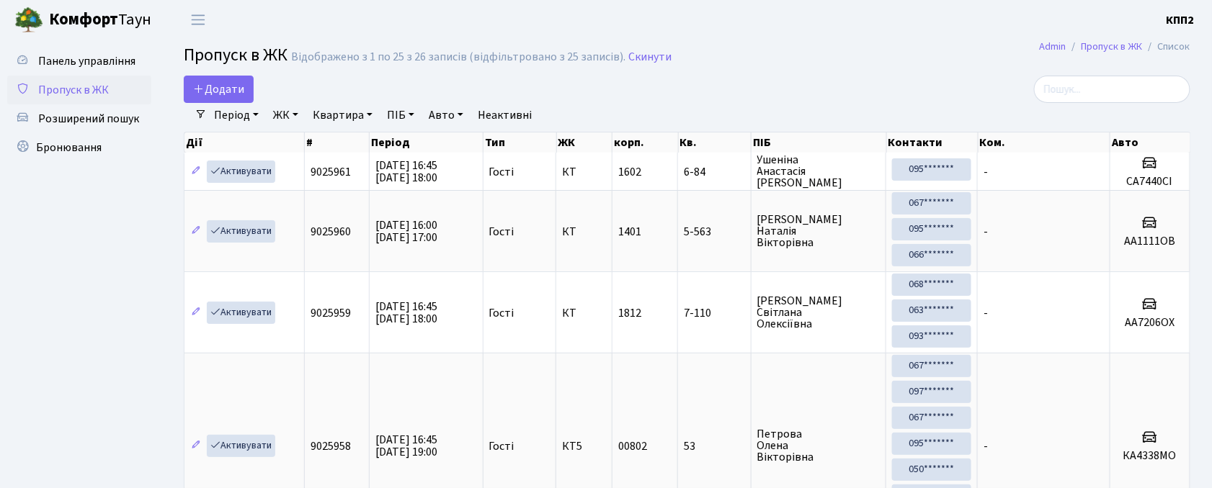
click at [753, 50] on h2 "Пропуск в ЖК Відображено з 1 по 25 з 26 записів (відфільтровано з 25 записів). …" at bounding box center [687, 57] width 1006 height 24
click at [1114, 104] on div "Період 29.09.2025 - 29.09.2025 ЖК - КТ, вул. Регенераторна, 4 КТ2, просп. Собор…" at bounding box center [693, 115] width 972 height 24
click at [1122, 98] on input "search" at bounding box center [1112, 89] width 156 height 27
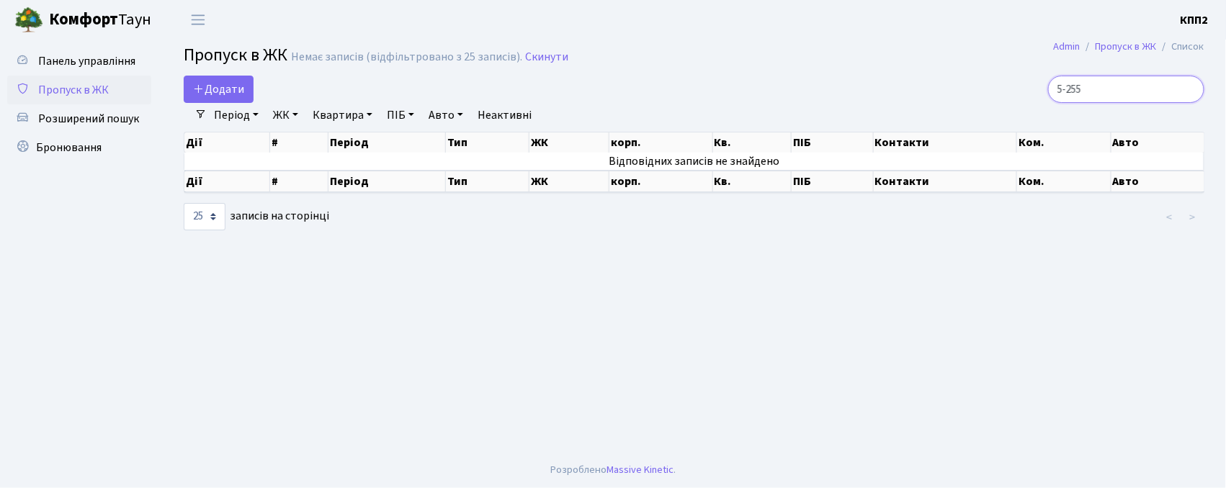
click at [1144, 93] on input "5-255" at bounding box center [1126, 89] width 156 height 27
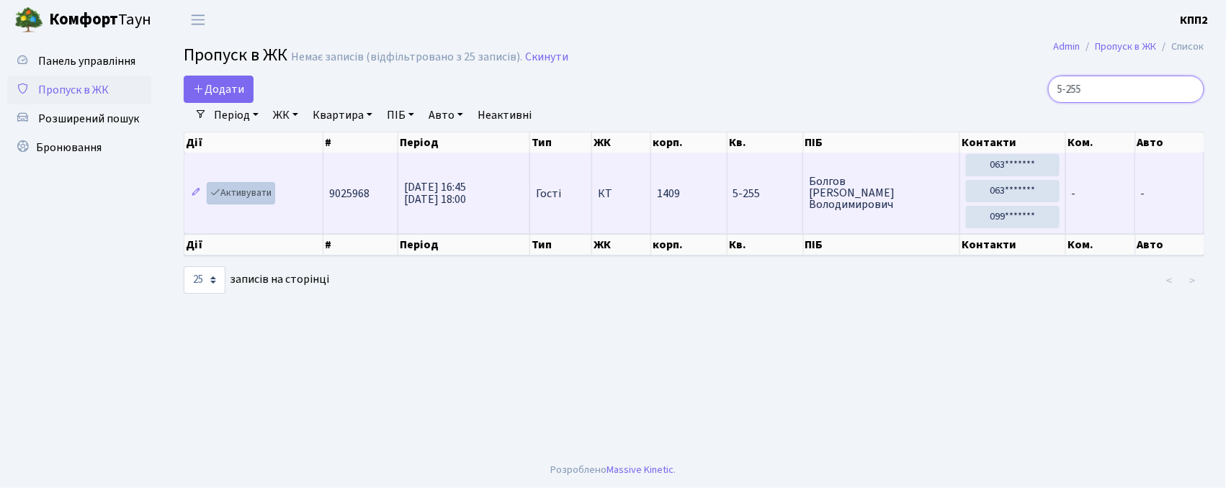
type input "5-255"
click at [231, 193] on link "Активувати" at bounding box center [241, 193] width 68 height 22
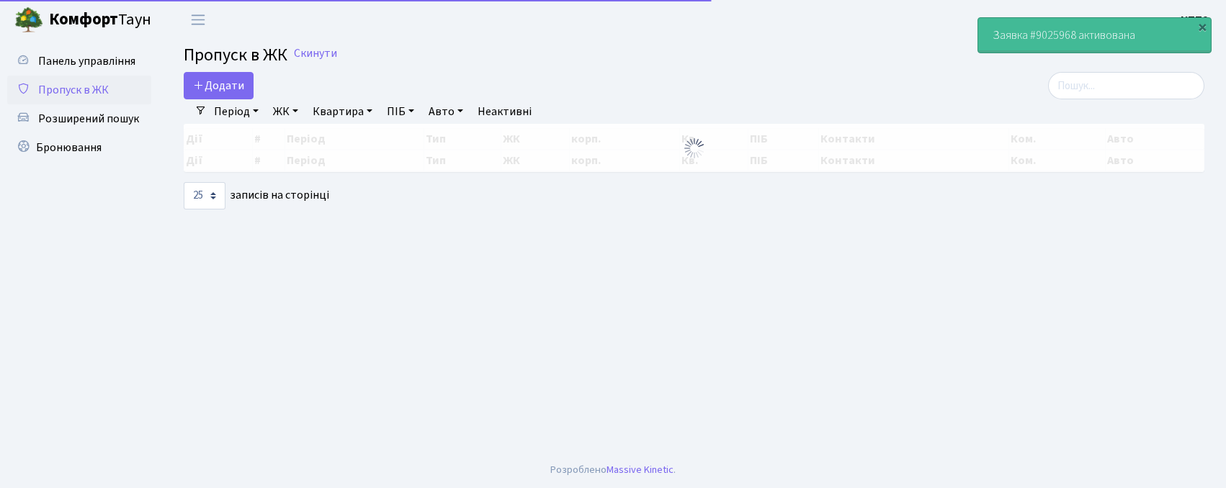
select select "25"
click at [1093, 92] on input "search" at bounding box center [1126, 85] width 156 height 27
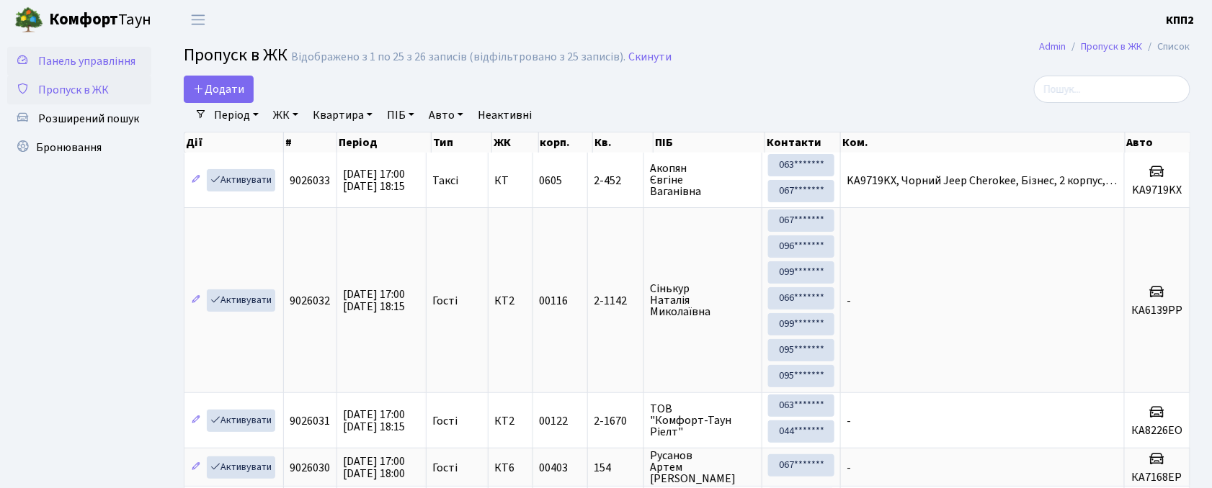
click at [85, 61] on span "Панель управління" at bounding box center [86, 61] width 97 height 16
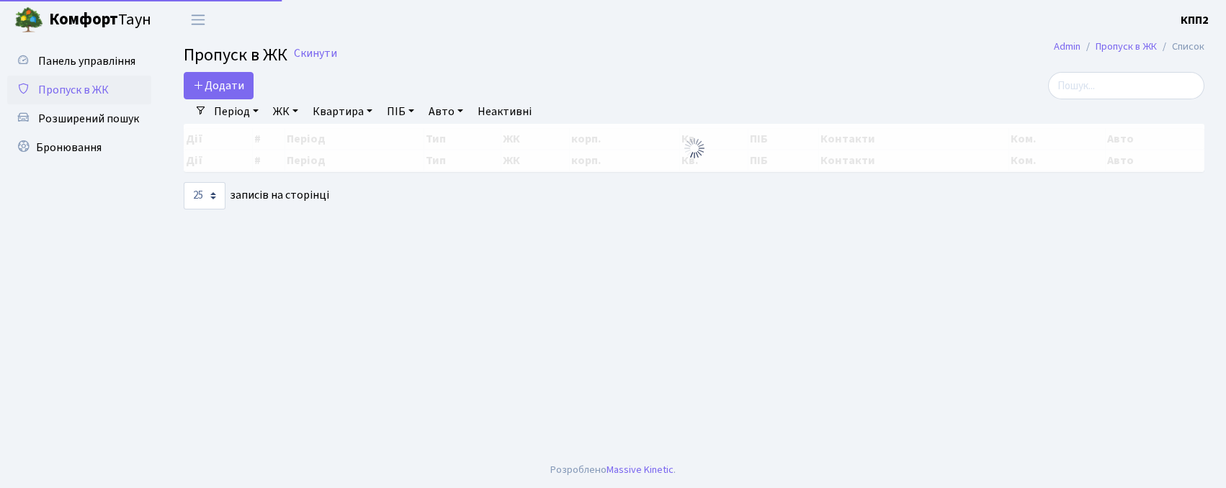
select select "25"
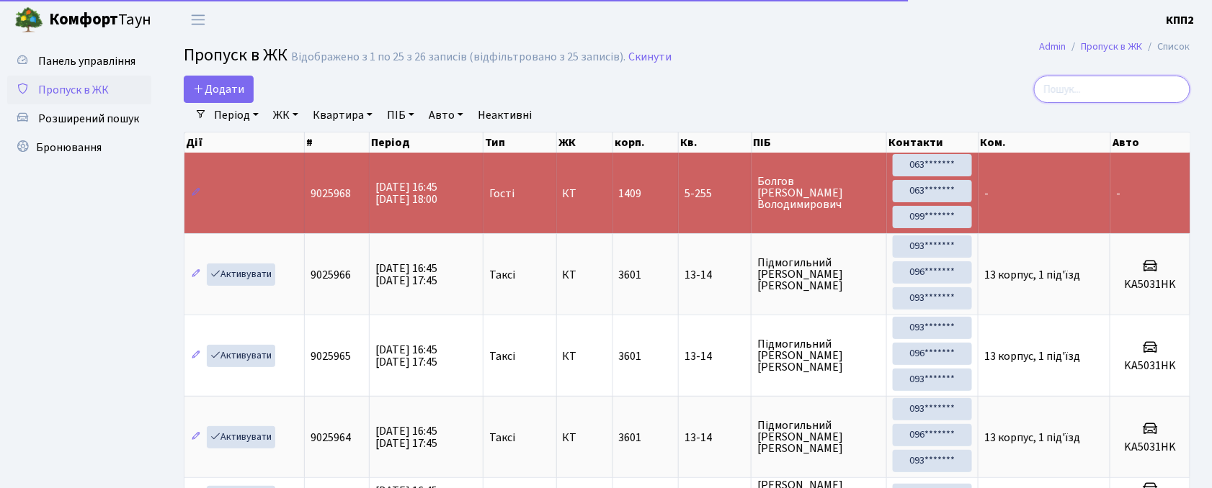
click at [1116, 88] on input "search" at bounding box center [1112, 89] width 156 height 27
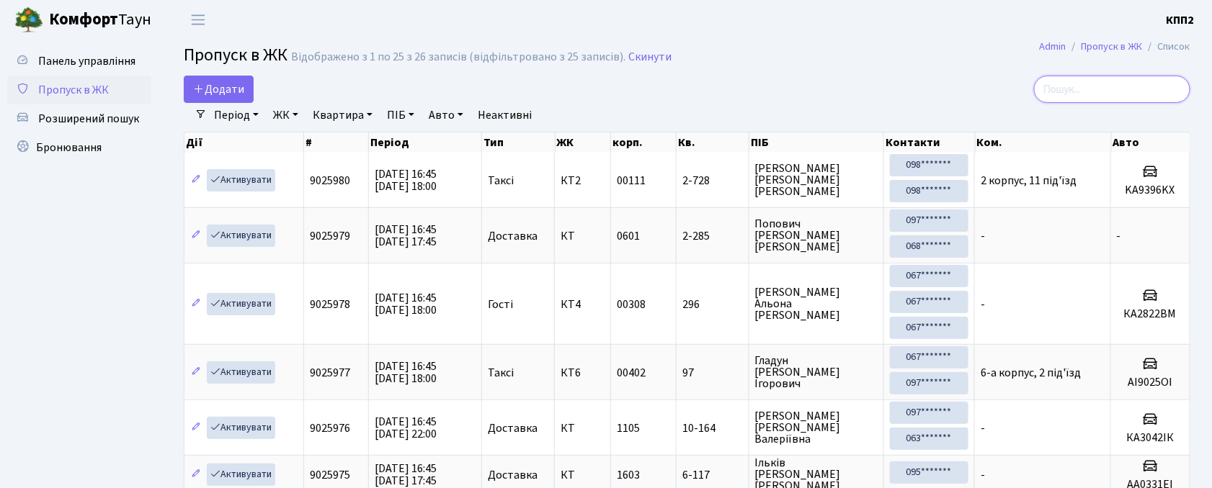
click at [1088, 87] on input "search" at bounding box center [1112, 89] width 156 height 27
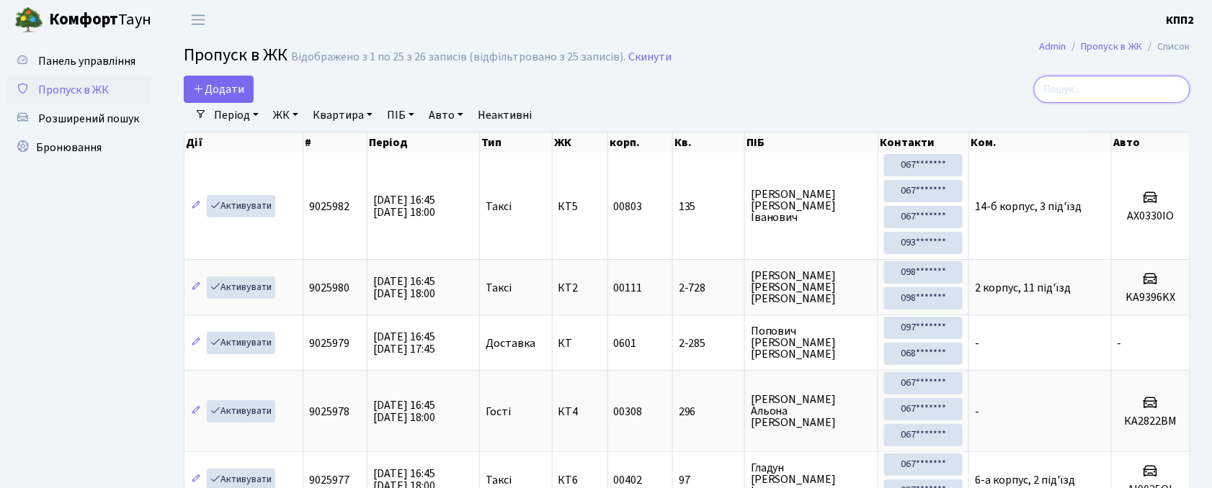
click at [1094, 92] on input "search" at bounding box center [1112, 89] width 156 height 27
click at [1081, 99] on input "search" at bounding box center [1112, 89] width 156 height 27
click at [1082, 90] on input "search" at bounding box center [1112, 89] width 156 height 27
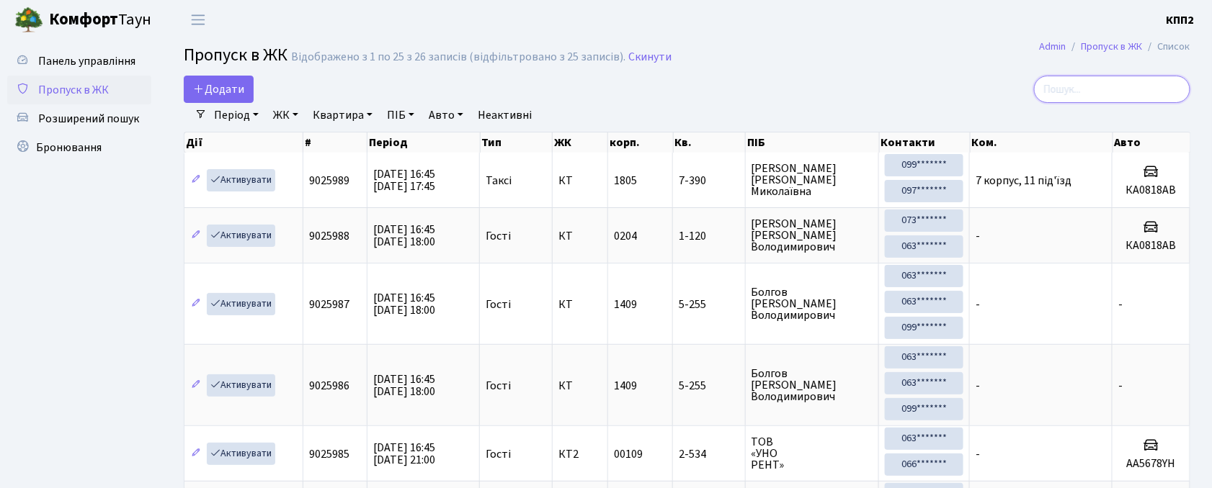
click at [1102, 88] on input "search" at bounding box center [1112, 89] width 156 height 27
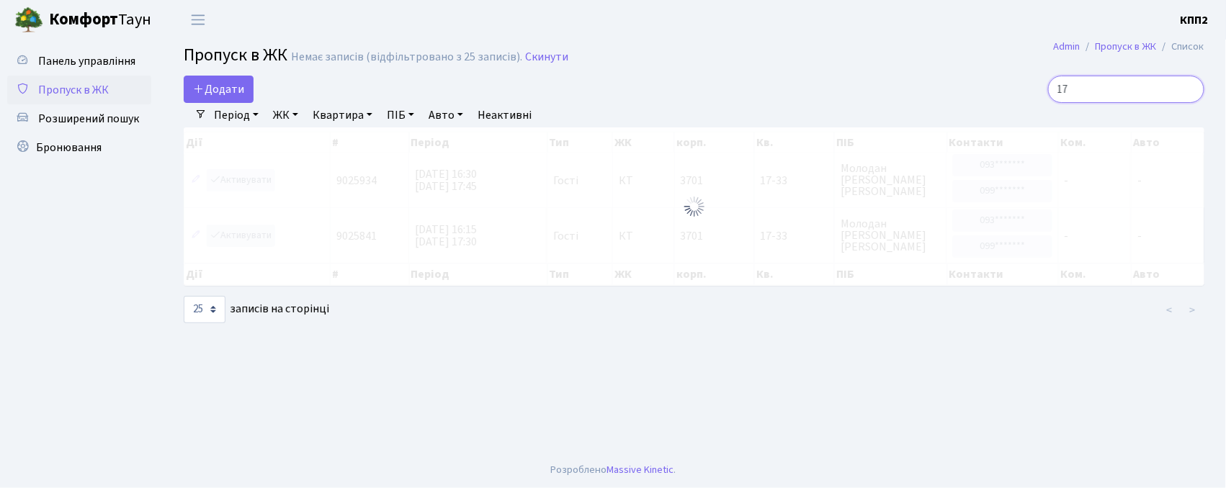
type input "1"
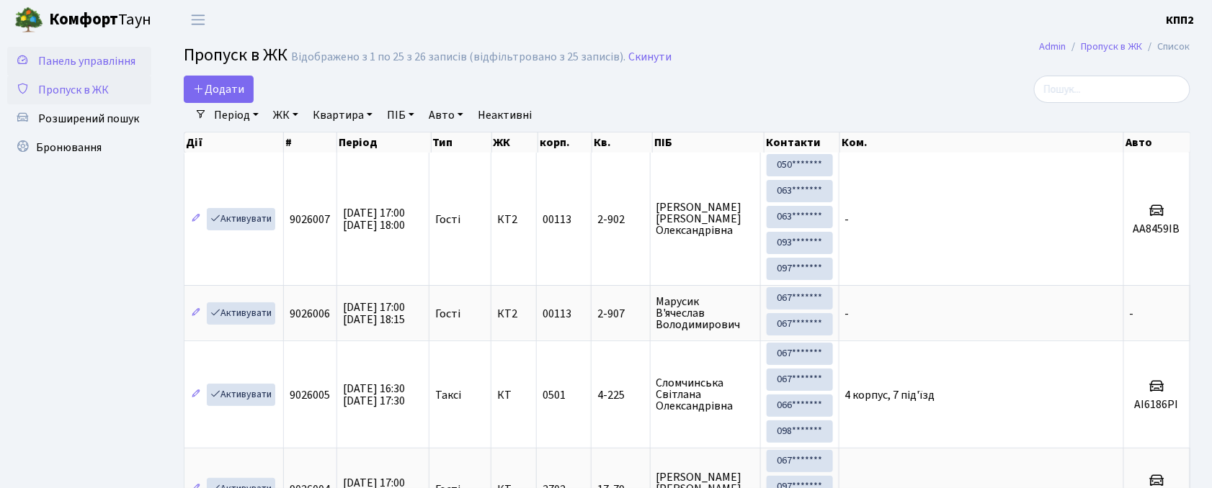
click at [99, 64] on span "Панель управління" at bounding box center [86, 61] width 97 height 16
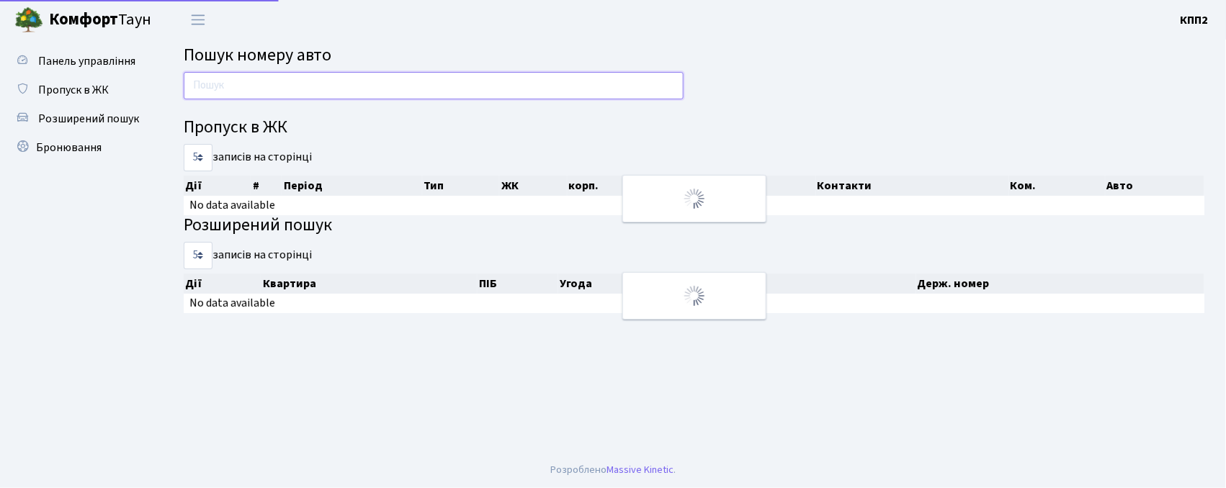
click at [233, 88] on input "text" at bounding box center [434, 85] width 500 height 27
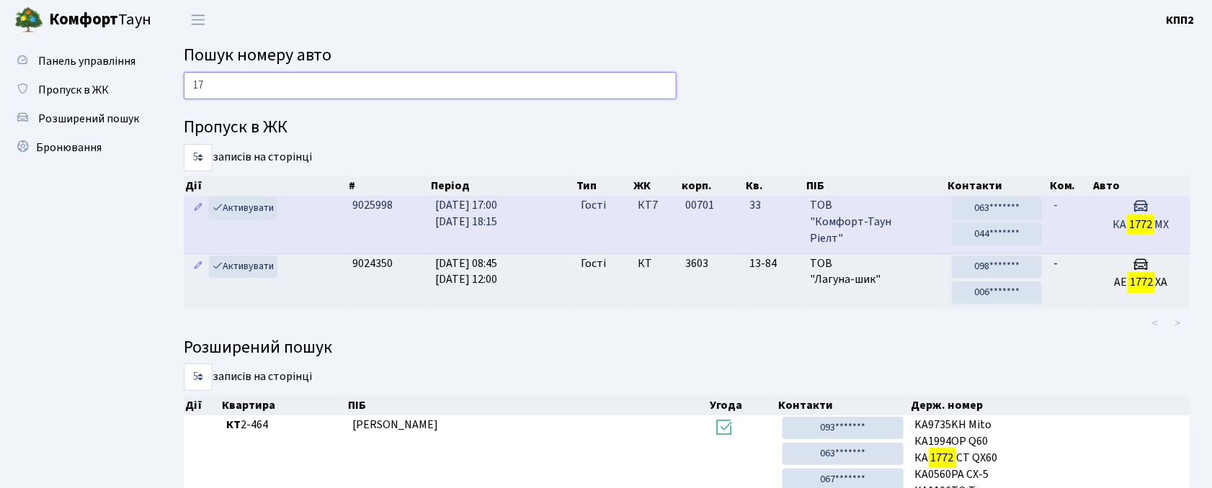
type input "1"
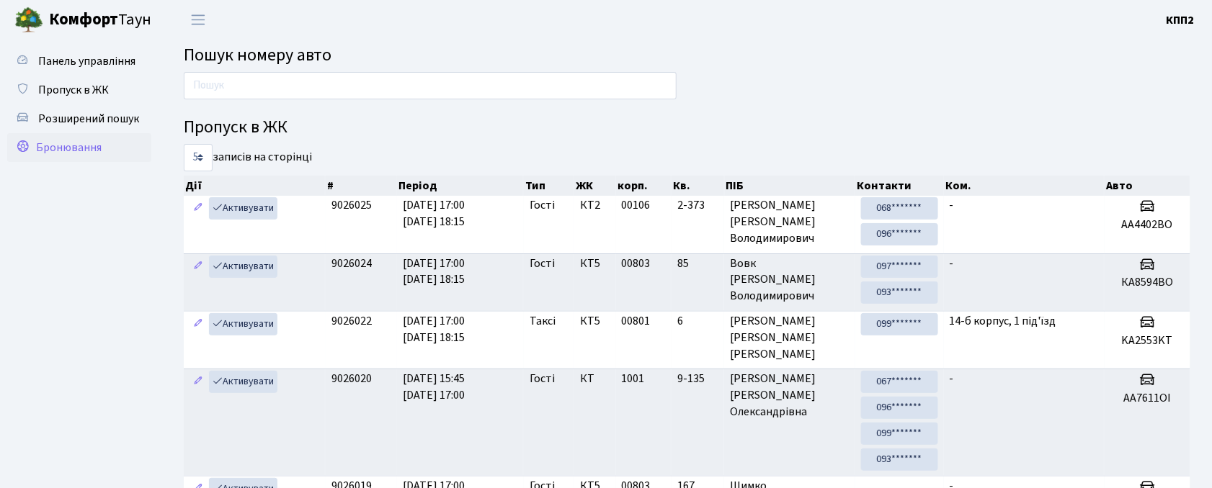
click at [87, 153] on span "Бронювання" at bounding box center [69, 148] width 66 height 16
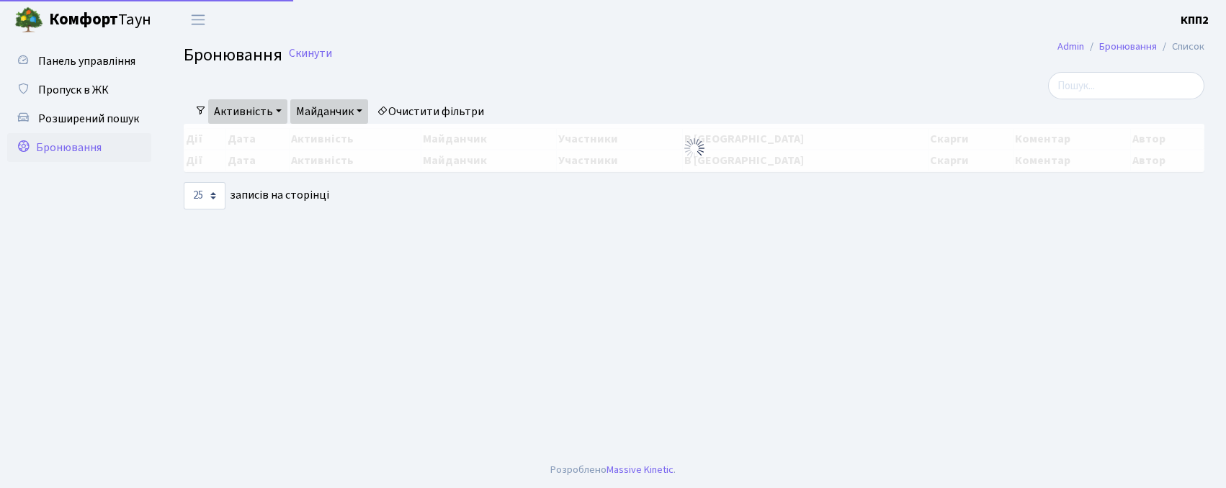
select select "25"
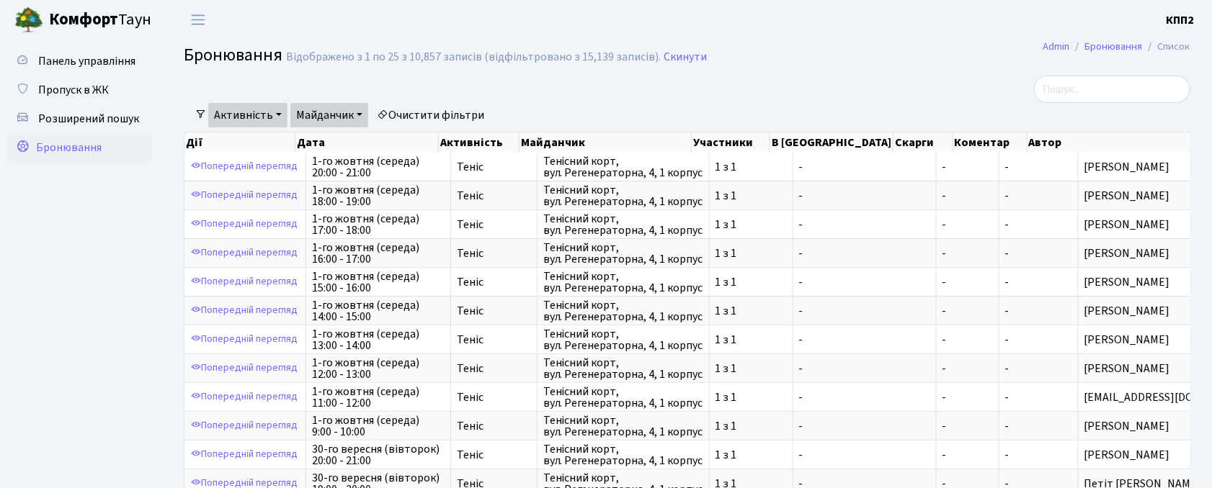
click at [344, 125] on link "Майданчик" at bounding box center [329, 115] width 78 height 24
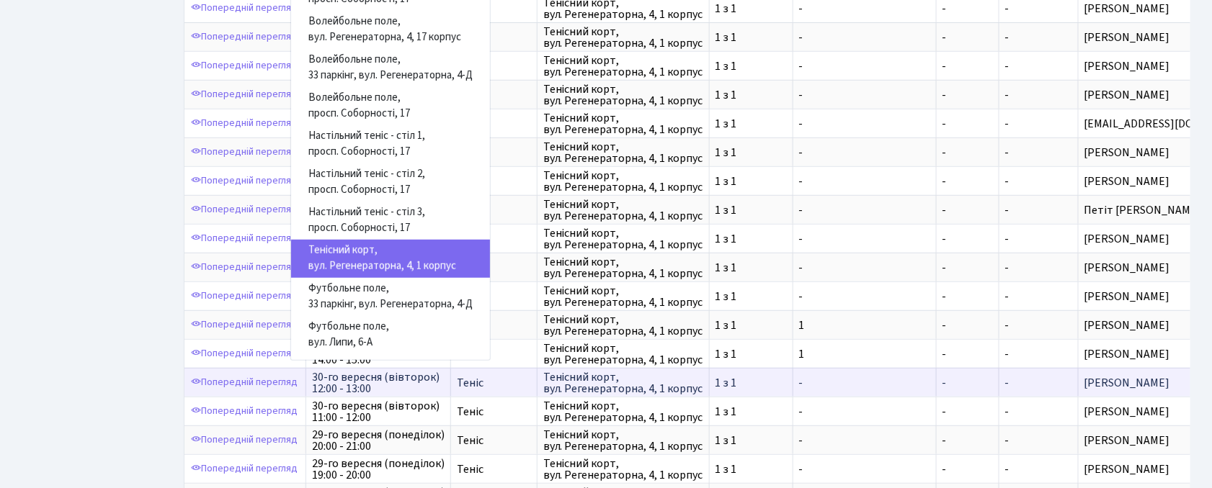
scroll to position [288, 0]
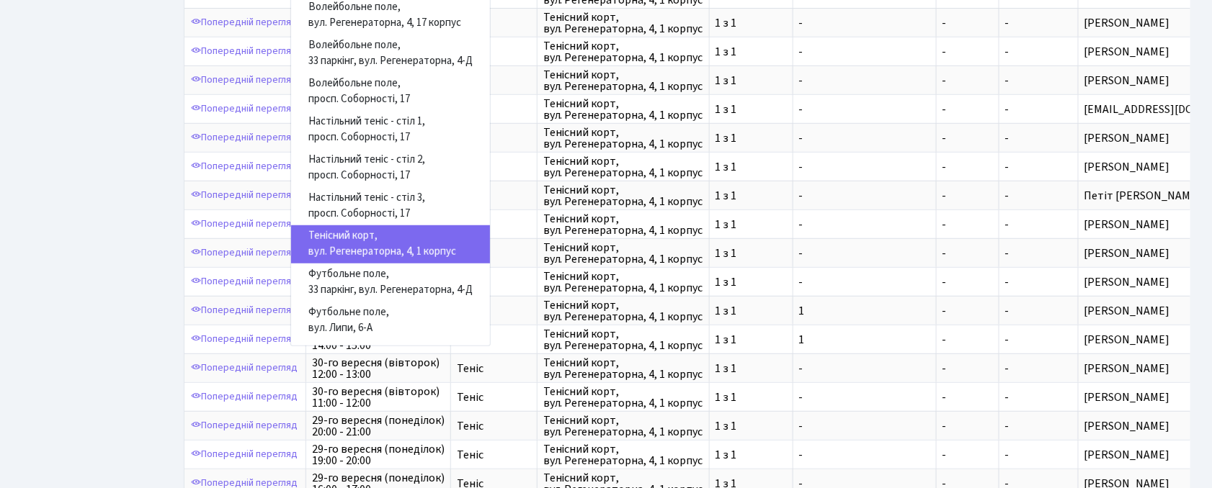
click at [382, 249] on link "Тенісний корт, вул. Регенераторна, 4, 1 корпус" at bounding box center [390, 245] width 199 height 38
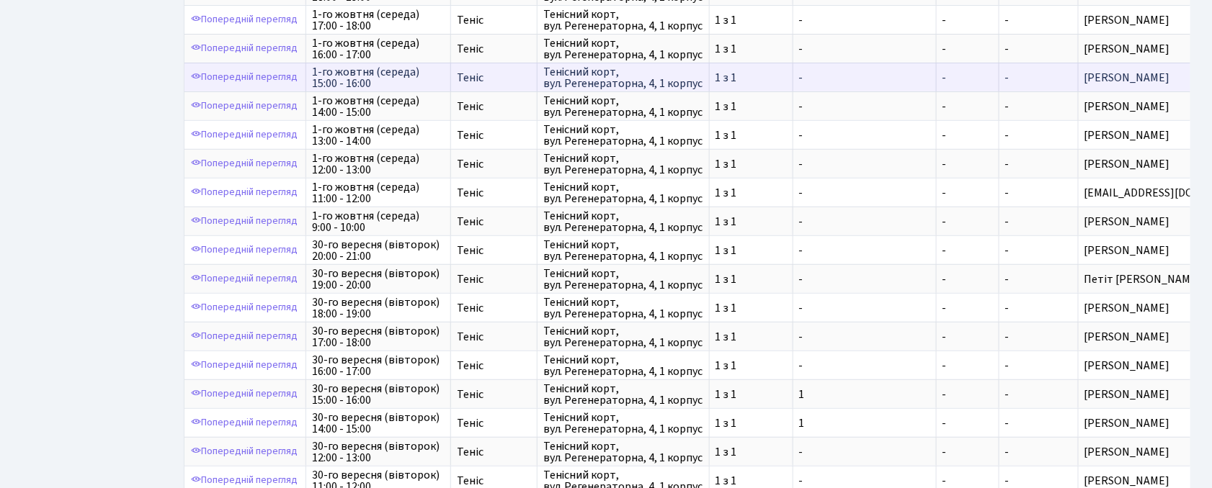
scroll to position [35, 0]
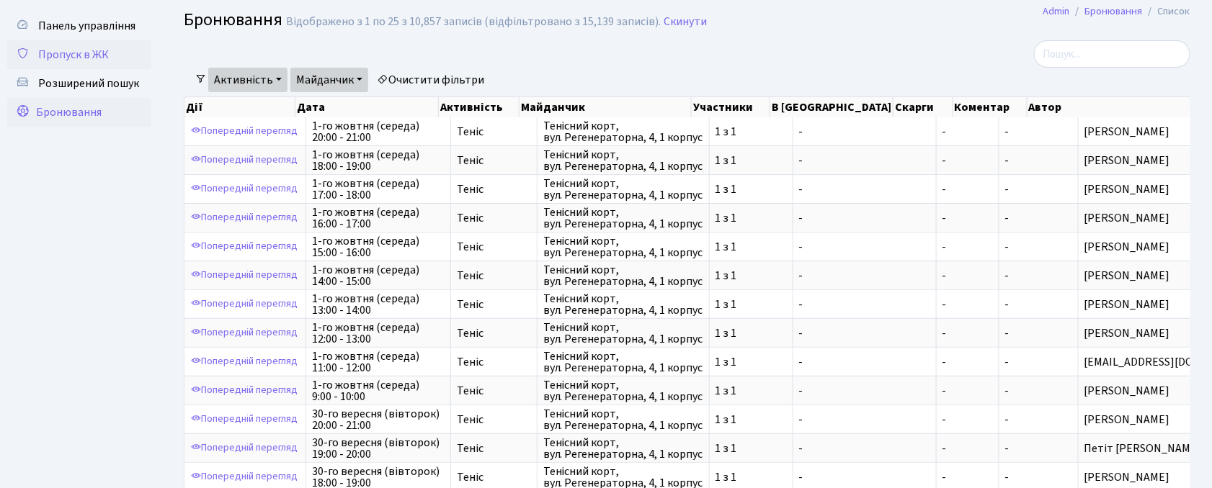
click at [58, 53] on span "Пропуск в ЖК" at bounding box center [73, 55] width 71 height 16
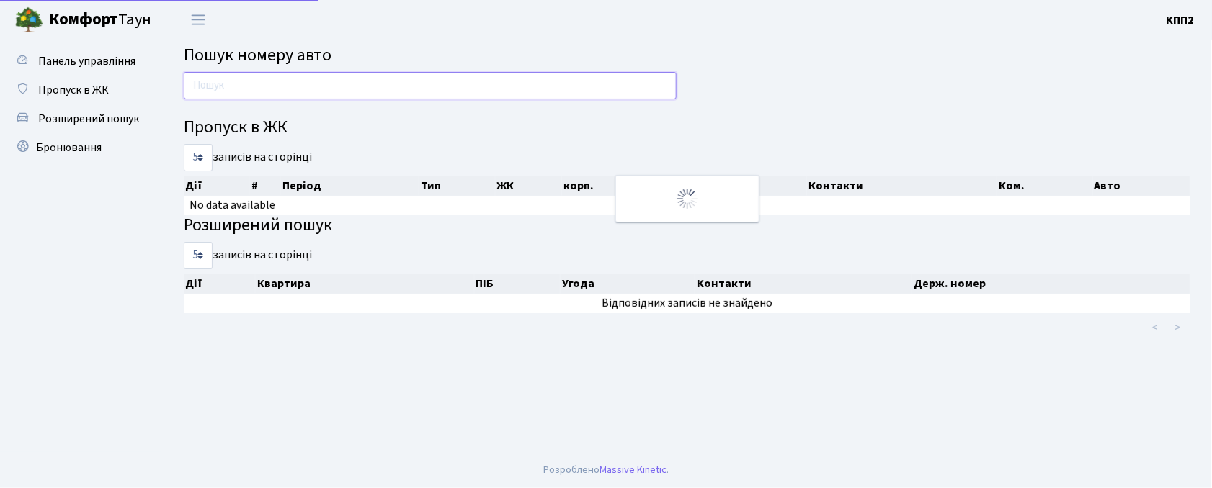
drag, startPoint x: 0, startPoint y: 0, endPoint x: 248, endPoint y: 86, distance: 262.5
click at [249, 85] on input "text" at bounding box center [430, 85] width 493 height 27
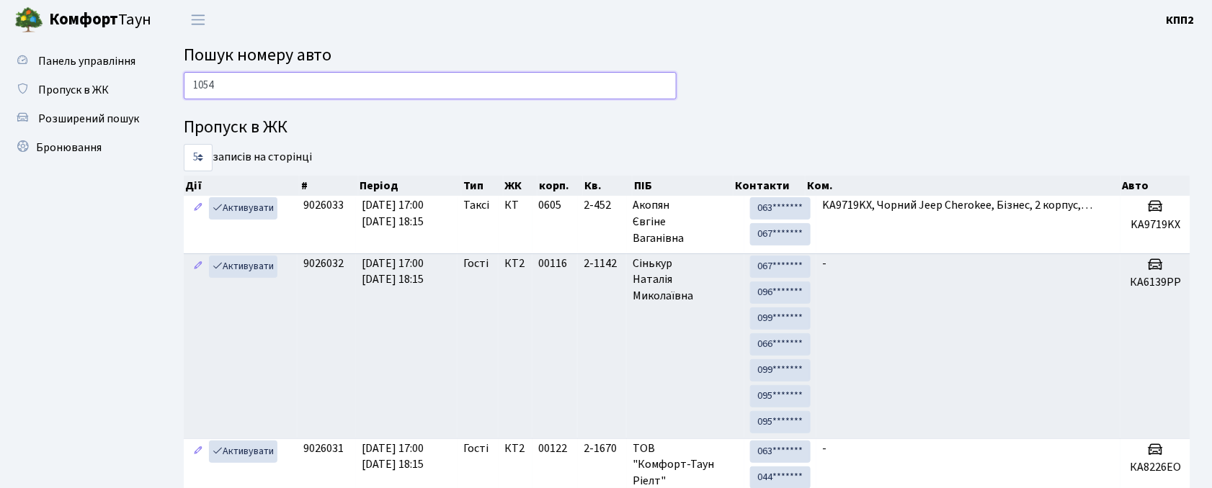
type input "1054"
click at [52, 72] on link "Панель управління" at bounding box center [79, 61] width 144 height 29
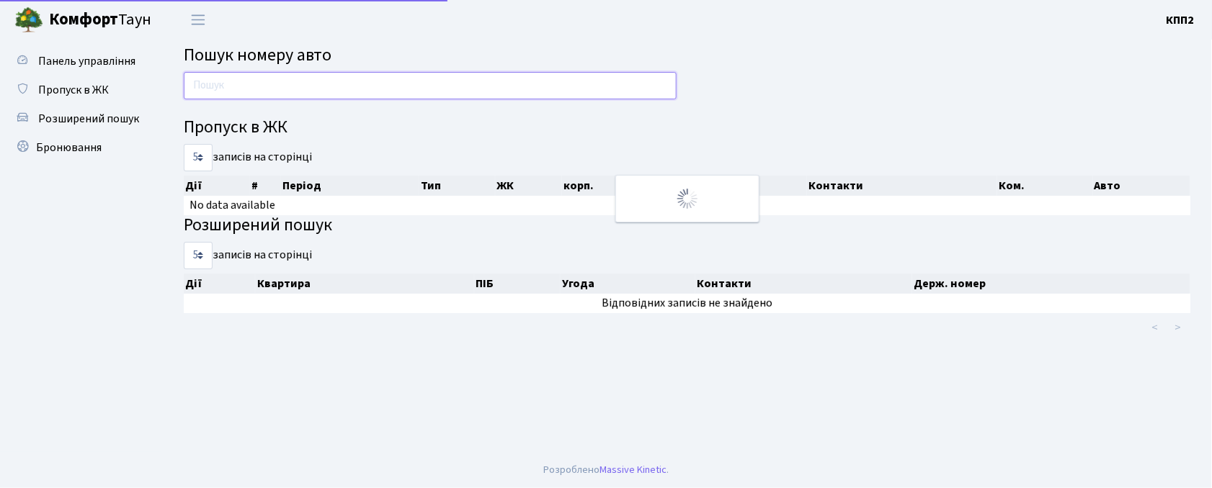
drag, startPoint x: 0, startPoint y: 0, endPoint x: 217, endPoint y: 89, distance: 234.5
click at [217, 89] on input "text" at bounding box center [430, 85] width 493 height 27
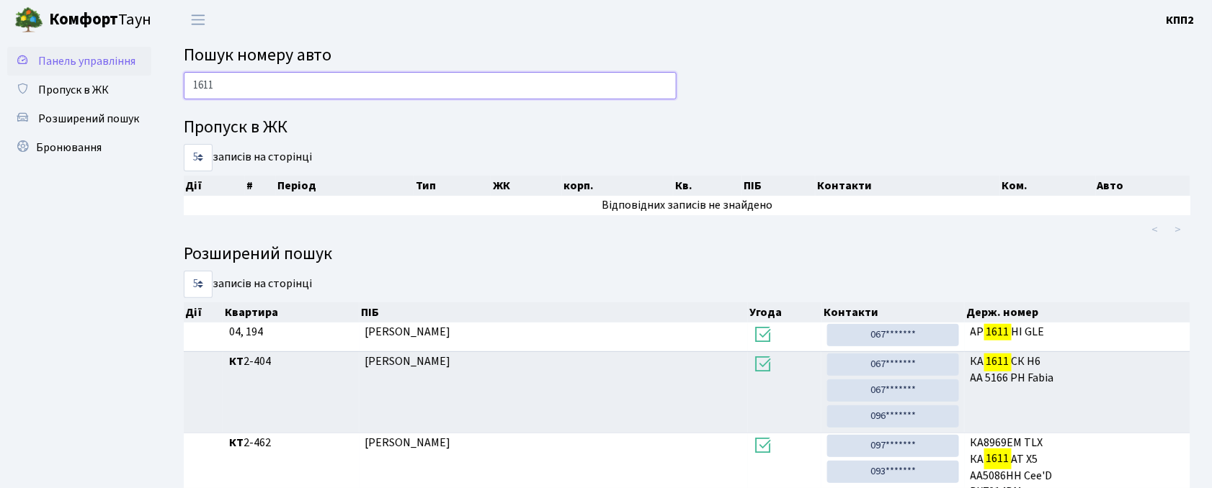
type input "1611"
click at [87, 55] on span "Панель управління" at bounding box center [86, 61] width 97 height 16
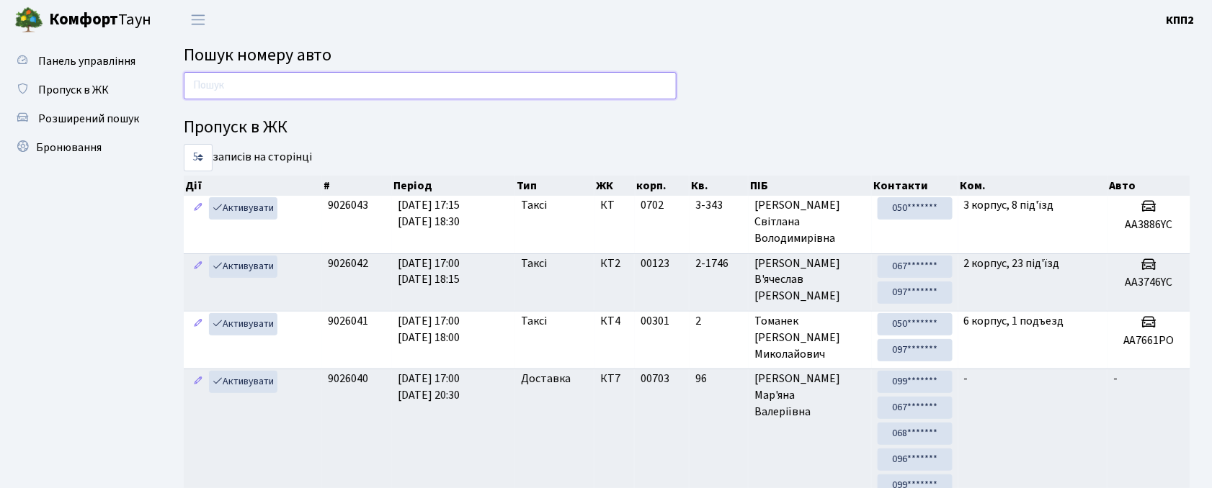
click at [257, 84] on input "text" at bounding box center [430, 85] width 493 height 27
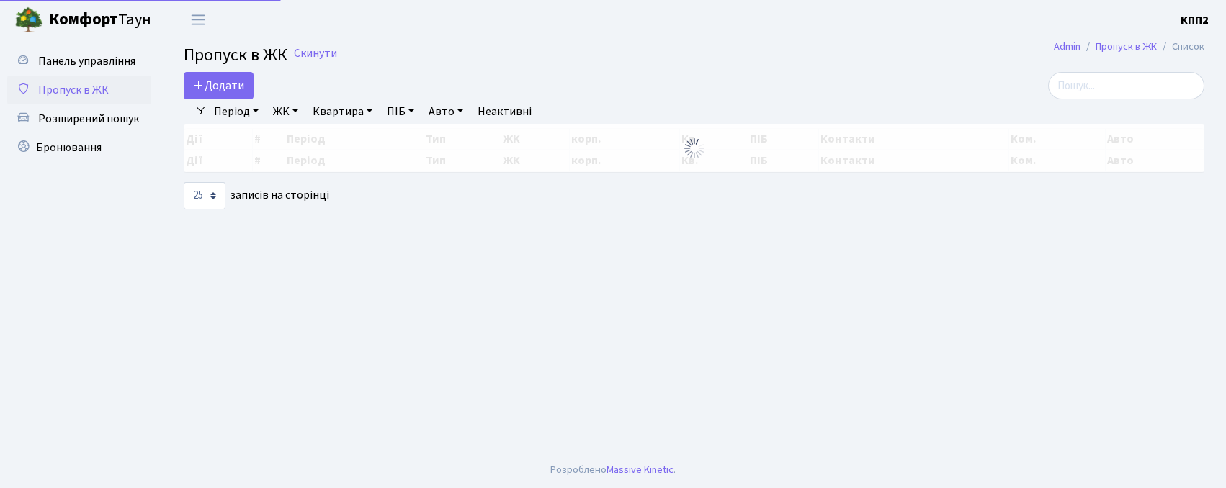
select select "25"
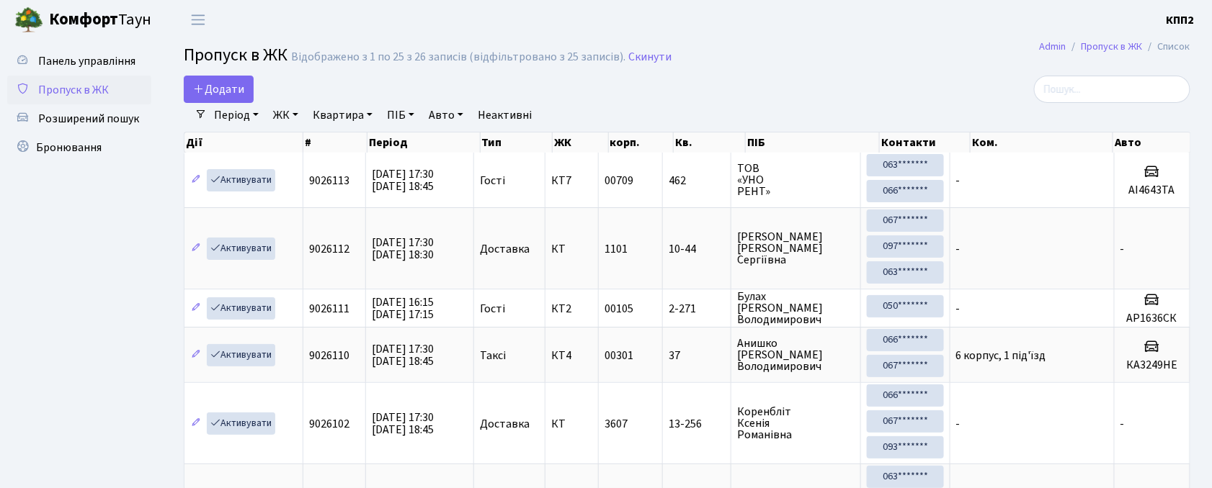
click at [1110, 128] on div "Період 29.09.2025 - 29.09.2025 ЖК - КТ, вул. Регенераторна, 4 КТ2, просп. Собор…" at bounding box center [693, 115] width 972 height 24
click at [1110, 94] on input "search" at bounding box center [1112, 89] width 156 height 27
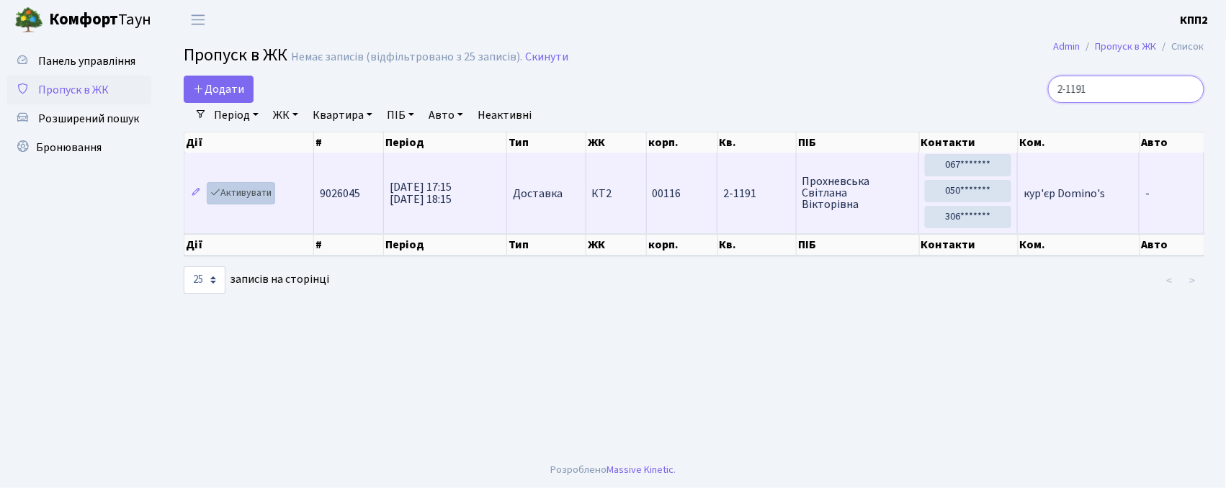
type input "2-1191"
click at [259, 202] on link "Активувати" at bounding box center [241, 193] width 68 height 22
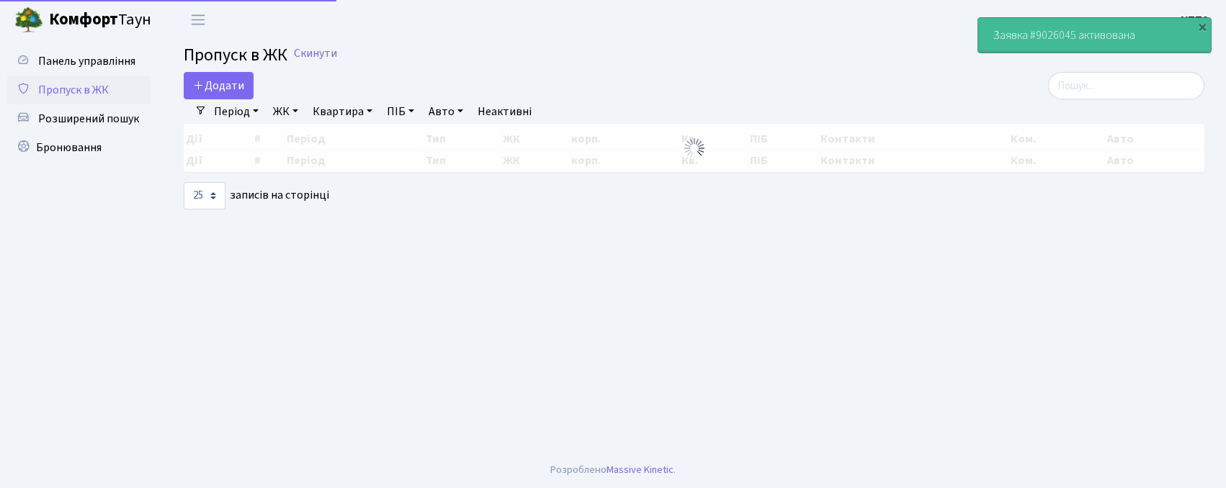
select select "25"
click at [1104, 85] on input "search" at bounding box center [1126, 85] width 156 height 27
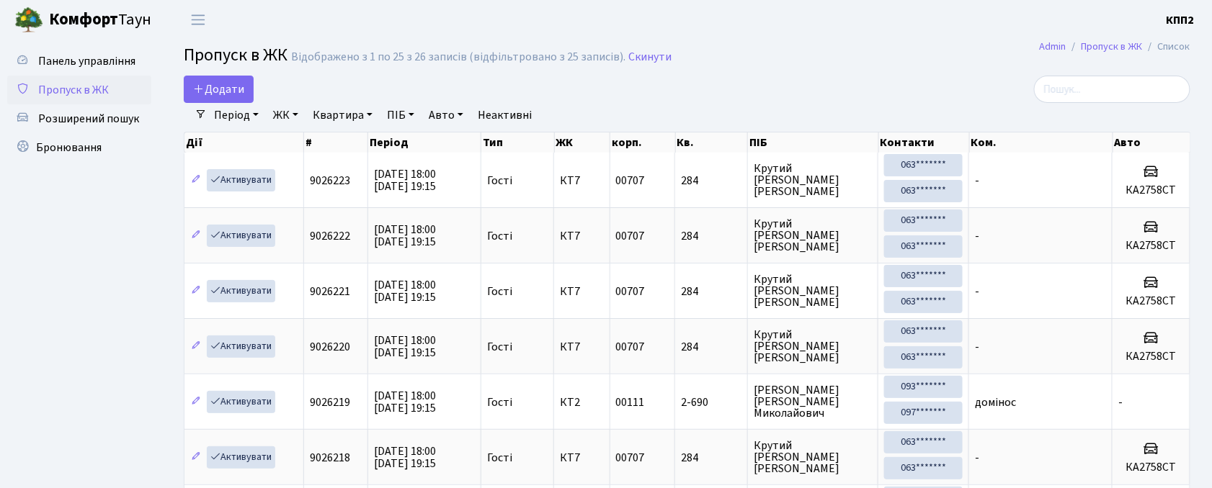
click at [220, 89] on span "Додати" at bounding box center [218, 89] width 51 height 16
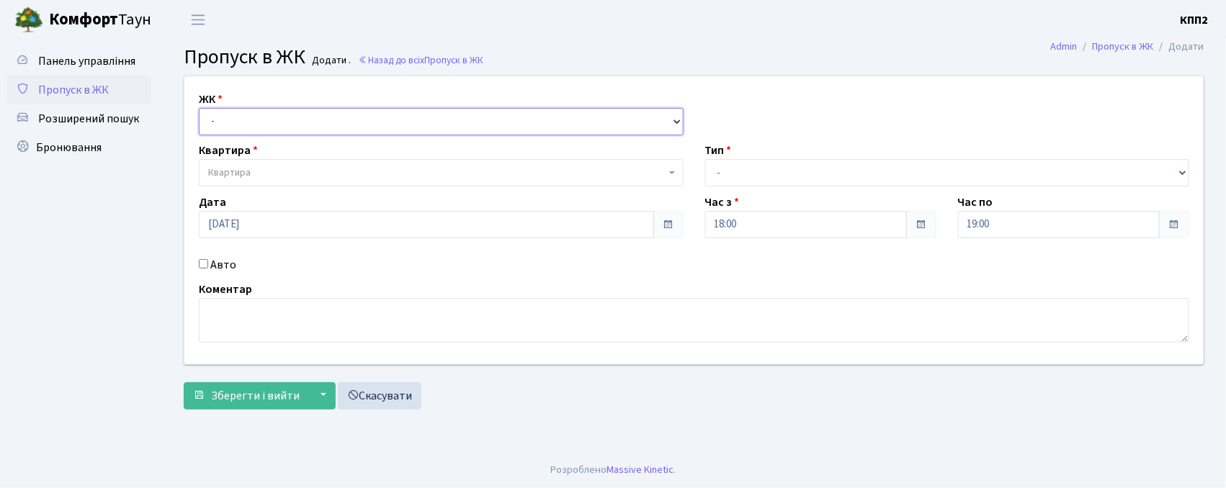
drag, startPoint x: 0, startPoint y: 0, endPoint x: 231, endPoint y: 118, distance: 259.1
click at [231, 118] on select "- КТ, вул. Регенераторна, 4 КТ2, просп. [STREET_ADDRESS] [STREET_ADDRESS] [PERS…" at bounding box center [441, 121] width 485 height 27
select select "271"
click at [199, 108] on select "- КТ, вул. Регенераторна, 4 КТ2, просп. [STREET_ADDRESS] [STREET_ADDRESS] [PERS…" at bounding box center [441, 121] width 485 height 27
select select
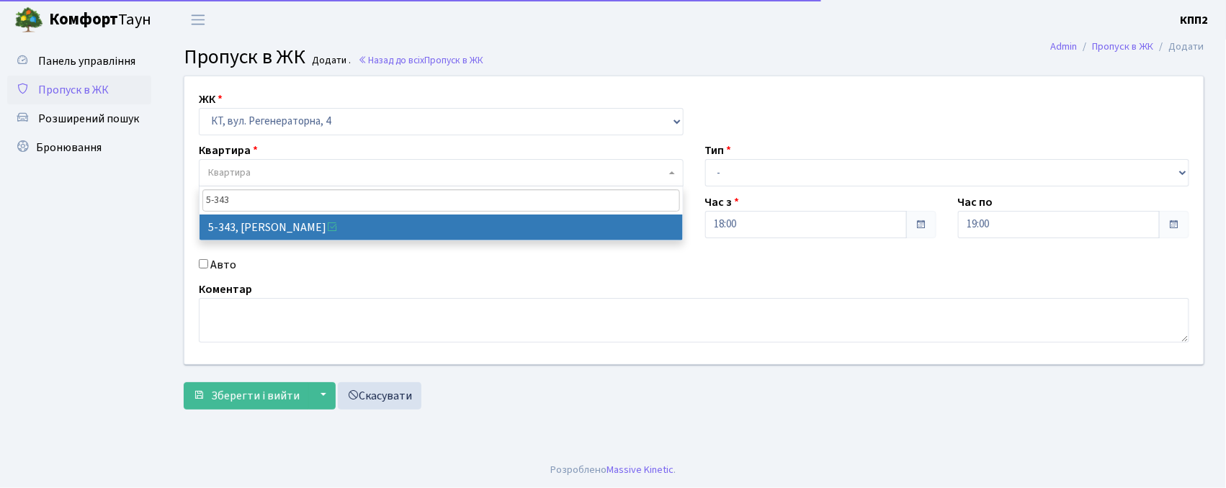
type input "5-343"
drag, startPoint x: 272, startPoint y: 228, endPoint x: 344, endPoint y: 228, distance: 72.0
select select "2178"
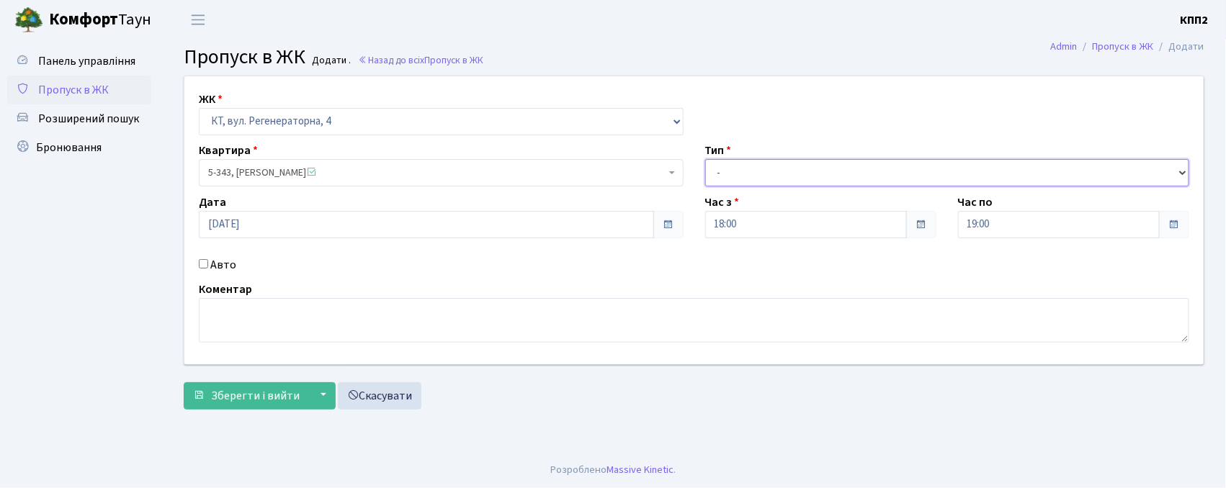
click at [773, 177] on select "- Доставка Таксі Гості Сервіс" at bounding box center [947, 172] width 485 height 27
select select "3"
click at [705, 159] on select "- Доставка Таксі Гості Сервіс" at bounding box center [947, 172] width 485 height 27
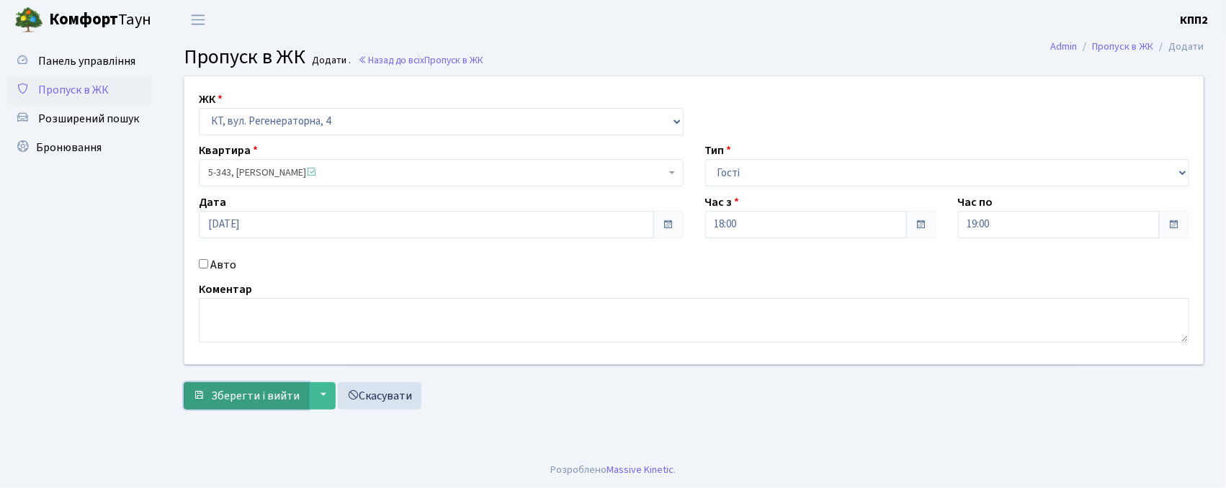
click at [251, 390] on span "Зберегти і вийти" at bounding box center [255, 396] width 89 height 16
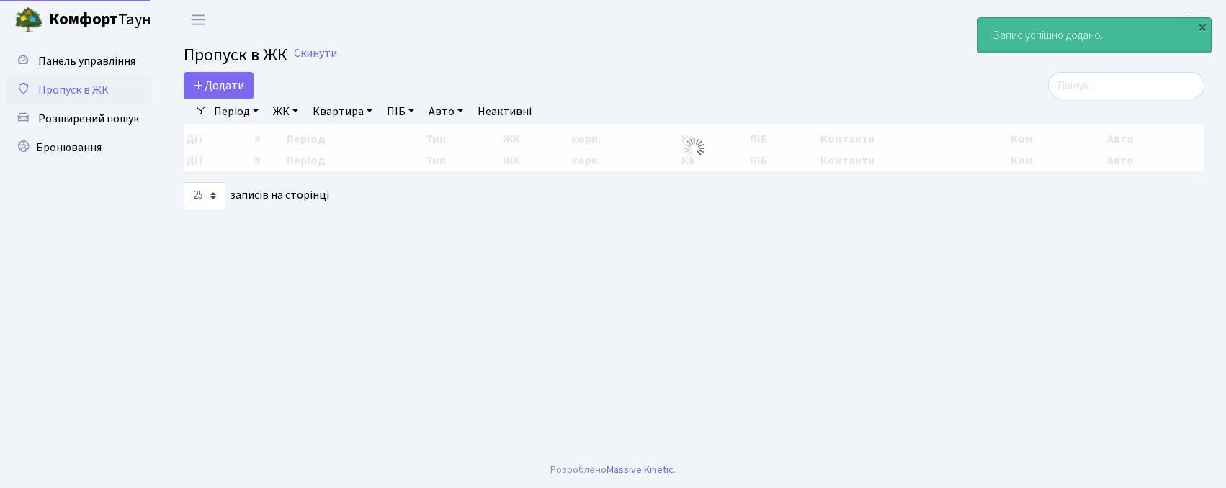
select select "25"
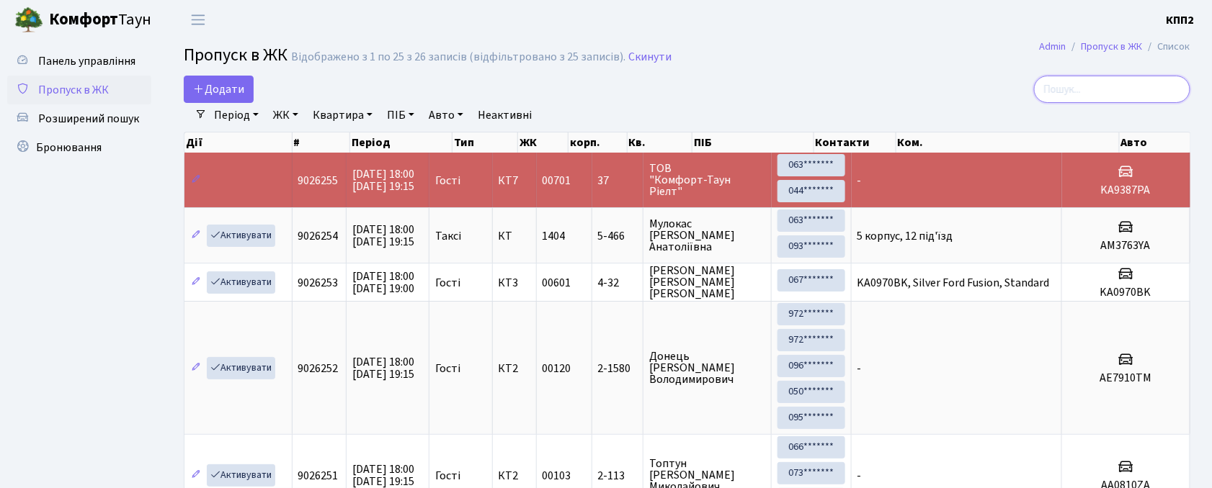
click at [1117, 99] on input "search" at bounding box center [1112, 89] width 156 height 27
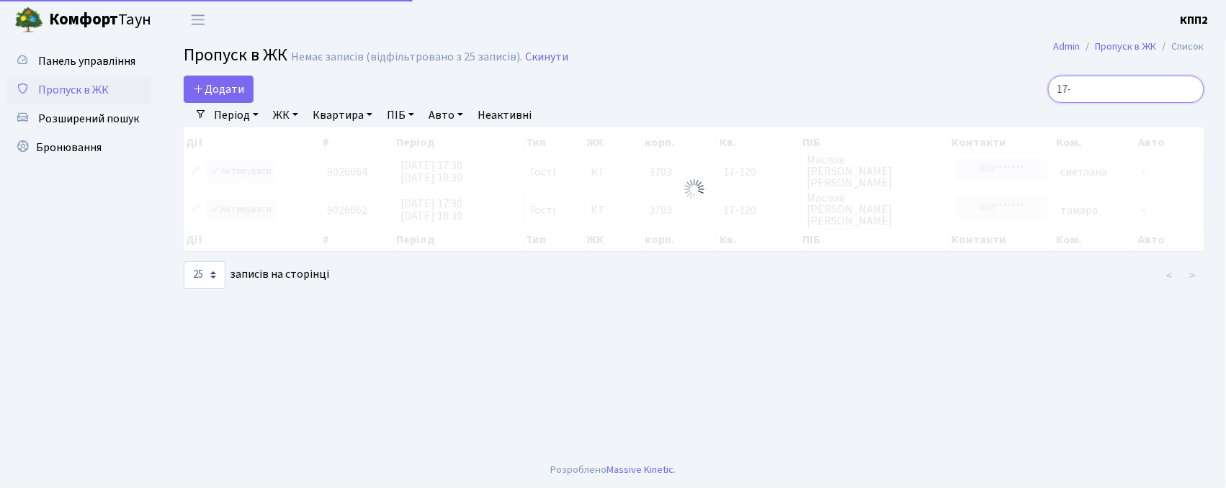
type input "17-"
